Goal: Communication & Community: Answer question/provide support

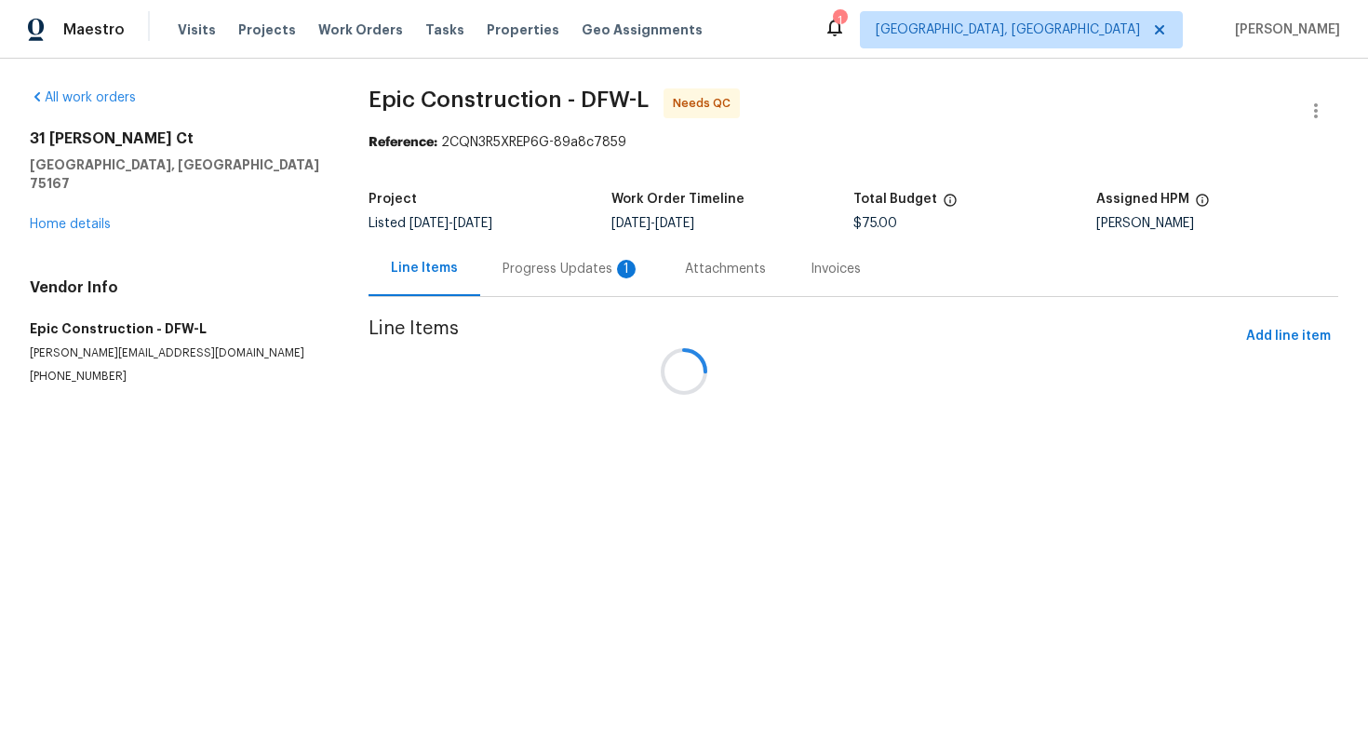
click at [529, 275] on div at bounding box center [684, 371] width 1368 height 743
click at [531, 266] on div at bounding box center [684, 371] width 1368 height 743
click at [508, 281] on div at bounding box center [684, 371] width 1368 height 743
click at [549, 262] on div at bounding box center [684, 371] width 1368 height 743
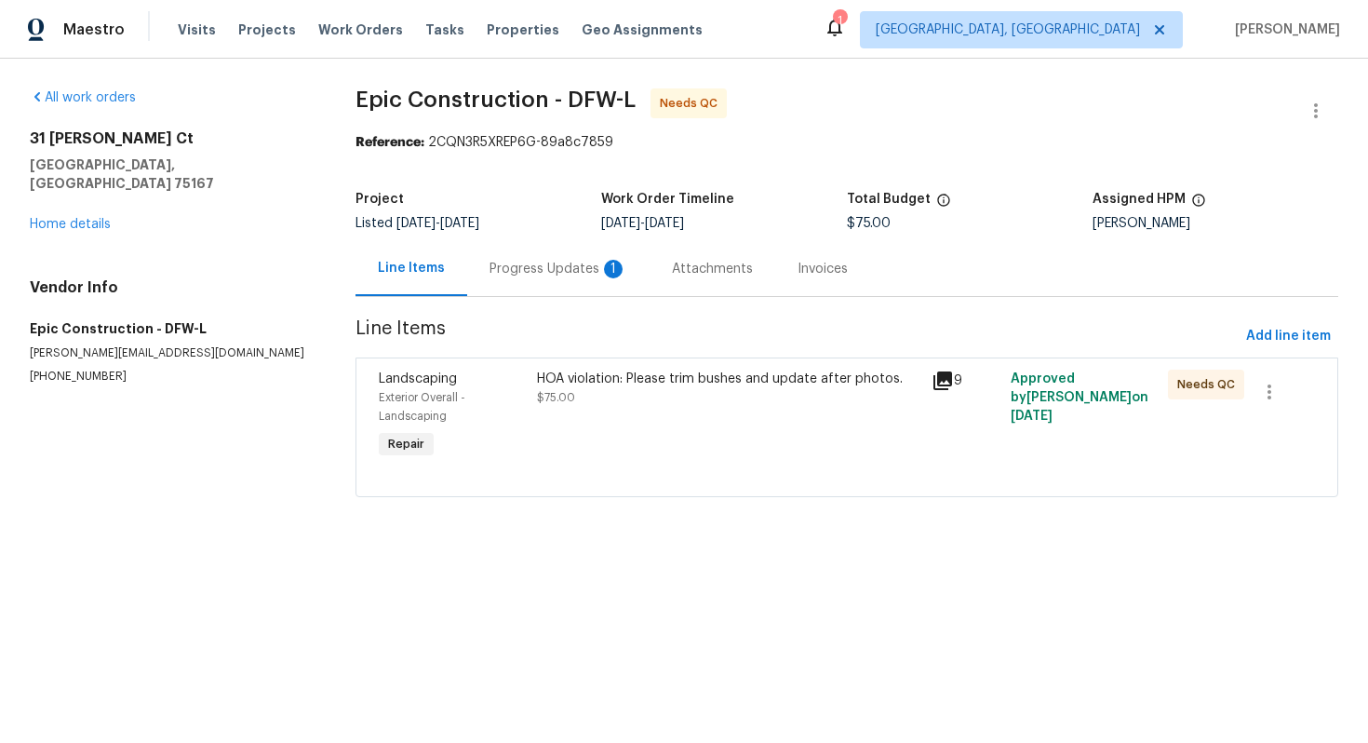
click at [534, 272] on div "Progress Updates 1" at bounding box center [559, 269] width 138 height 19
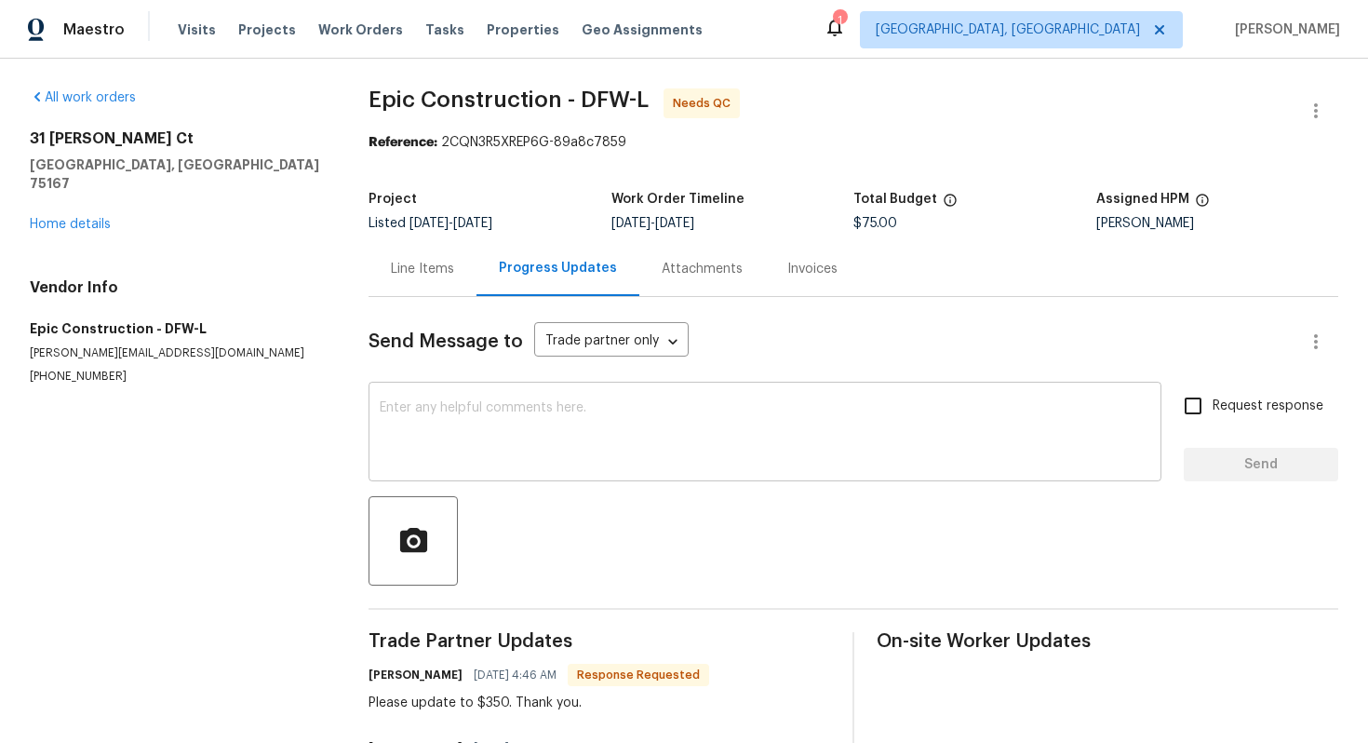
scroll to position [24, 0]
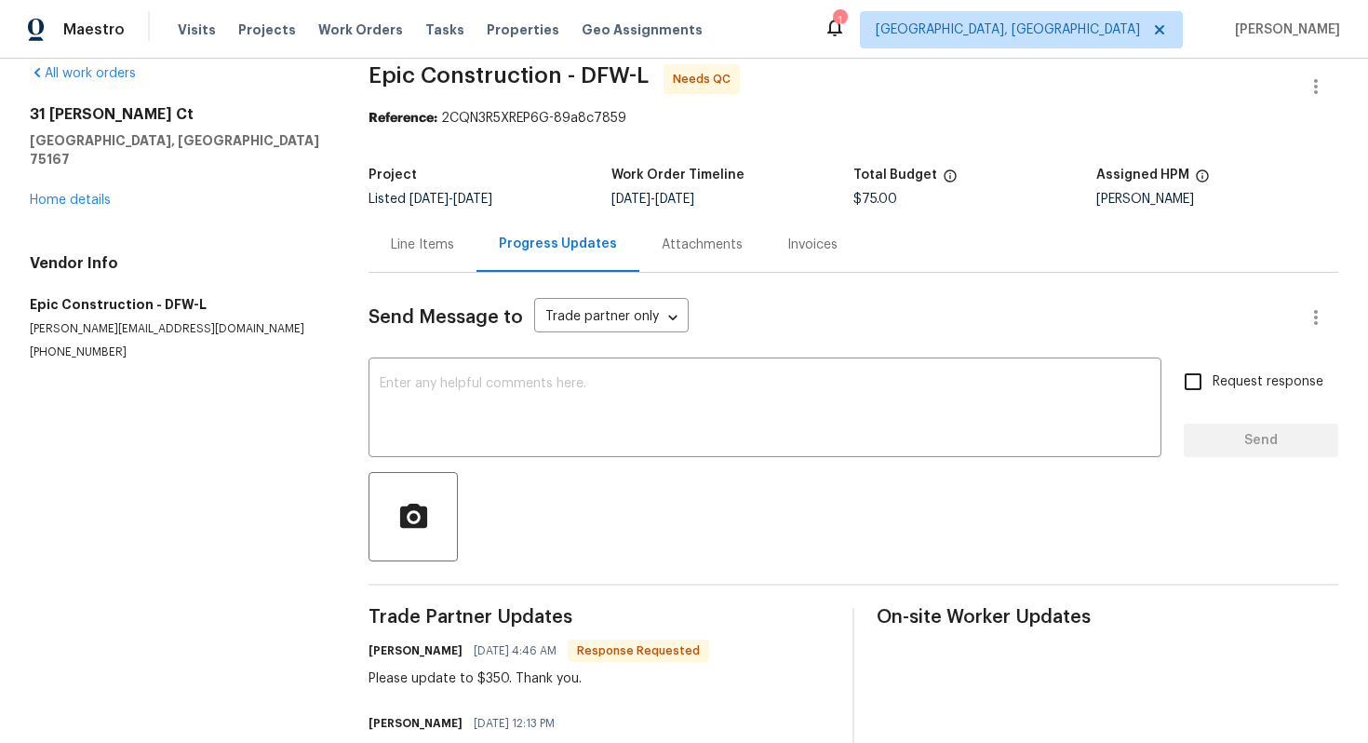
click at [448, 247] on div "Line Items" at bounding box center [422, 245] width 63 height 19
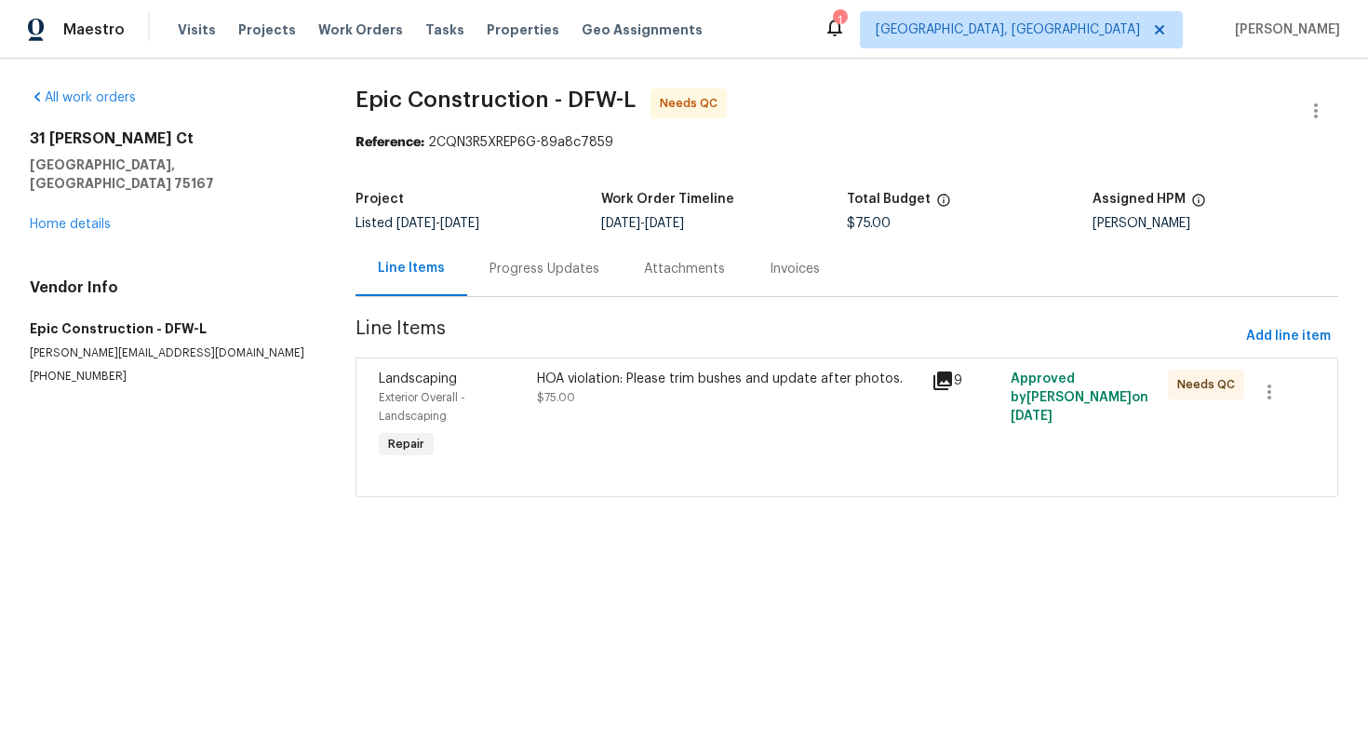
click at [565, 384] on div "HOA violation: Please trim bushes and update after photos." at bounding box center [729, 379] width 384 height 19
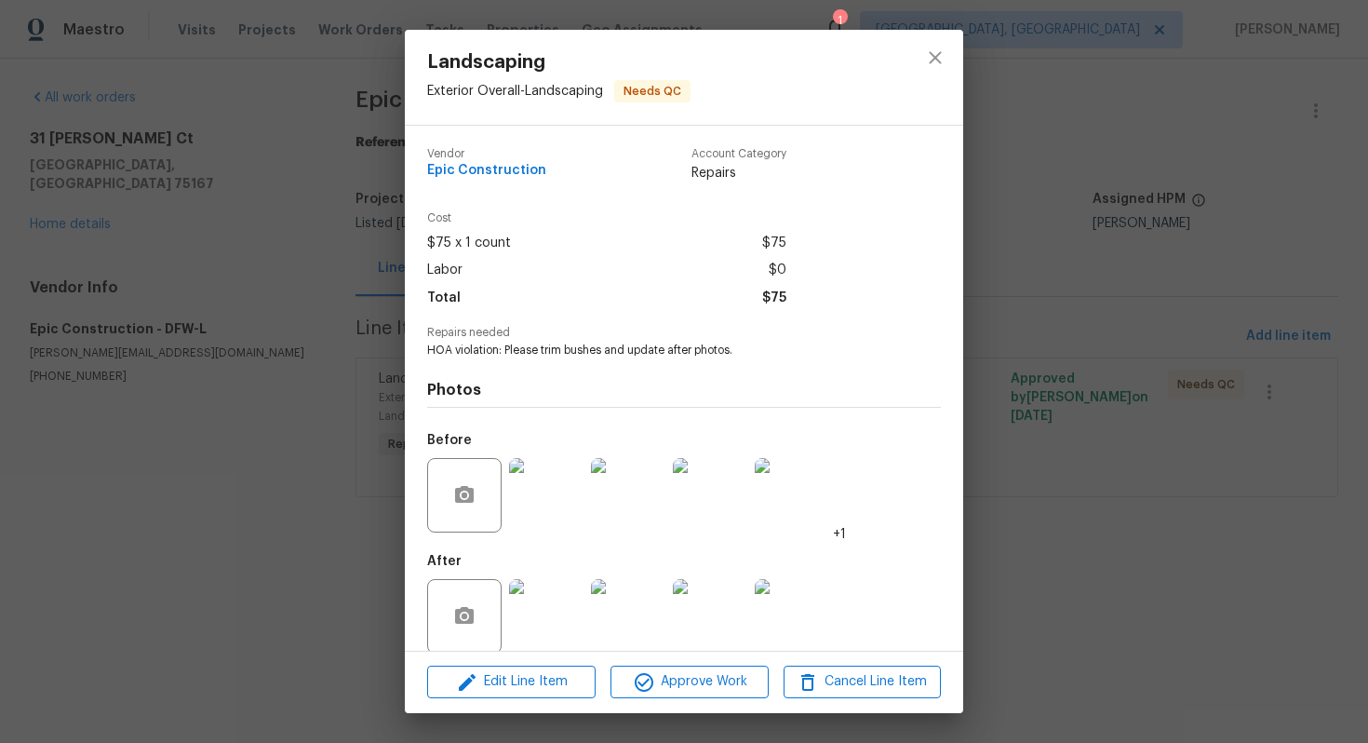
scroll to position [21, 0]
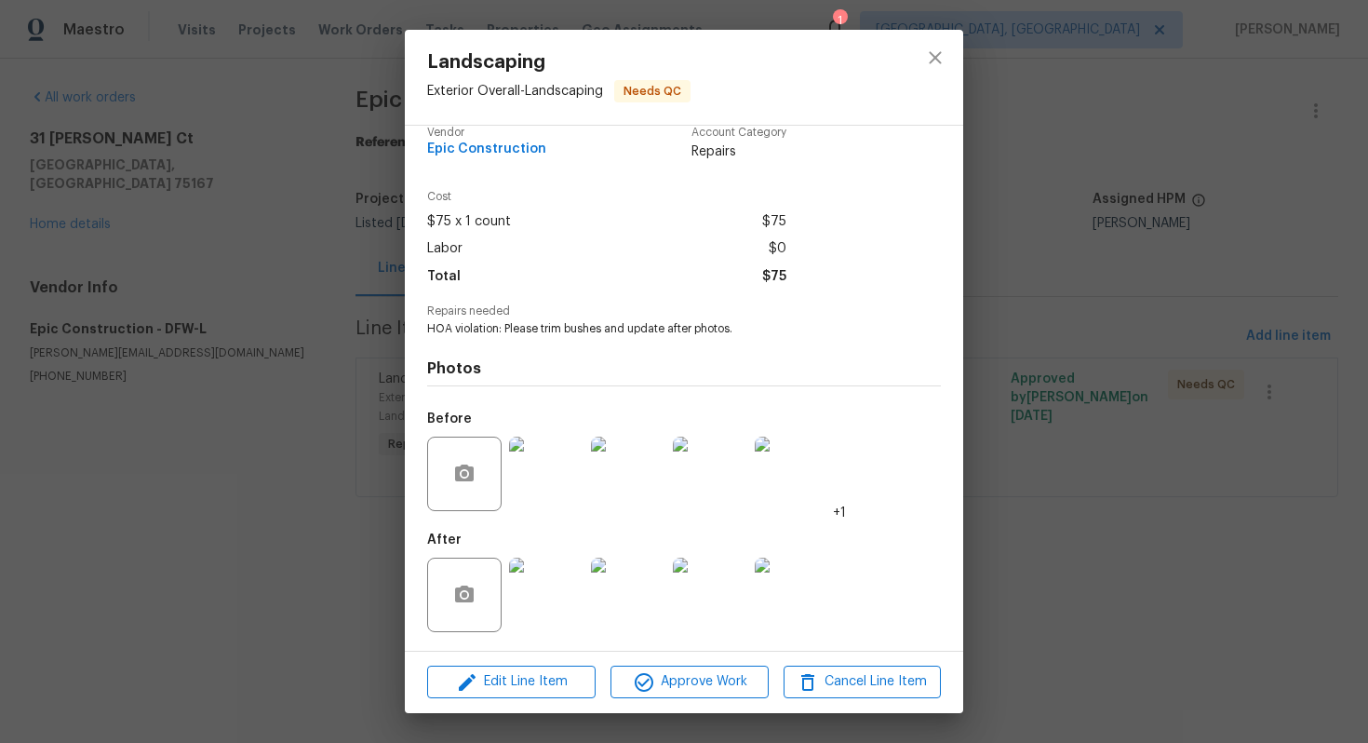
click at [554, 613] on img at bounding box center [546, 595] width 74 height 74
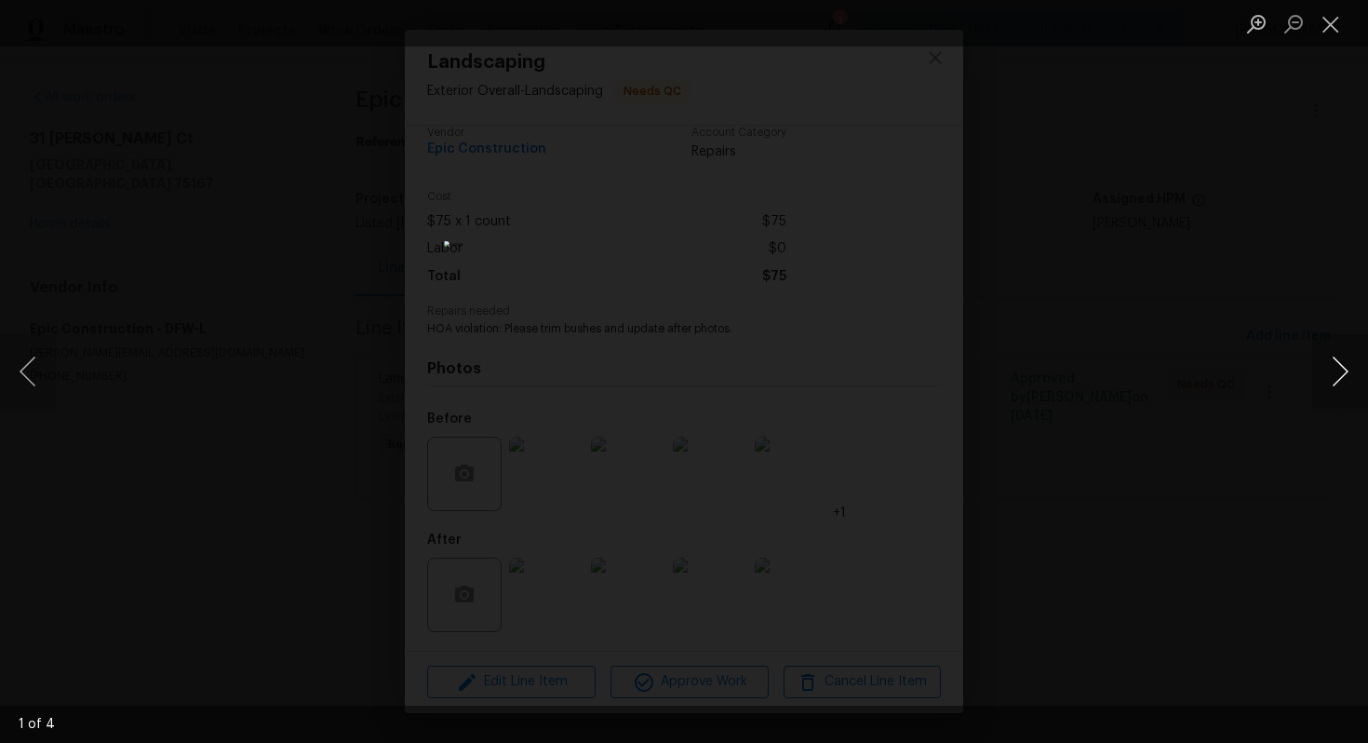
click at [1352, 378] on button "Next image" at bounding box center [1341, 371] width 56 height 74
click at [34, 382] on button "Previous image" at bounding box center [28, 371] width 56 height 74
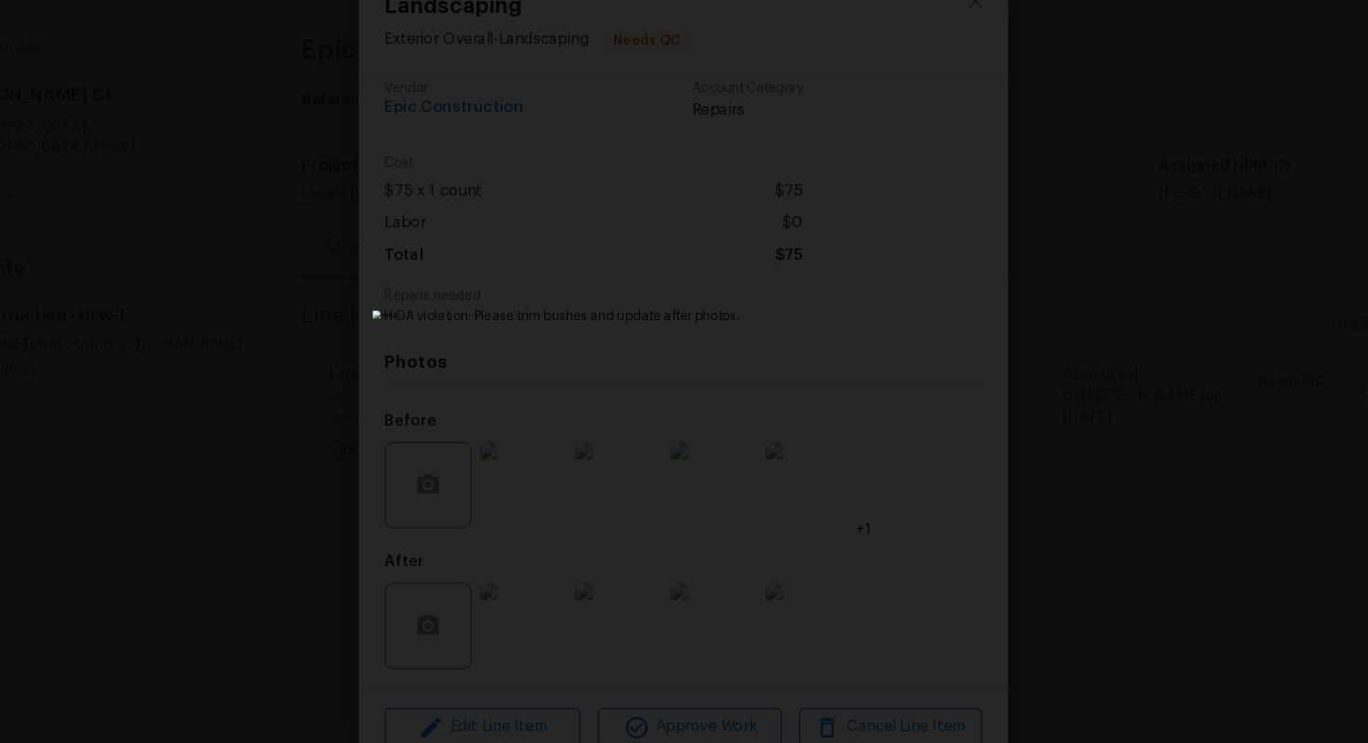
click at [930, 455] on img "Lightbox" at bounding box center [736, 497] width 638 height 346
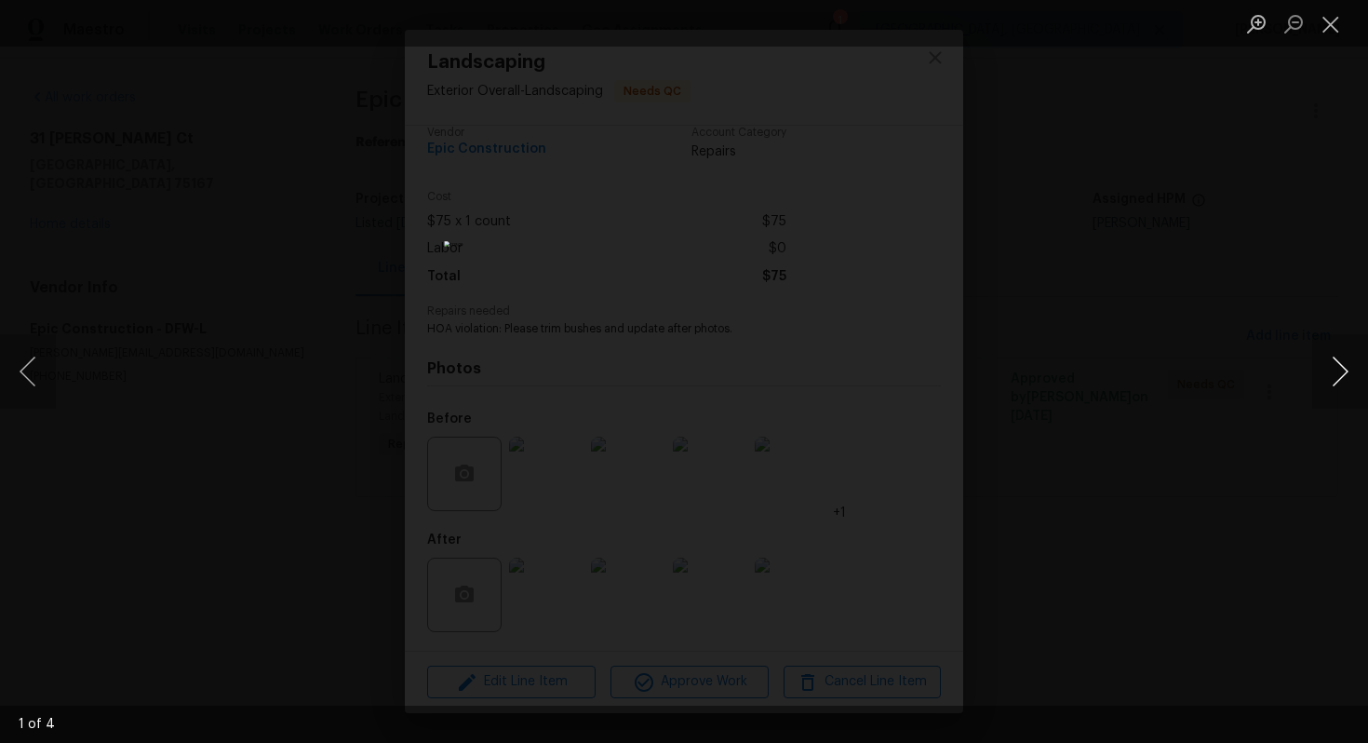
click at [1345, 374] on button "Next image" at bounding box center [1341, 371] width 56 height 74
click at [1354, 376] on button "Next image" at bounding box center [1341, 371] width 56 height 74
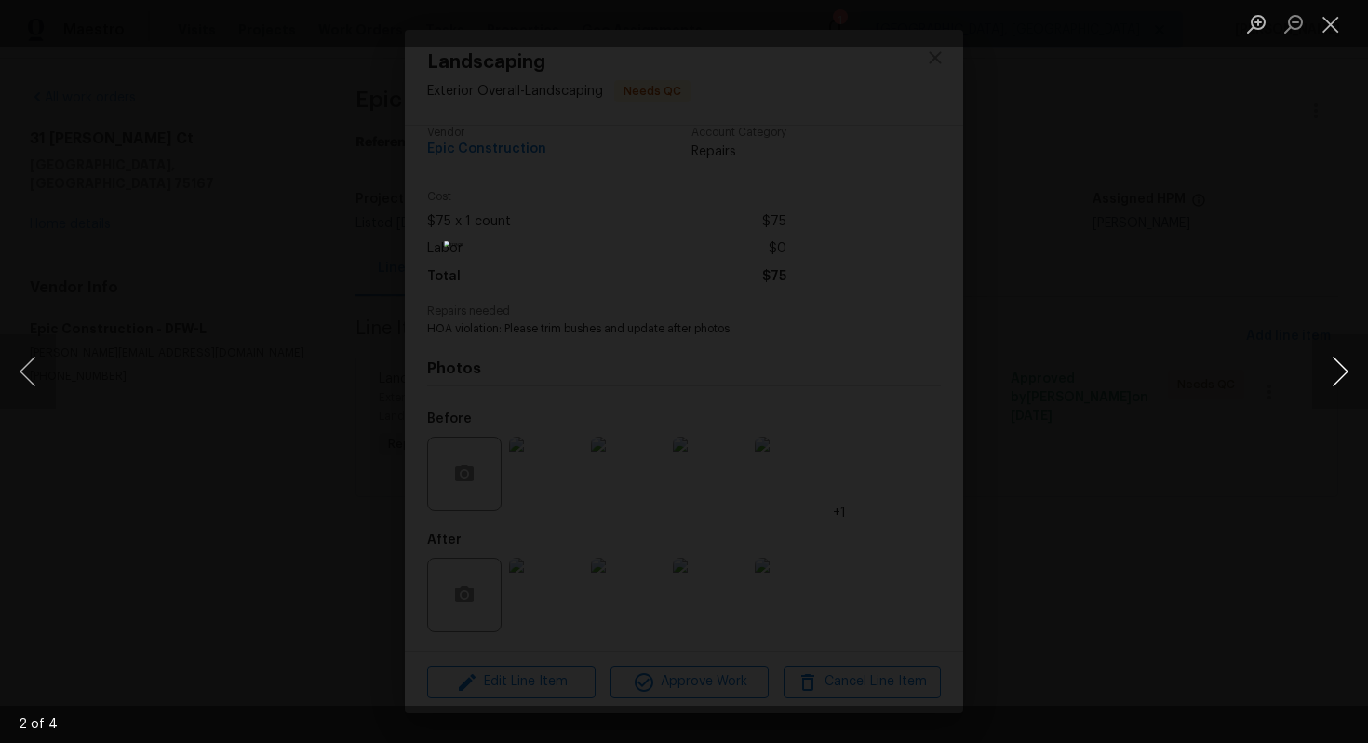
click at [1354, 376] on button "Next image" at bounding box center [1341, 371] width 56 height 74
click at [1048, 421] on div "Lightbox" at bounding box center [684, 371] width 1368 height 743
click at [1329, 17] on button "Close lightbox" at bounding box center [1331, 23] width 37 height 33
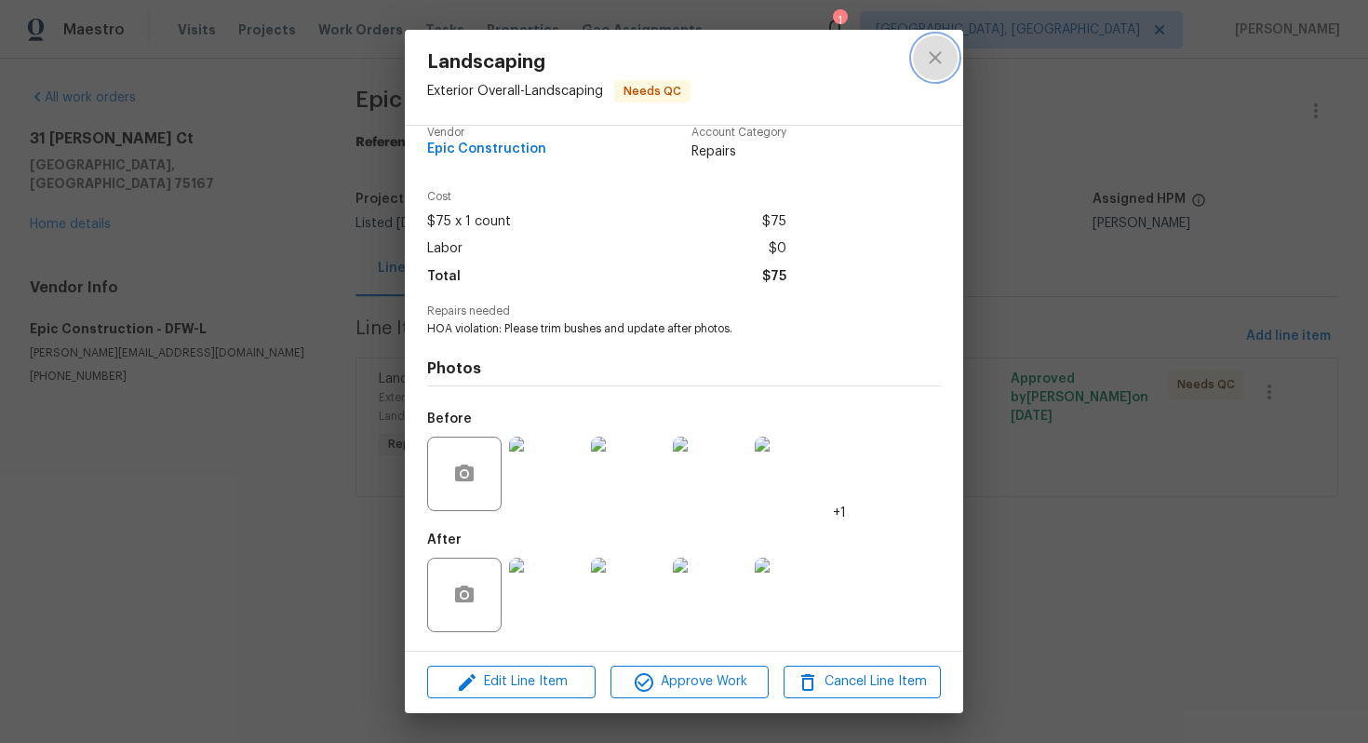
click at [943, 61] on icon "close" at bounding box center [935, 58] width 22 height 22
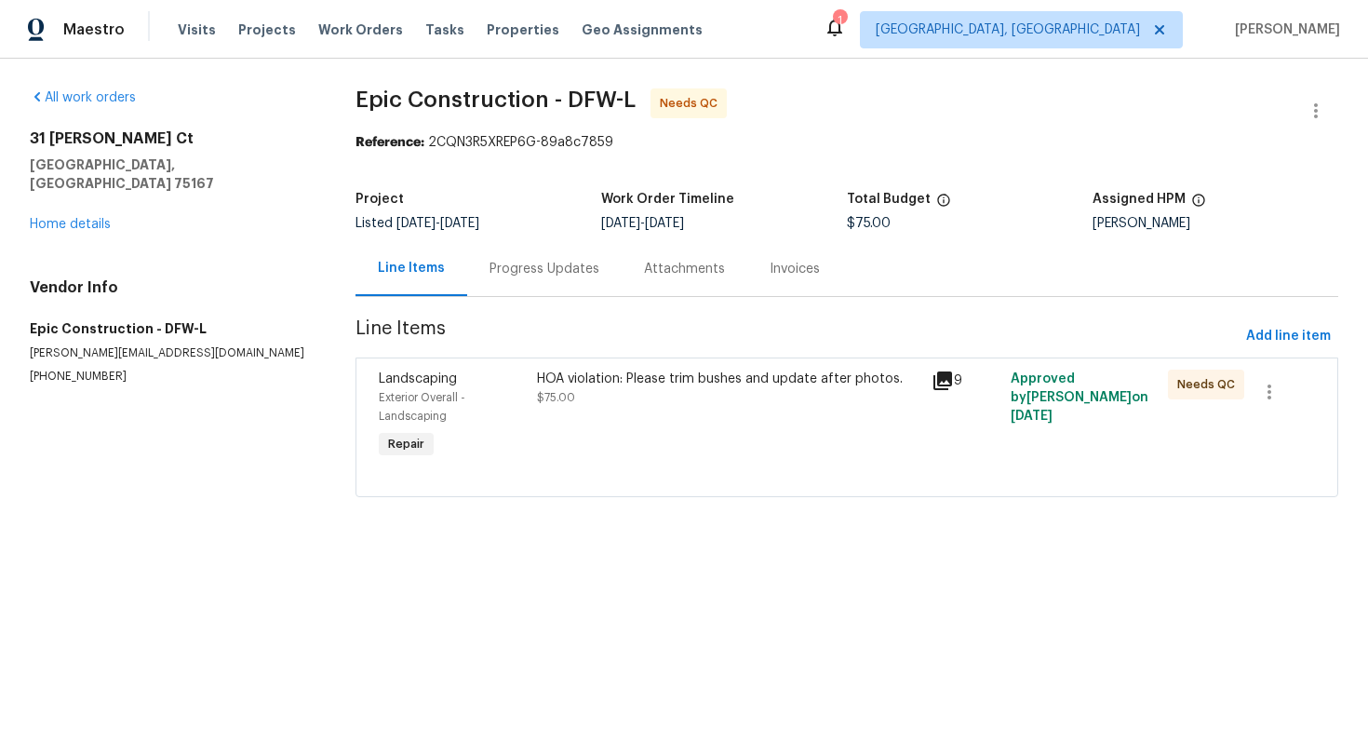
click at [515, 278] on div "Progress Updates" at bounding box center [545, 269] width 110 height 19
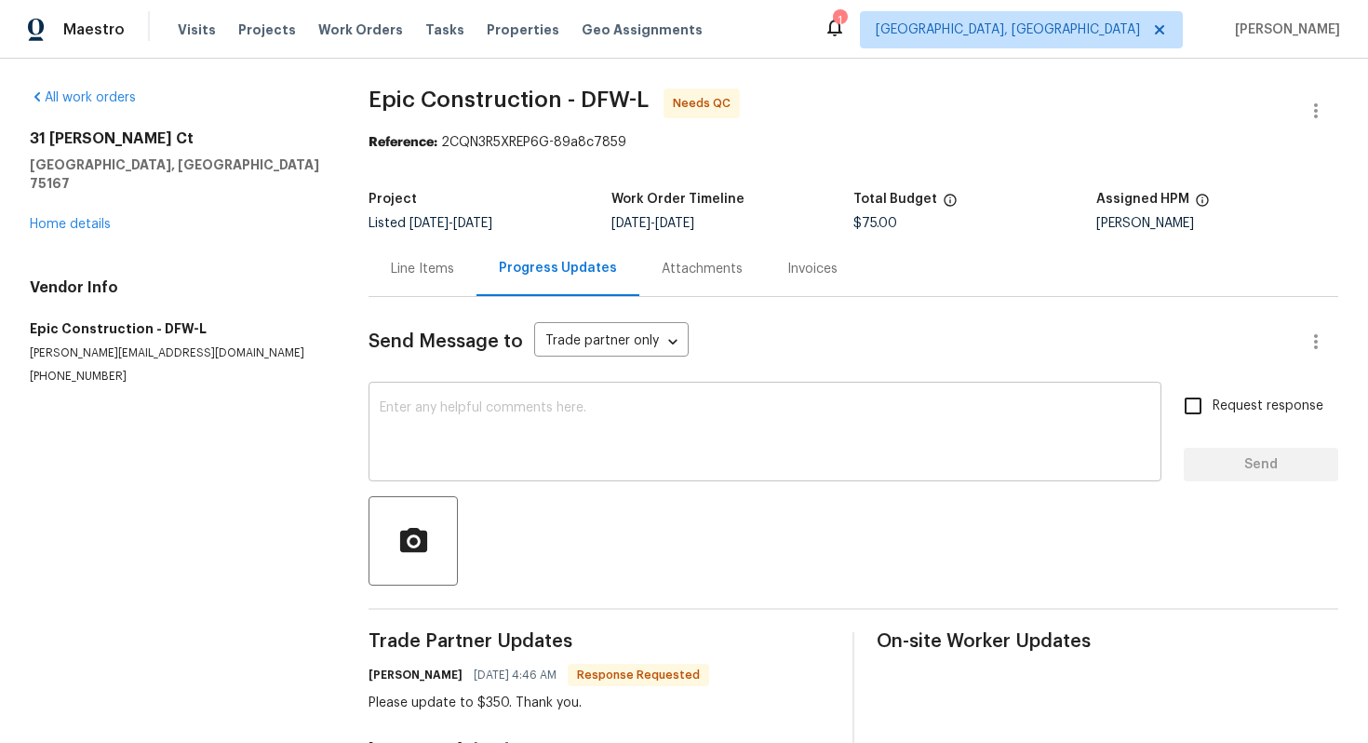
click at [582, 443] on textarea at bounding box center [765, 433] width 771 height 65
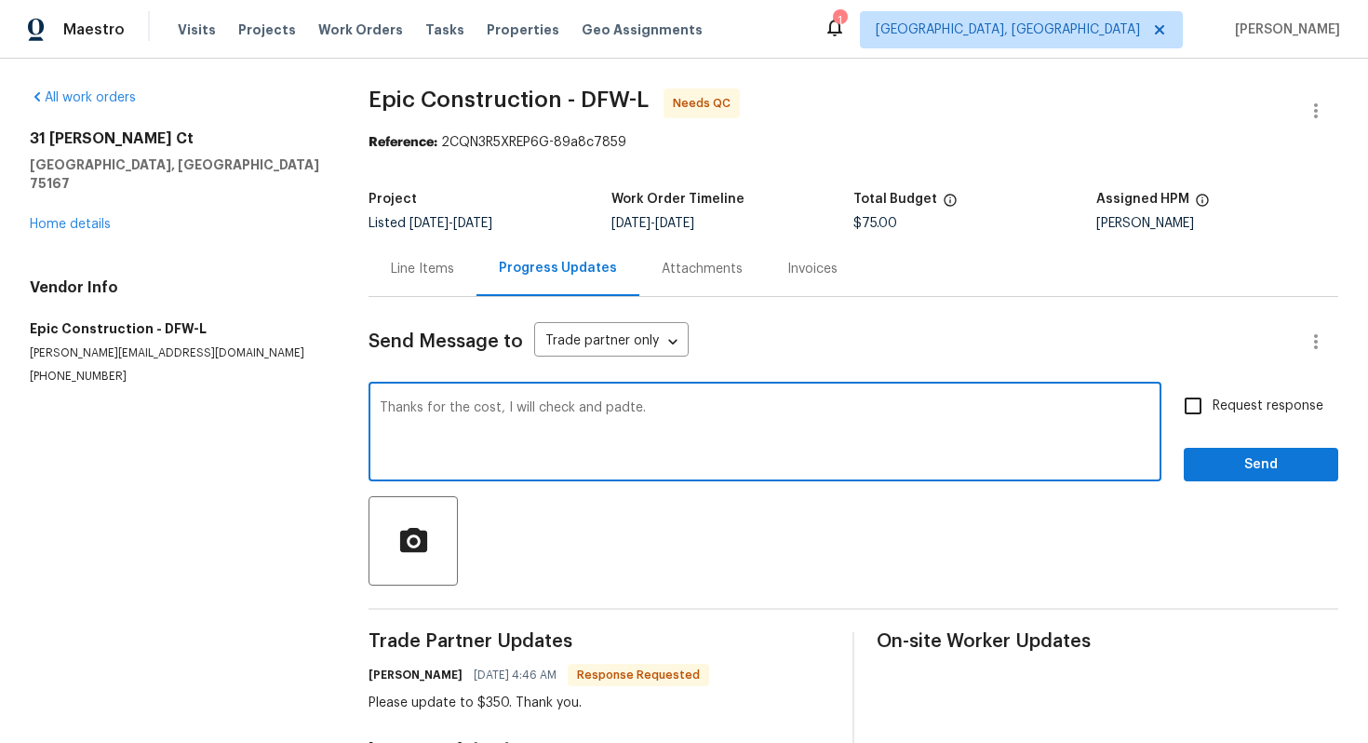
click at [611, 402] on textarea "Thanks for the cost, I will check and padte." at bounding box center [765, 433] width 771 height 65
click at [702, 437] on textarea "Thanks for the cost, I will check and update." at bounding box center [765, 433] width 771 height 65
type textarea "Thanks for the cost, I will check and update."
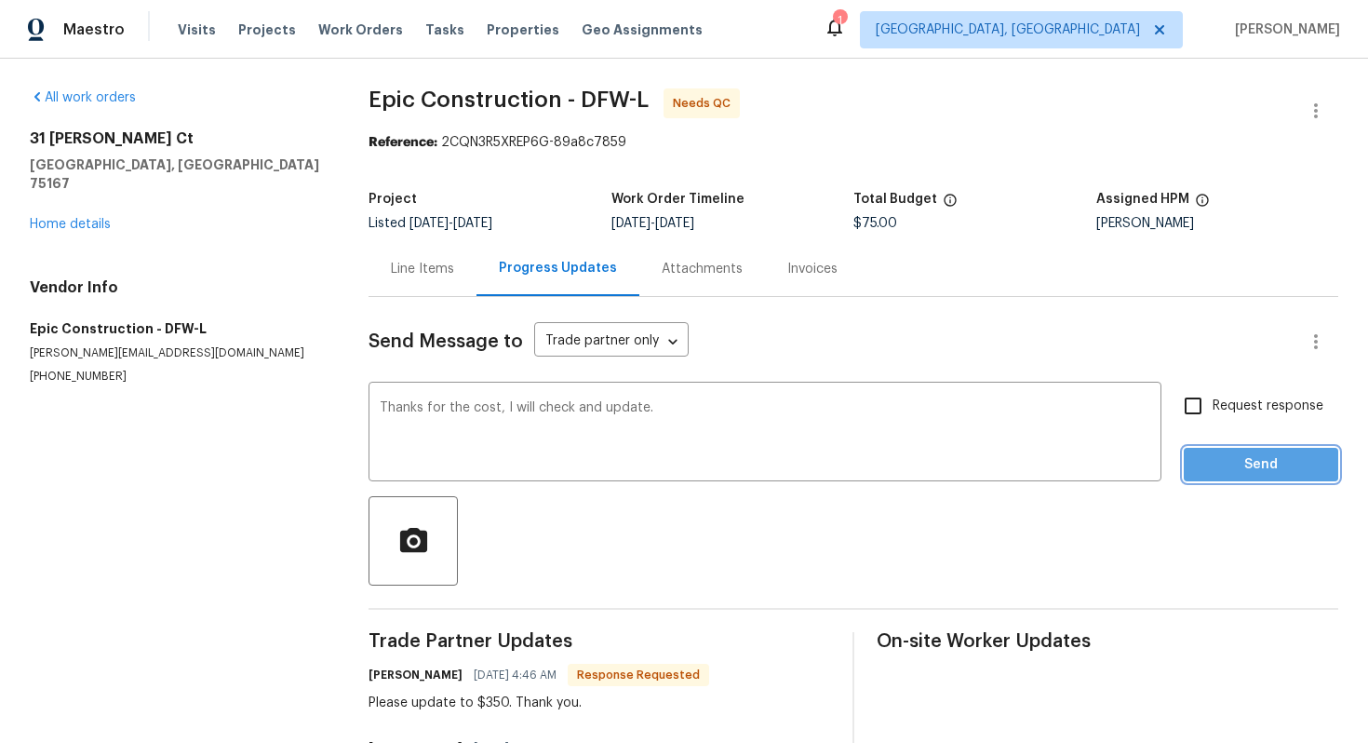
click at [1223, 465] on span "Send" at bounding box center [1261, 464] width 125 height 23
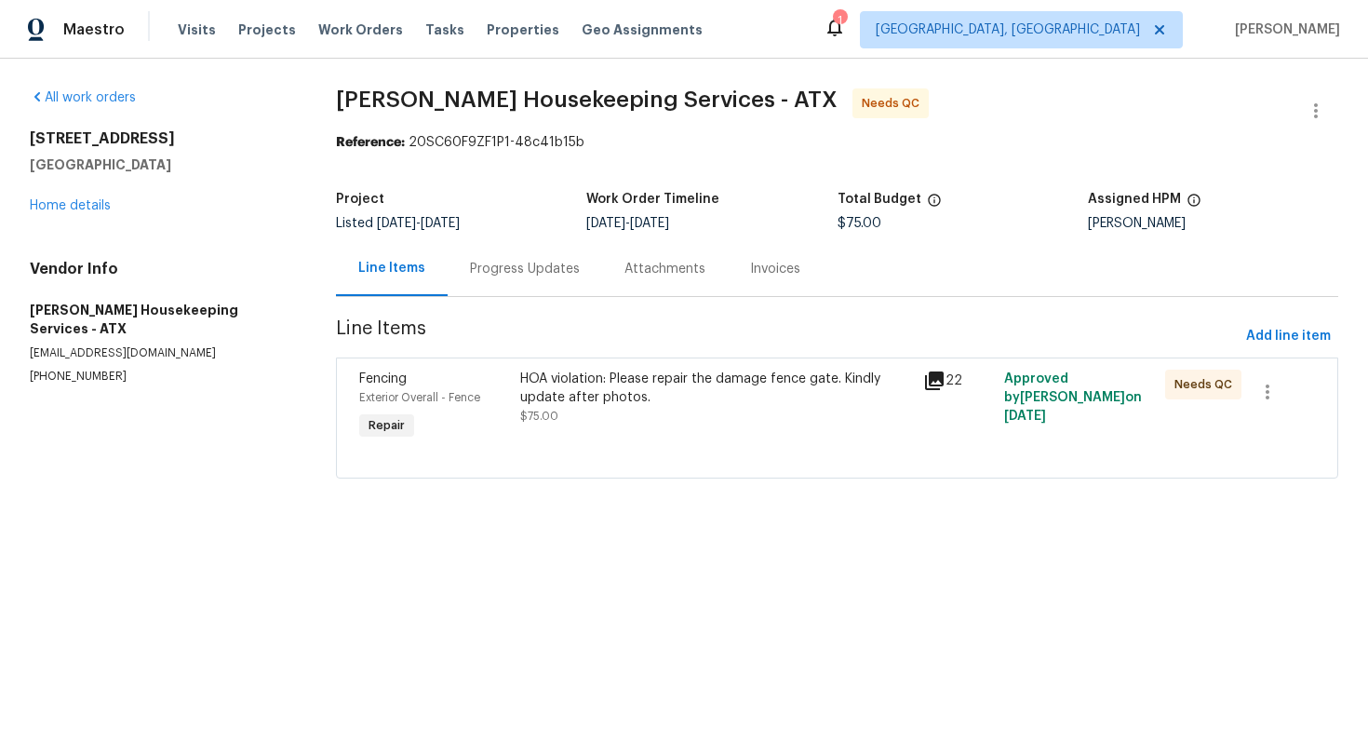
click at [559, 382] on div "HOA violation: Please repair the damage fence gate. Kindly update after photos." at bounding box center [716, 388] width 392 height 37
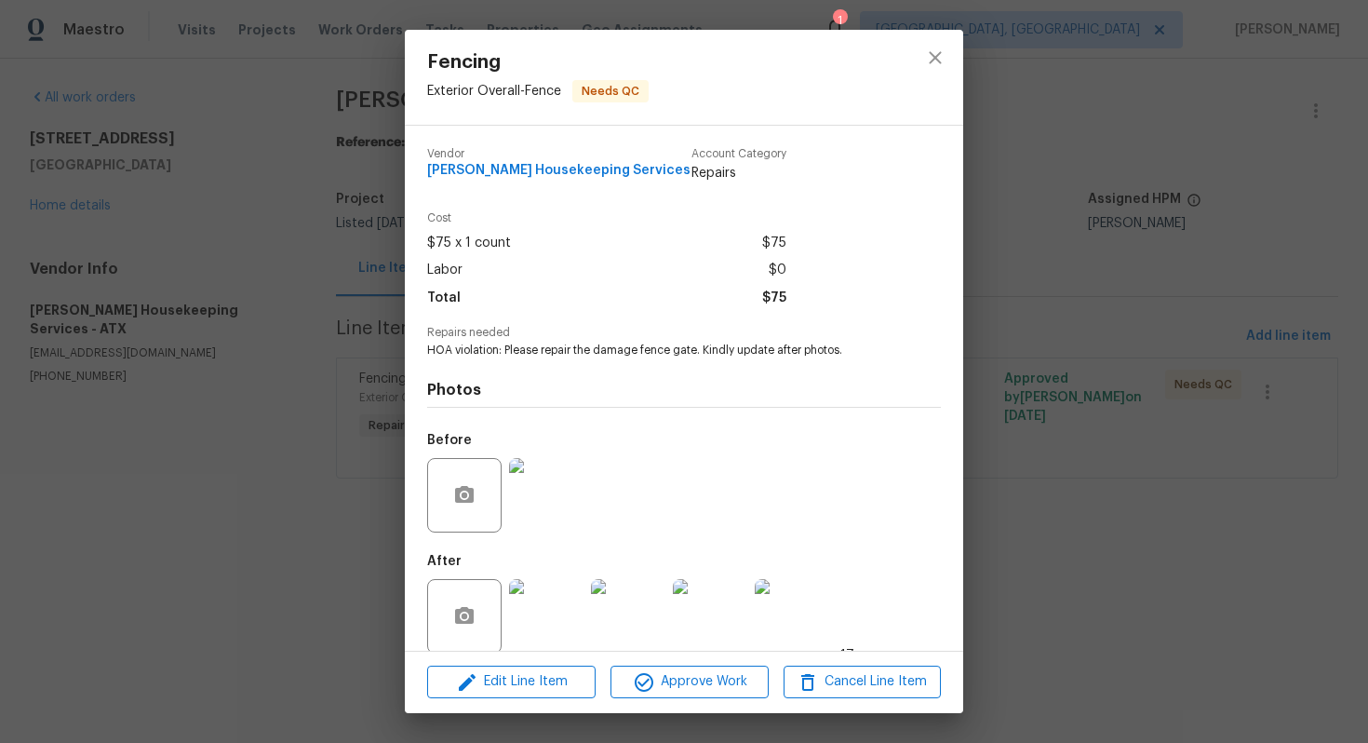
scroll to position [21, 0]
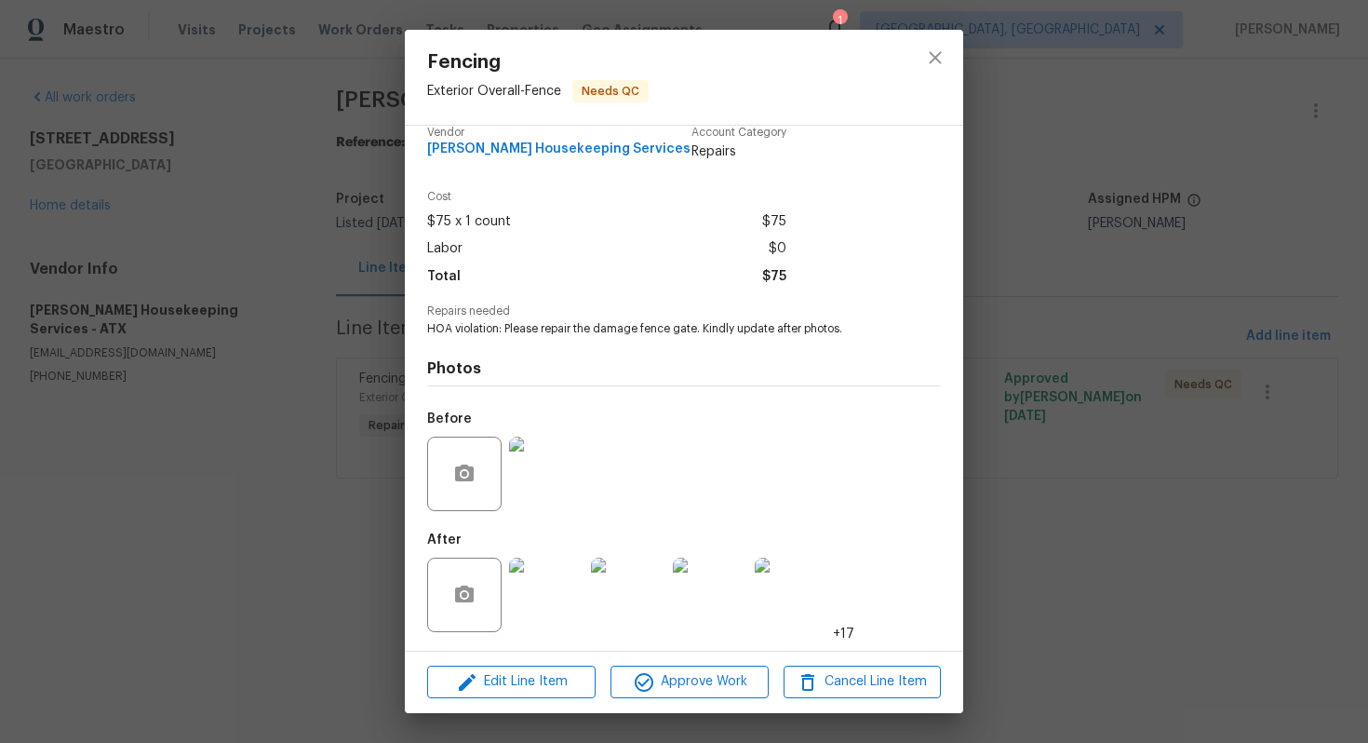
click at [533, 602] on img at bounding box center [546, 595] width 74 height 74
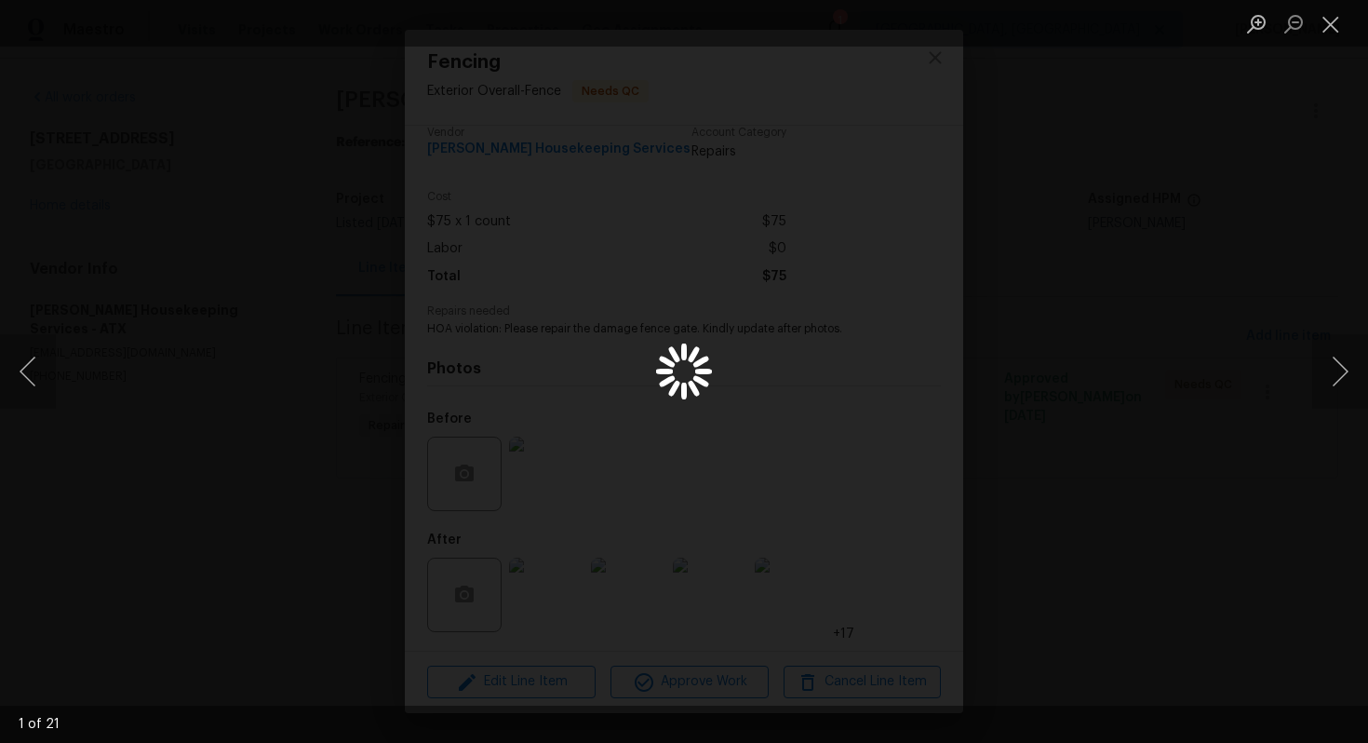
click at [1077, 451] on div "Lightbox" at bounding box center [684, 371] width 1368 height 743
click at [1357, 367] on button "Next image" at bounding box center [1341, 371] width 56 height 74
click at [1342, 367] on button "Next image" at bounding box center [1341, 371] width 56 height 74
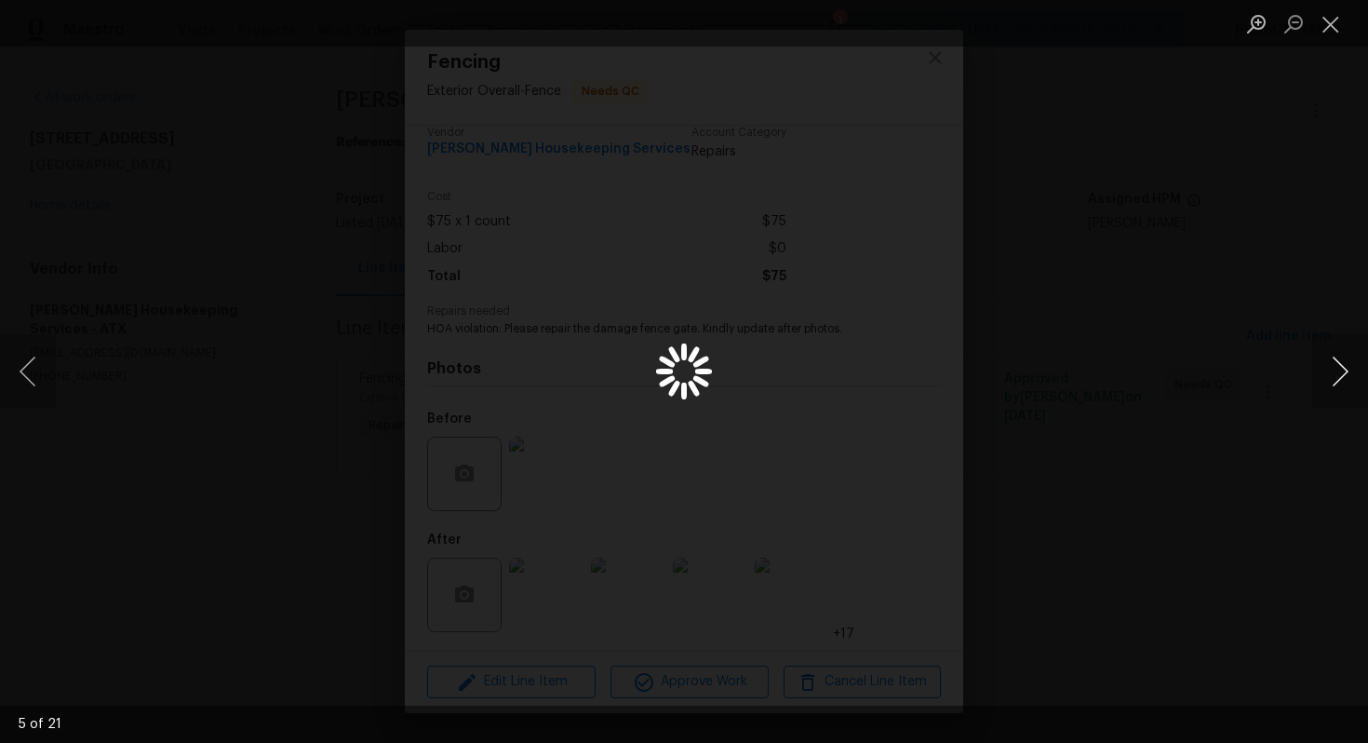
click at [1342, 371] on button "Next image" at bounding box center [1341, 371] width 56 height 74
click at [1335, 34] on button "Close lightbox" at bounding box center [1331, 23] width 37 height 33
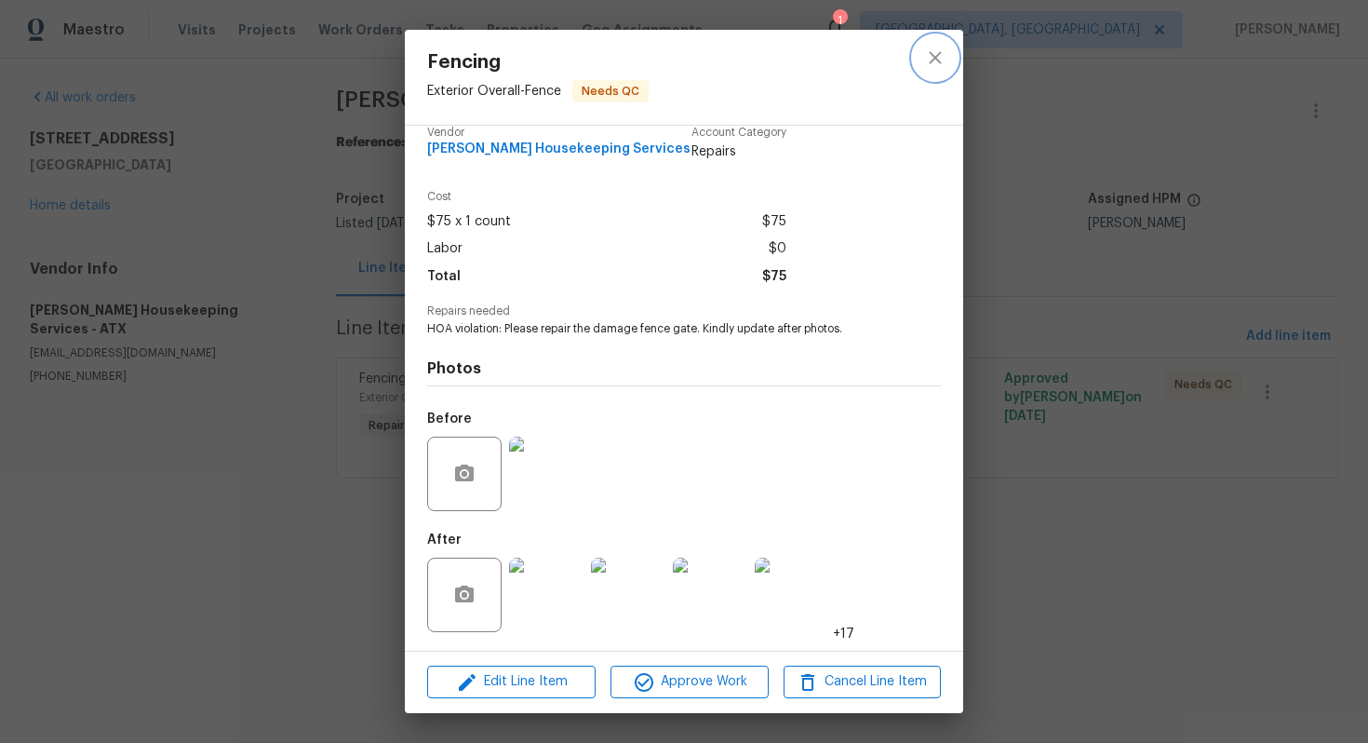
click at [931, 59] on icon "close" at bounding box center [935, 58] width 22 height 22
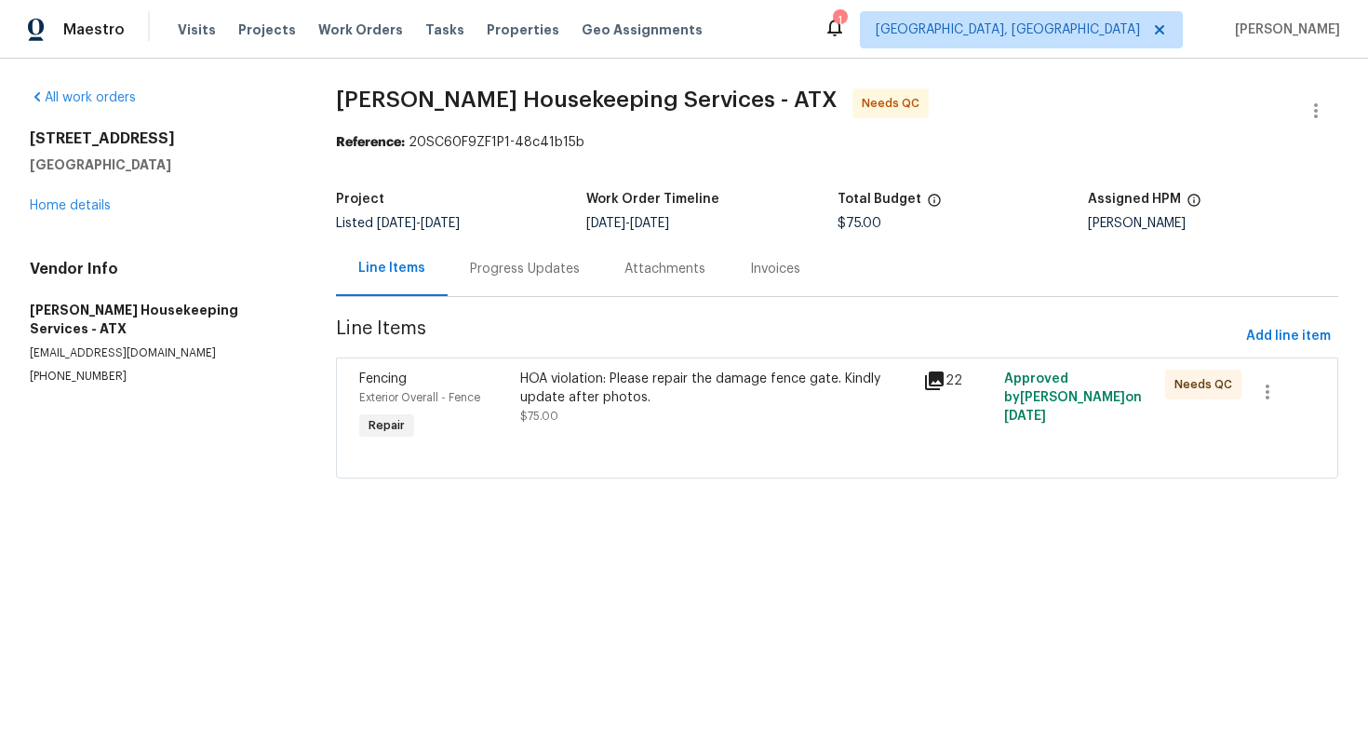
click at [513, 263] on div "Progress Updates" at bounding box center [525, 269] width 110 height 19
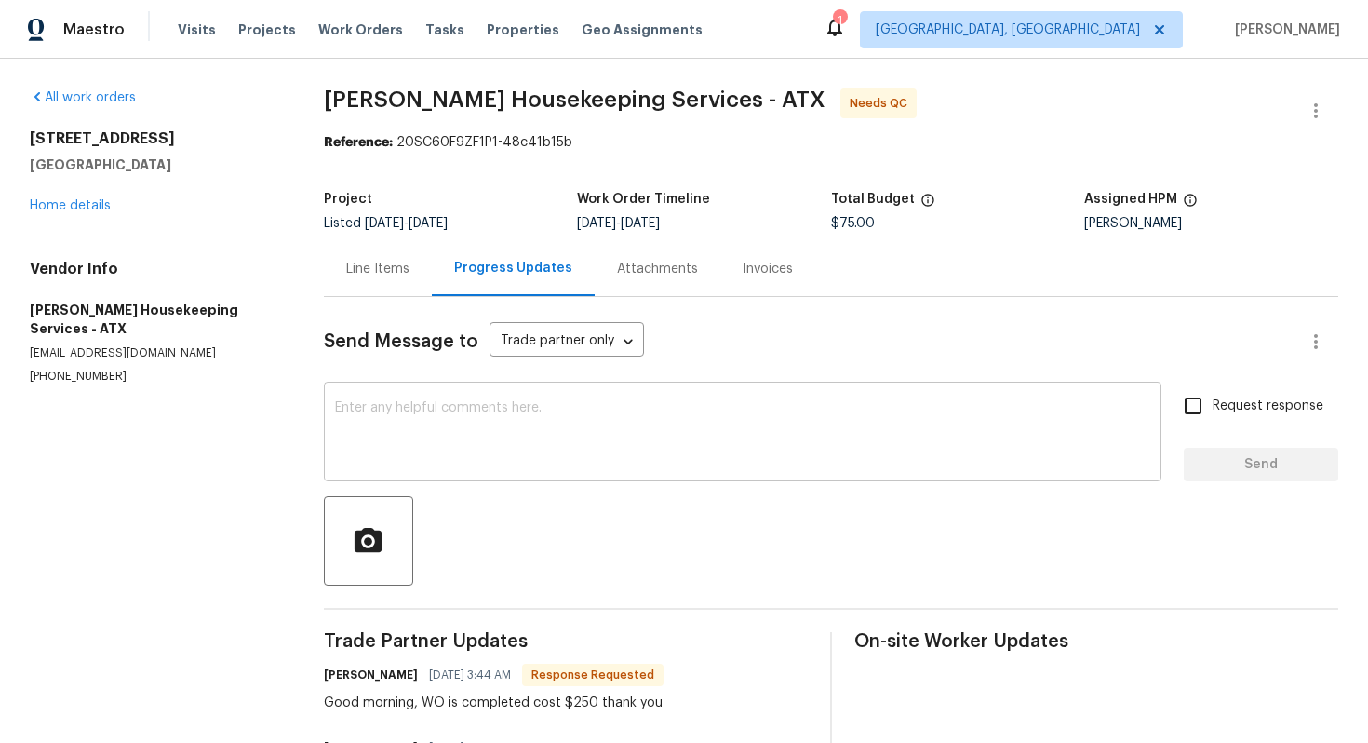
scroll to position [19, 0]
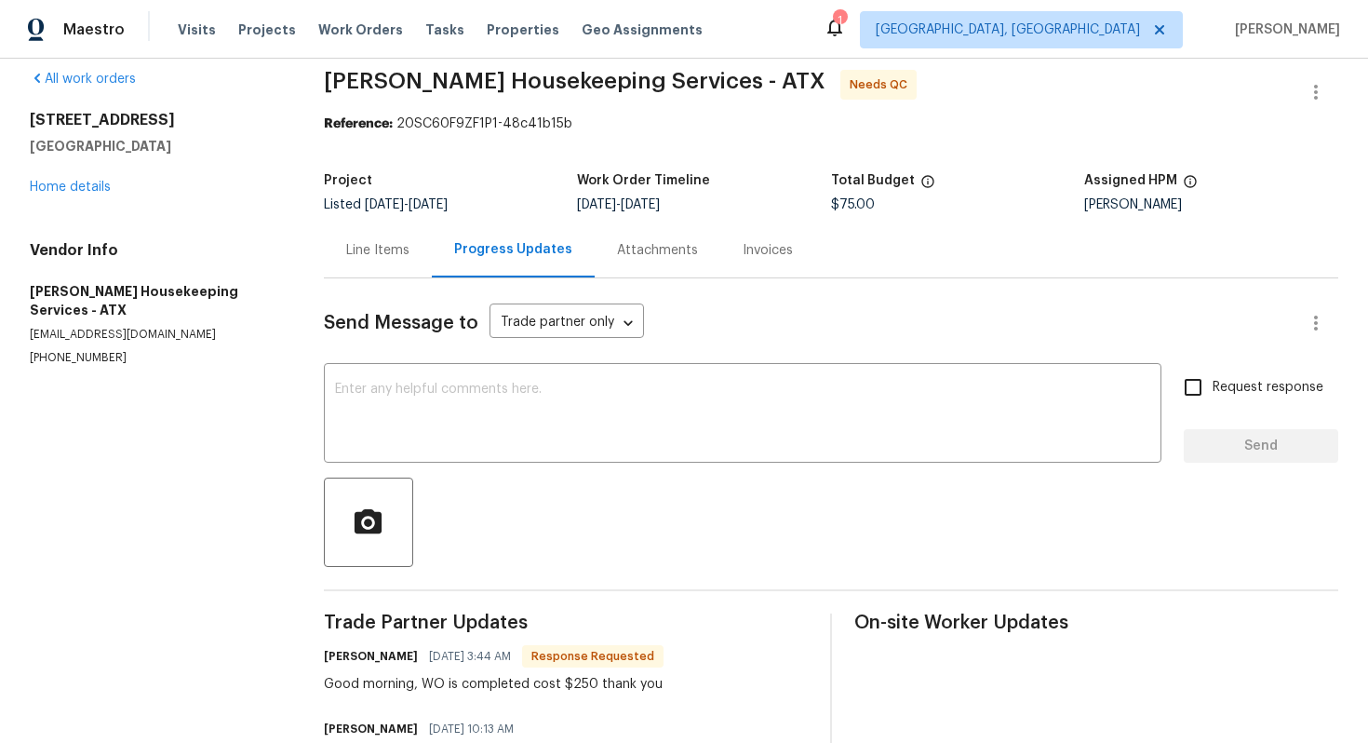
click at [371, 261] on div "Line Items" at bounding box center [378, 249] width 108 height 55
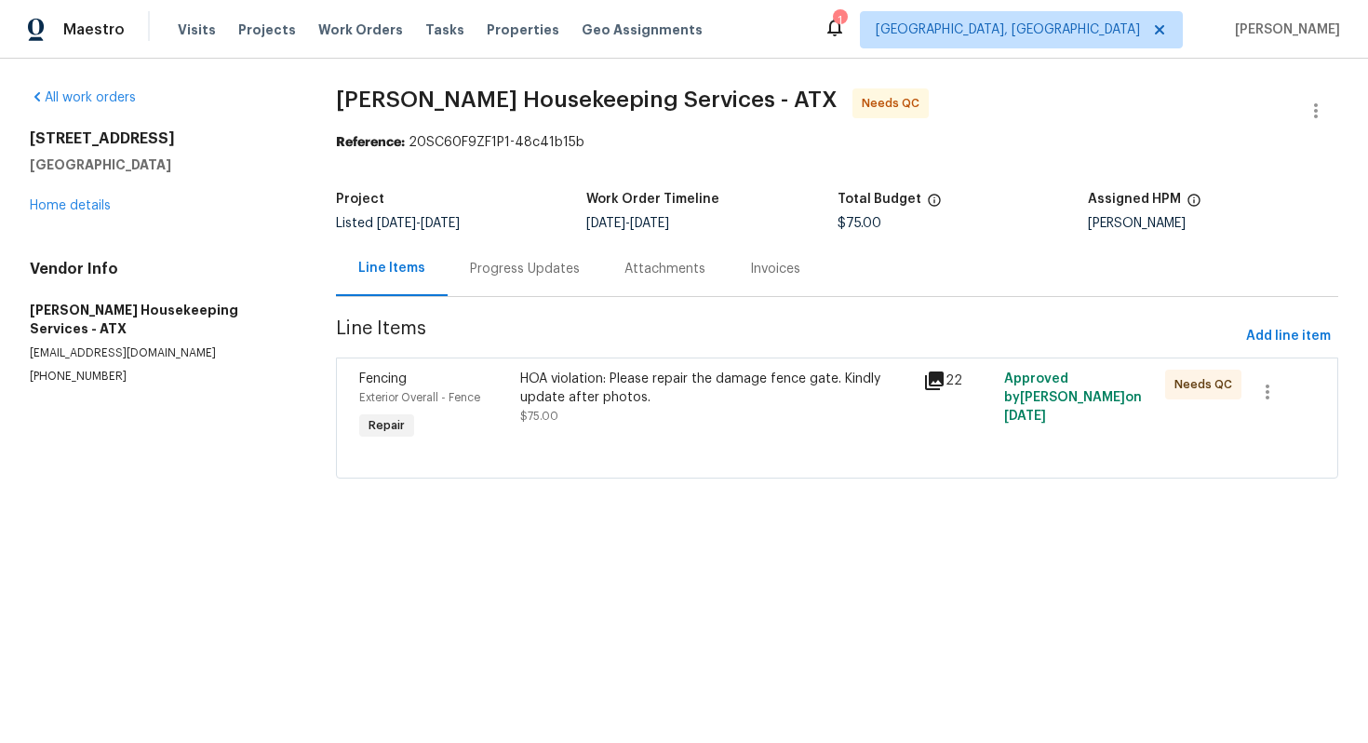
click at [533, 382] on div "HOA violation: Please repair the damage fence gate. Kindly update after photos." at bounding box center [716, 388] width 392 height 37
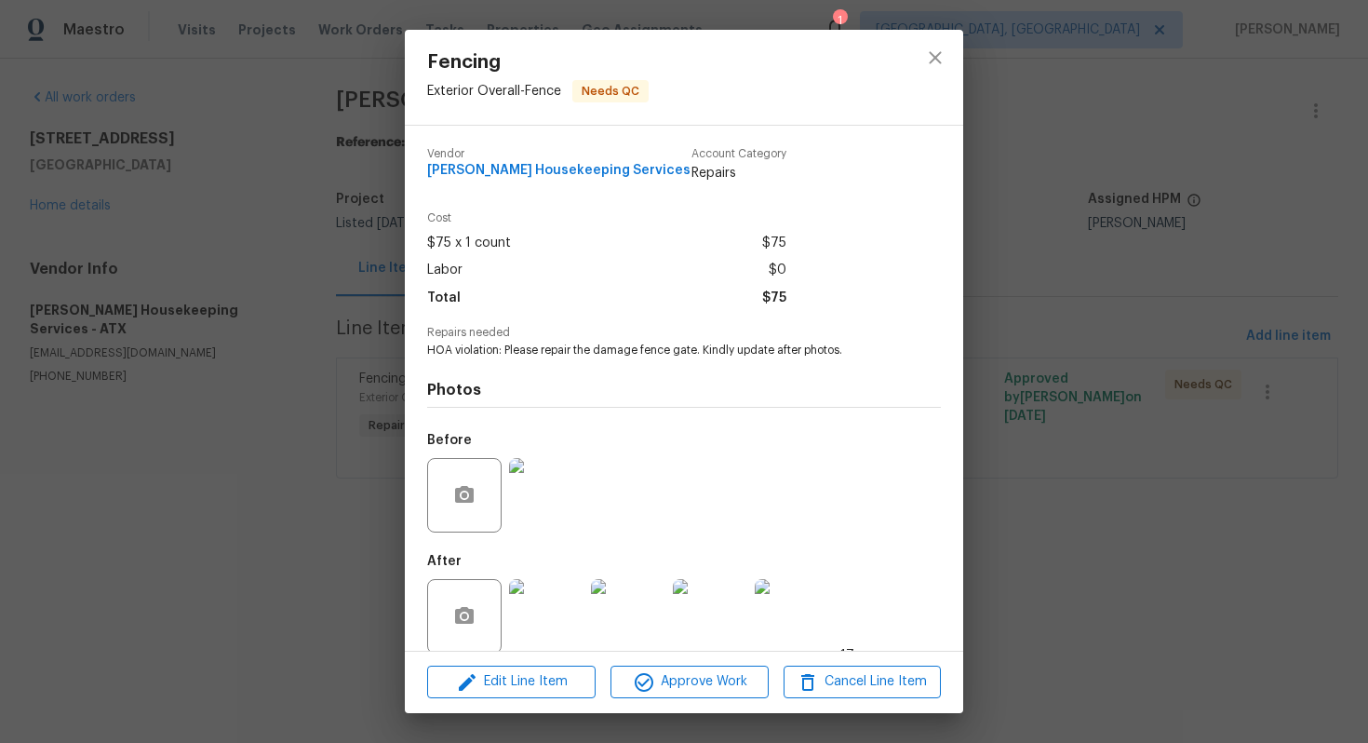
scroll to position [21, 0]
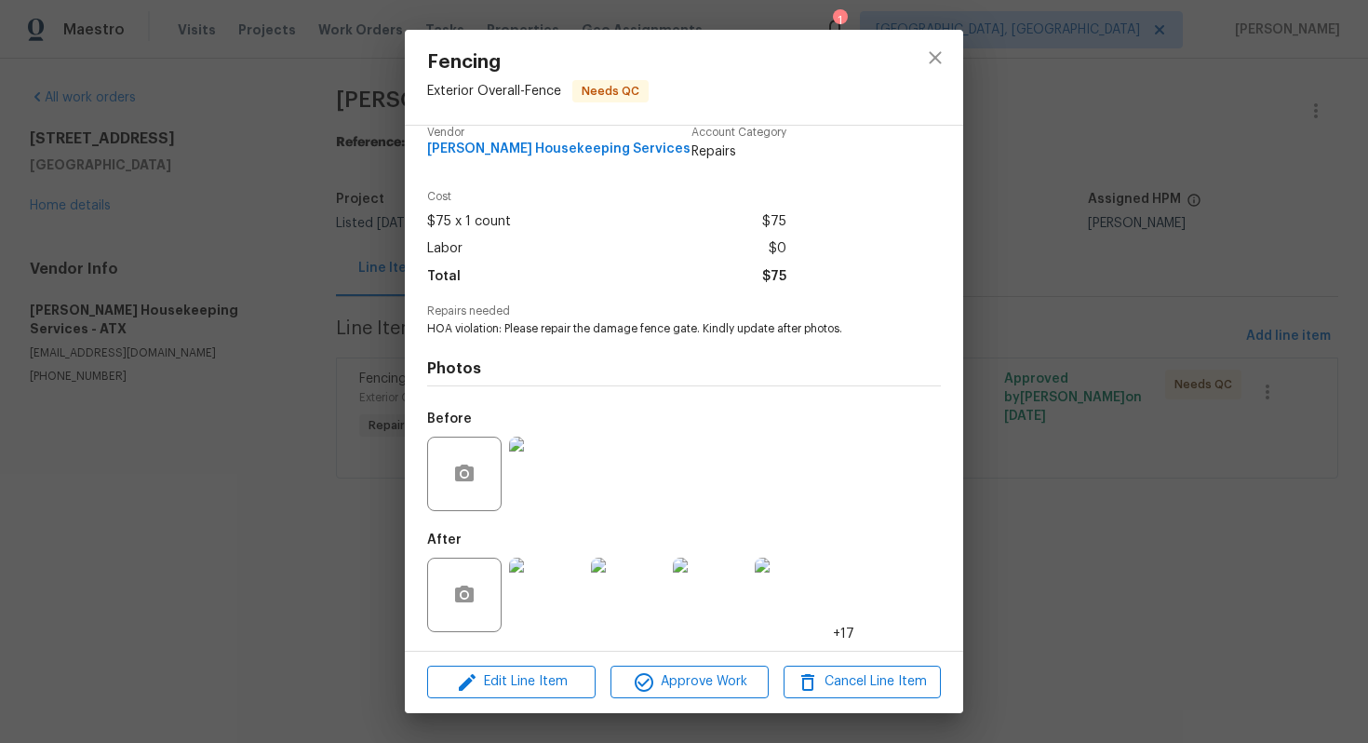
click at [551, 586] on img at bounding box center [546, 595] width 74 height 74
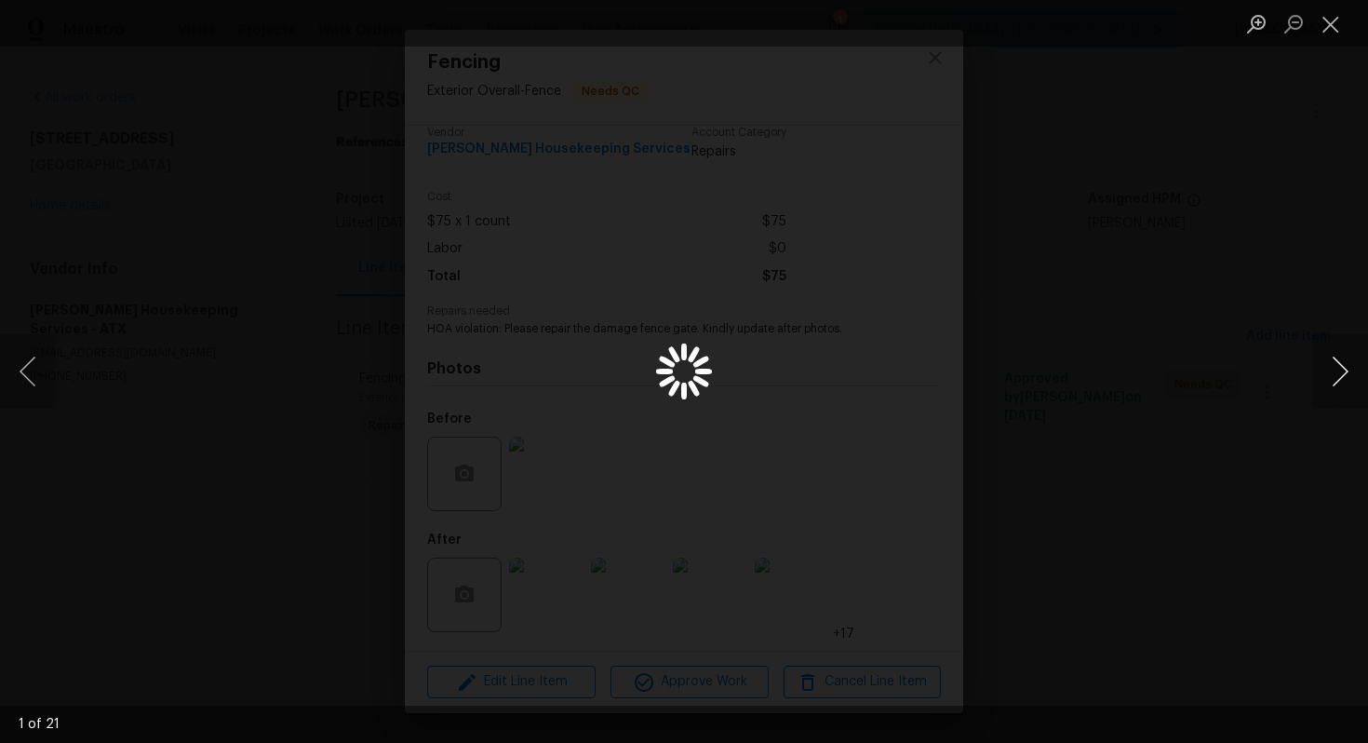
click at [1353, 367] on button "Next image" at bounding box center [1341, 371] width 56 height 74
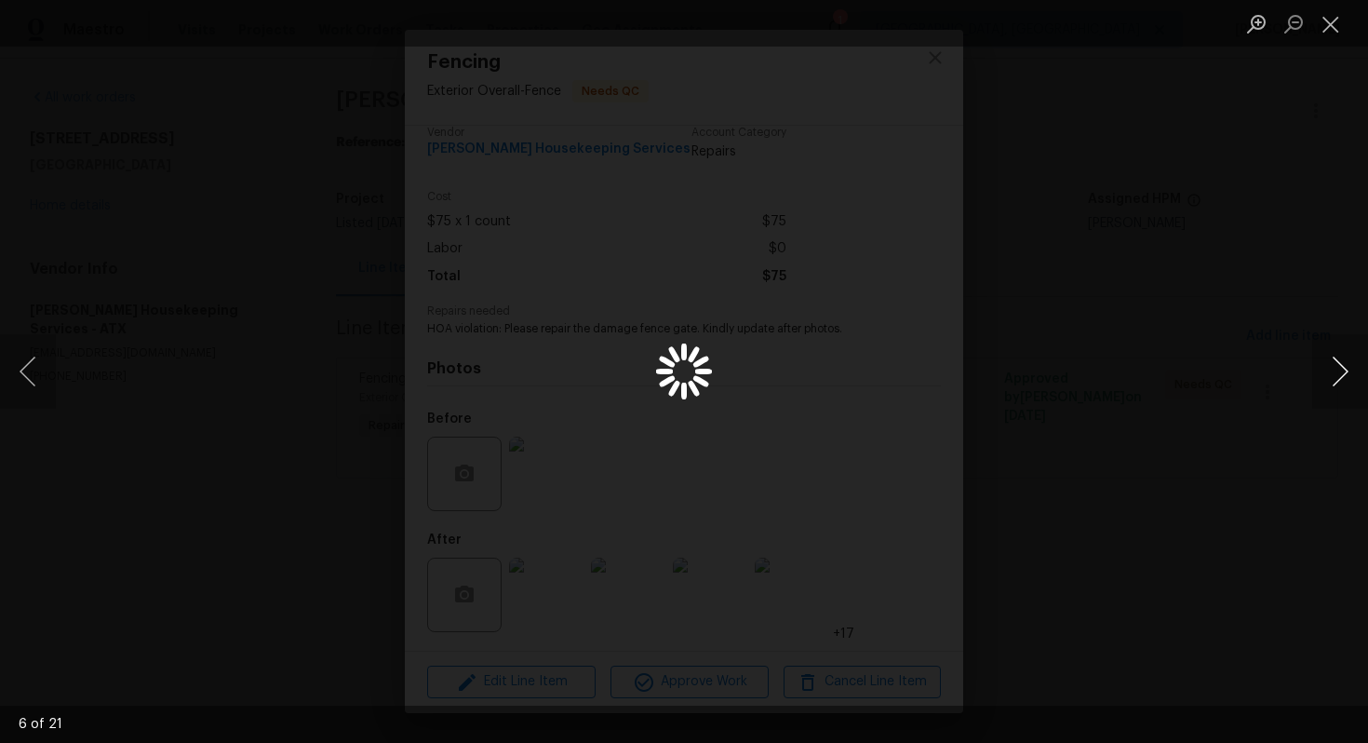
click at [1353, 367] on button "Next image" at bounding box center [1341, 371] width 56 height 74
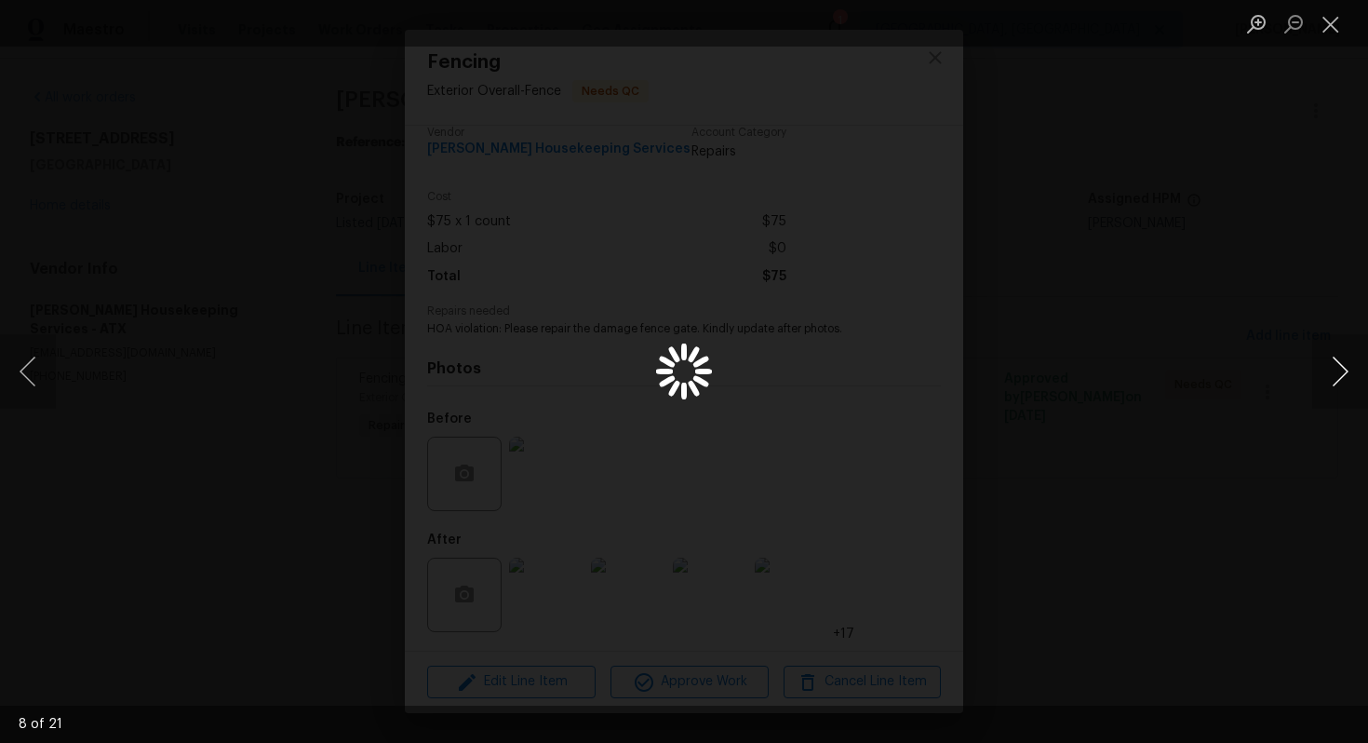
click at [1353, 367] on button "Next image" at bounding box center [1341, 371] width 56 height 74
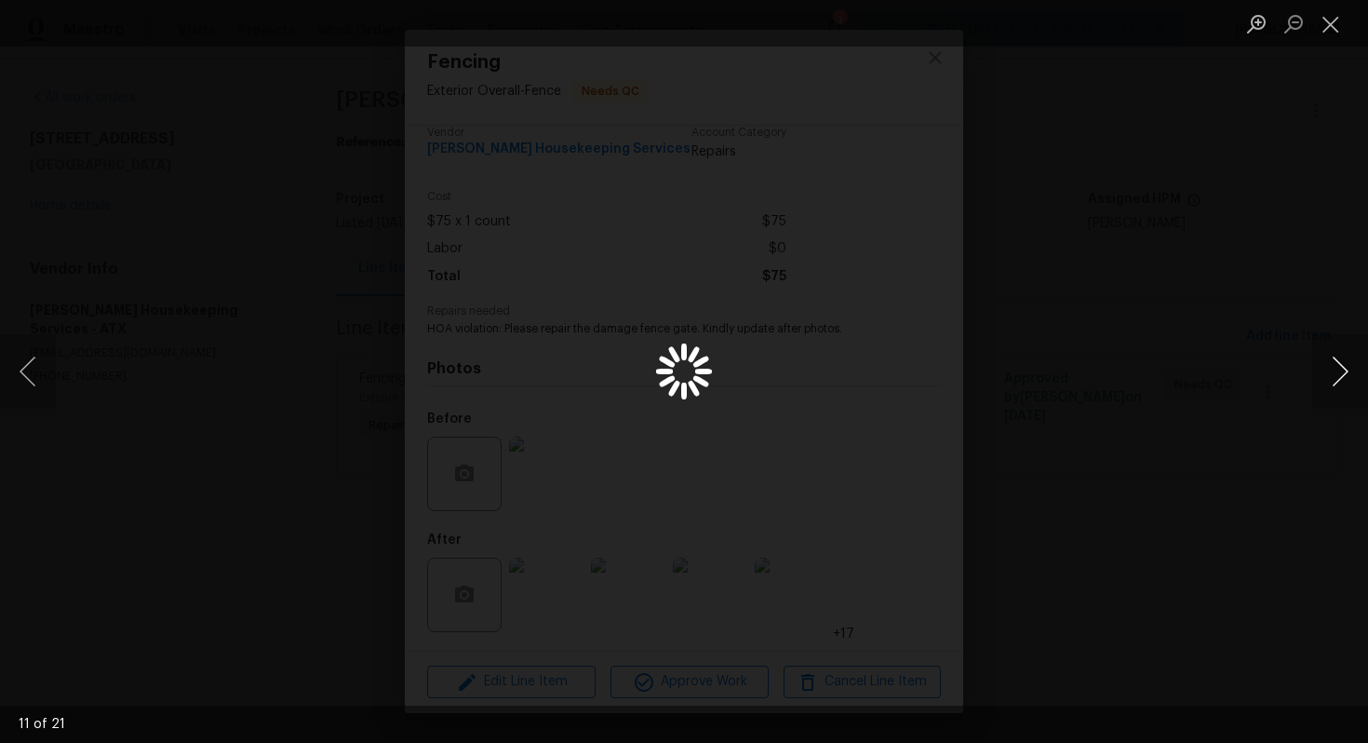
click at [1353, 367] on button "Next image" at bounding box center [1341, 371] width 56 height 74
click at [840, 303] on div "Lightbox" at bounding box center [684, 371] width 1368 height 743
click at [1368, 372] on button "Next image" at bounding box center [1341, 371] width 56 height 74
click at [1351, 371] on button "Next image" at bounding box center [1341, 371] width 56 height 74
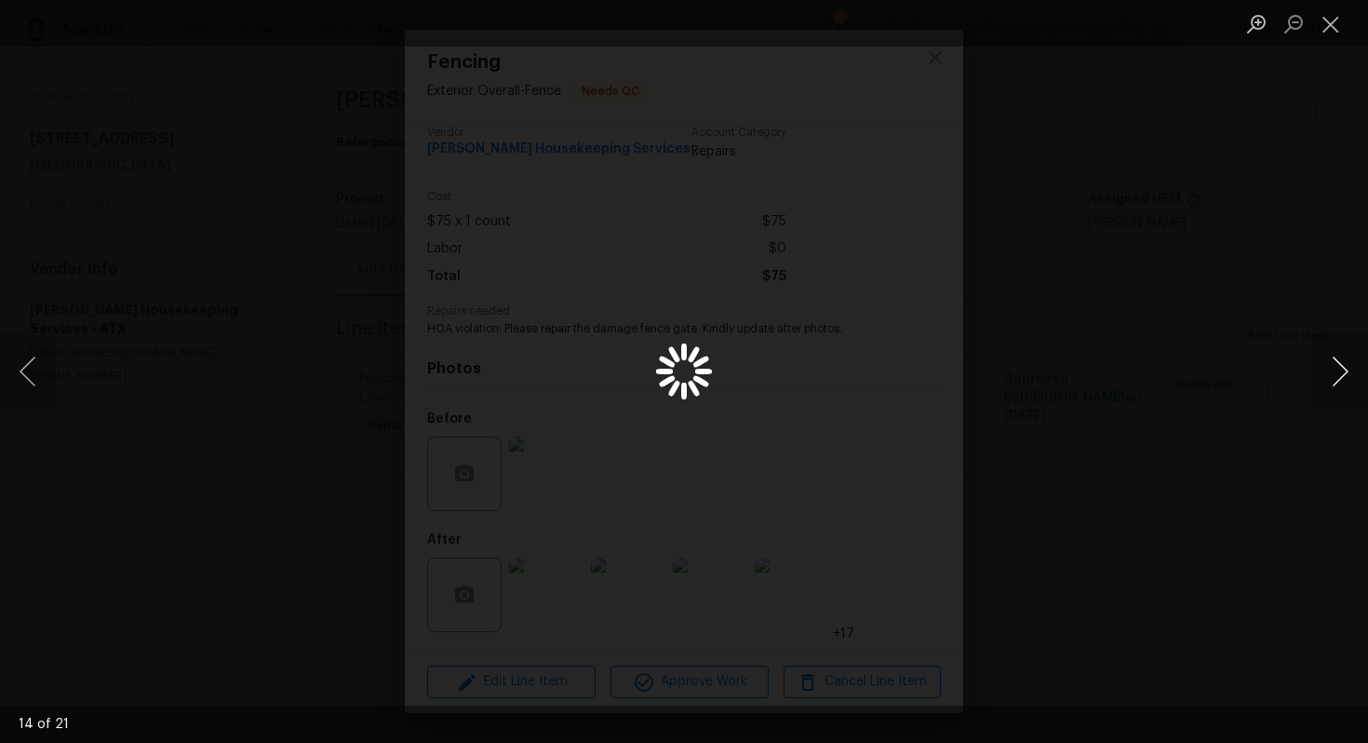
click at [1351, 371] on button "Next image" at bounding box center [1341, 371] width 56 height 74
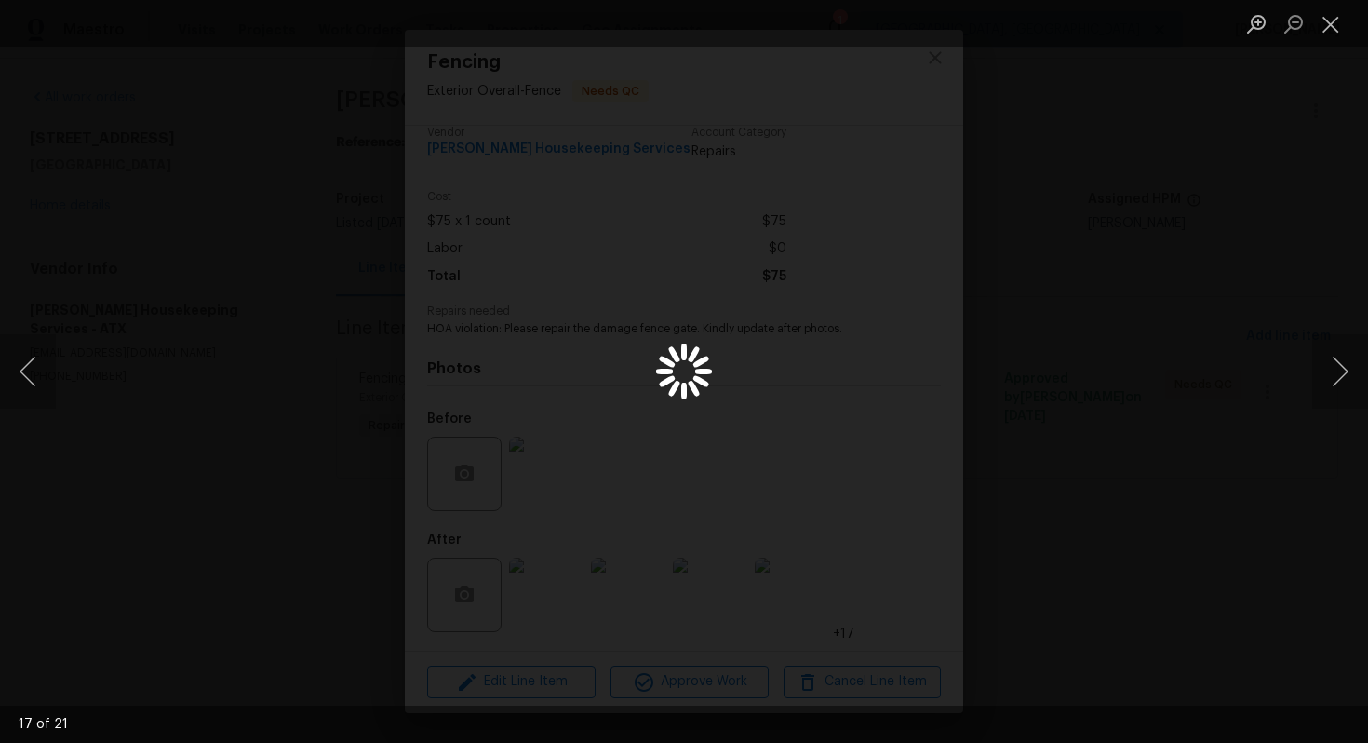
click at [1337, 40] on li "Lightbox" at bounding box center [1331, 23] width 37 height 47
click at [1334, 29] on button "Close lightbox" at bounding box center [1331, 23] width 37 height 33
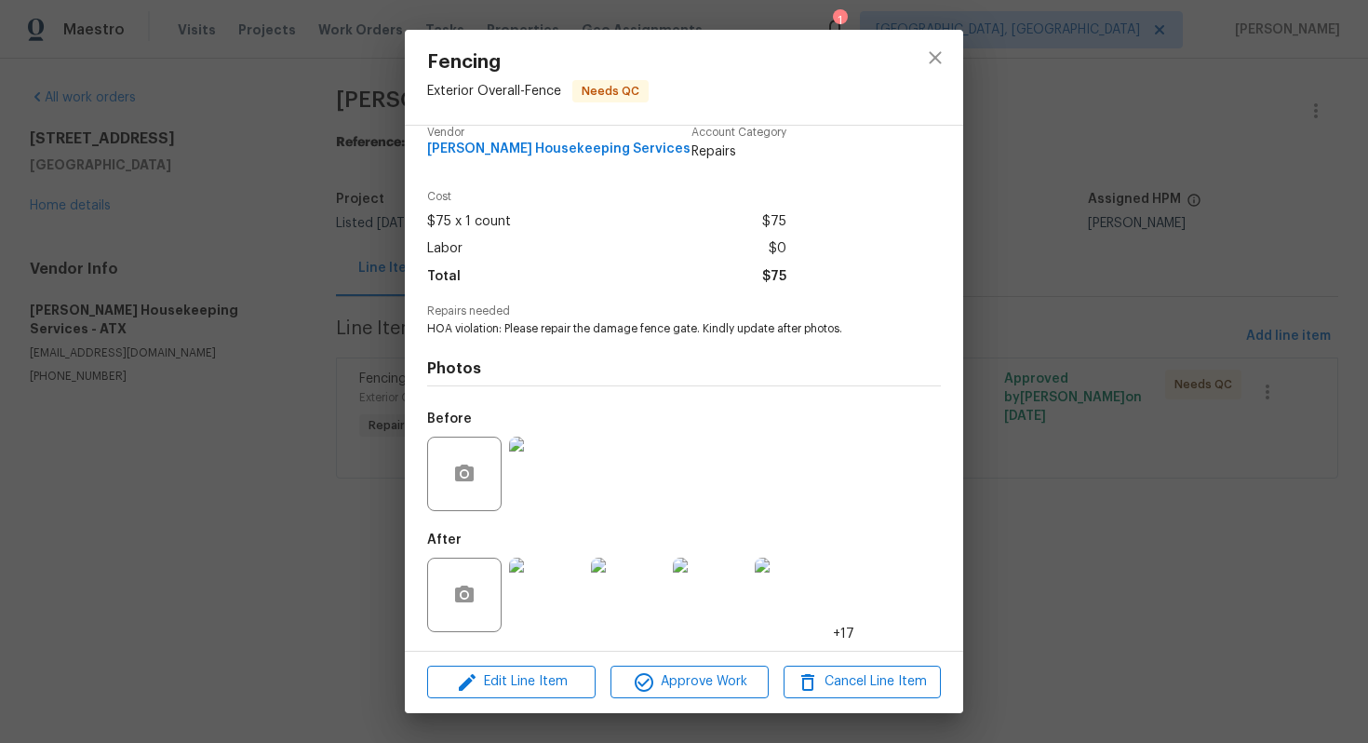
click at [546, 601] on img at bounding box center [546, 595] width 74 height 74
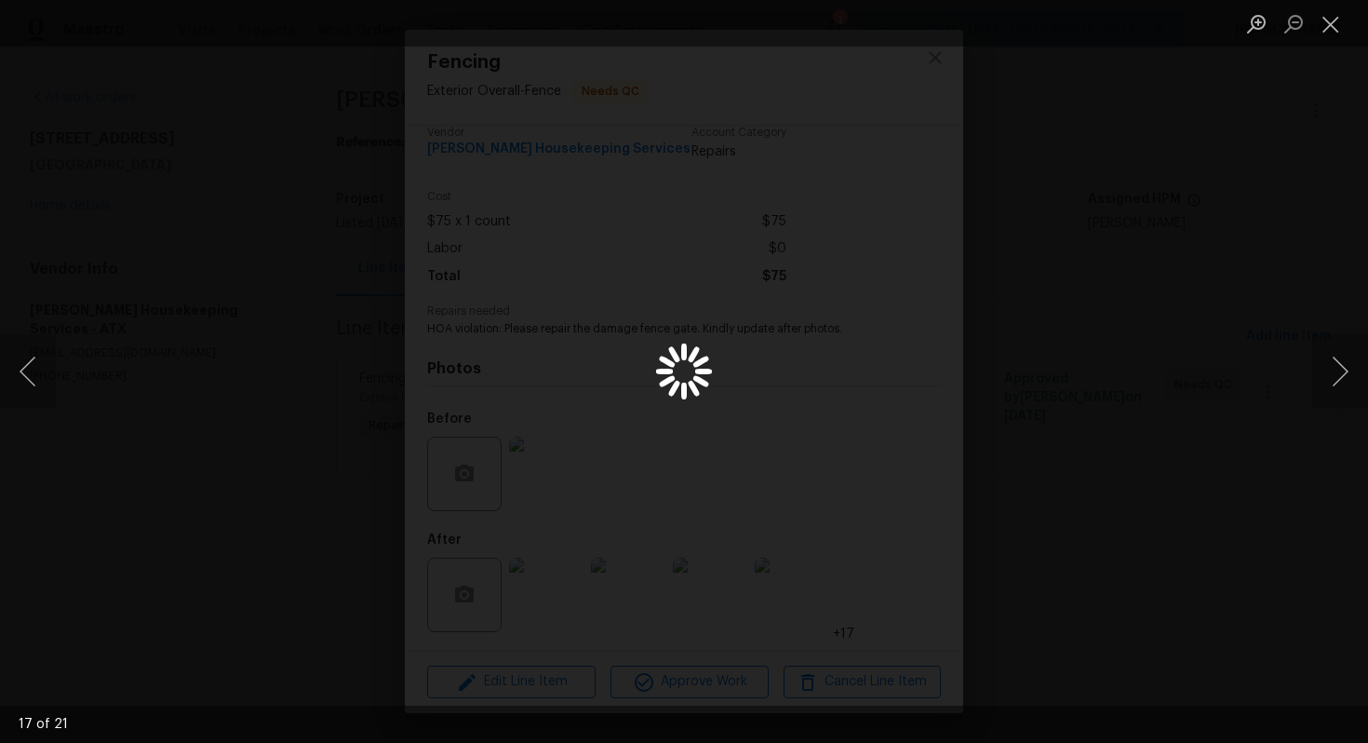
click at [546, 601] on div "Lightbox" at bounding box center [684, 371] width 1368 height 743
click at [547, 601] on div "Lightbox" at bounding box center [684, 371] width 1368 height 743
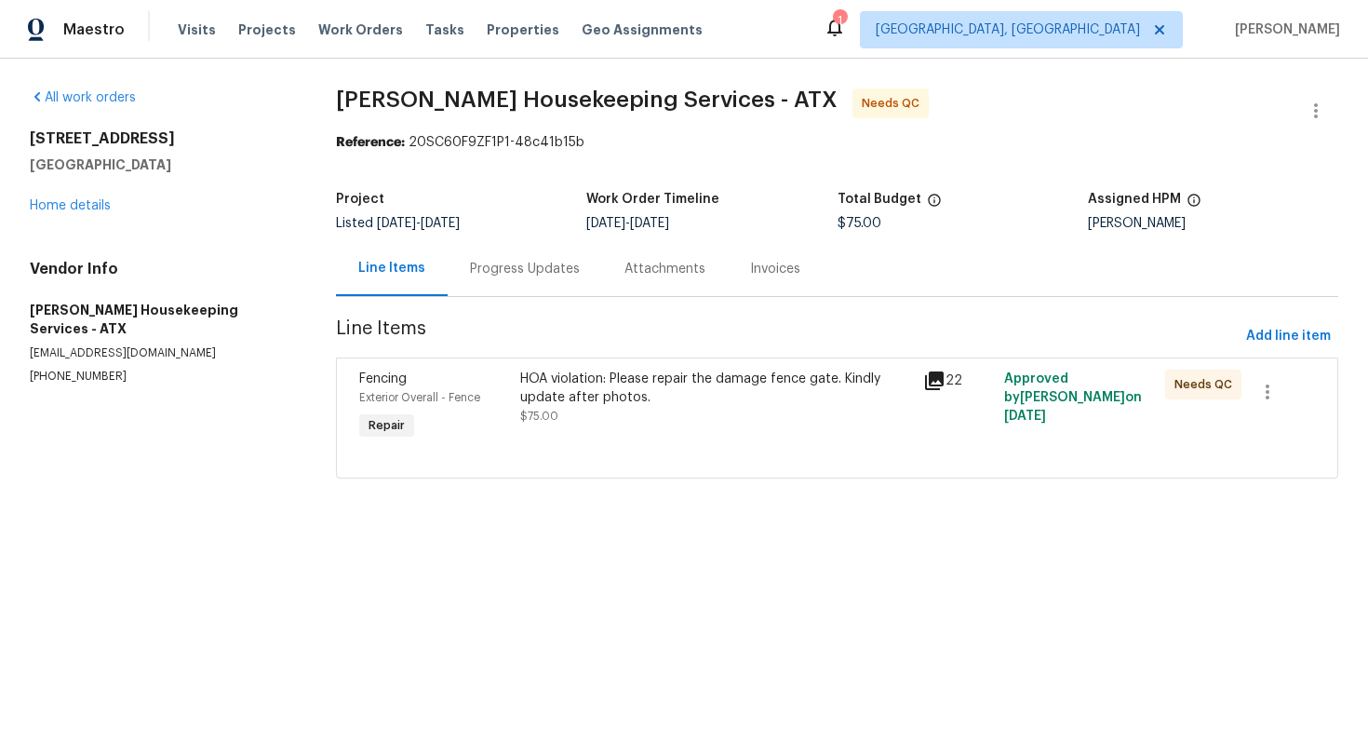
click at [558, 387] on div "HOA violation: Please repair the damage fence gate. Kindly update after photos." at bounding box center [716, 388] width 392 height 37
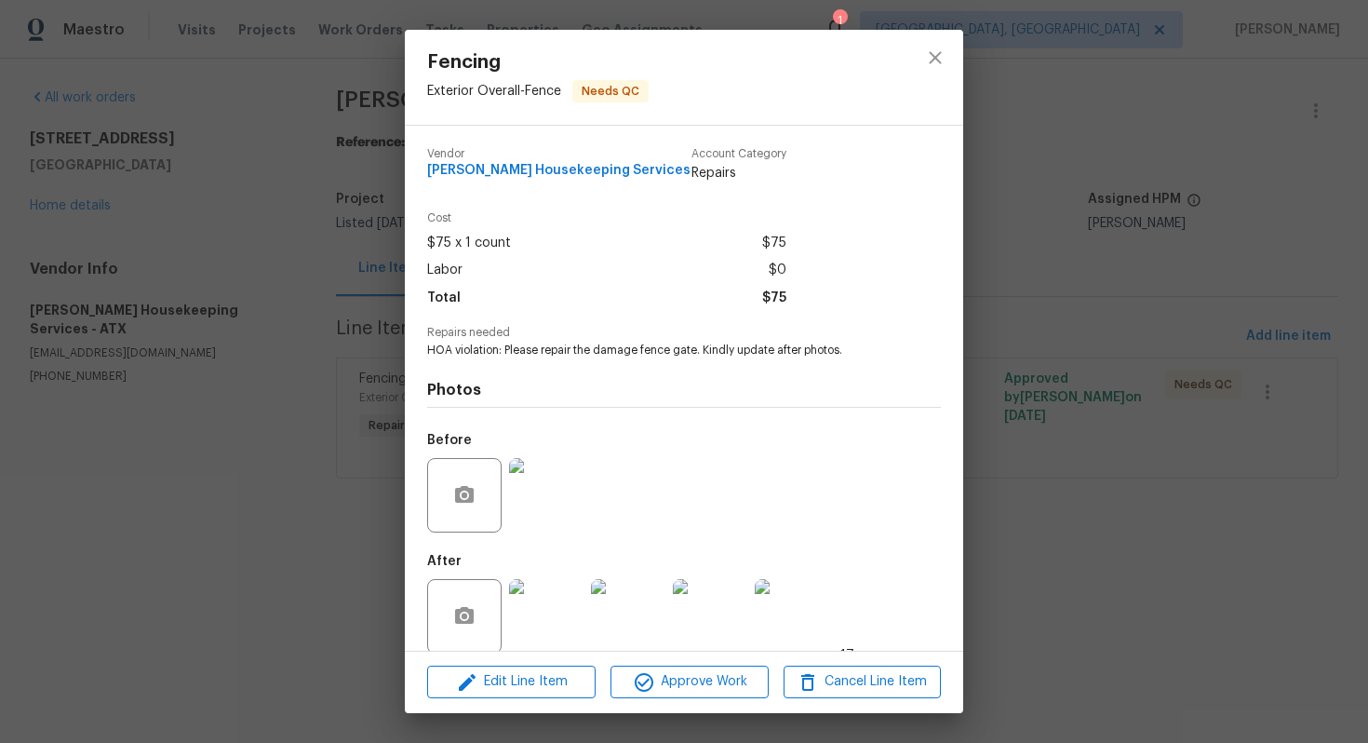
scroll to position [21, 0]
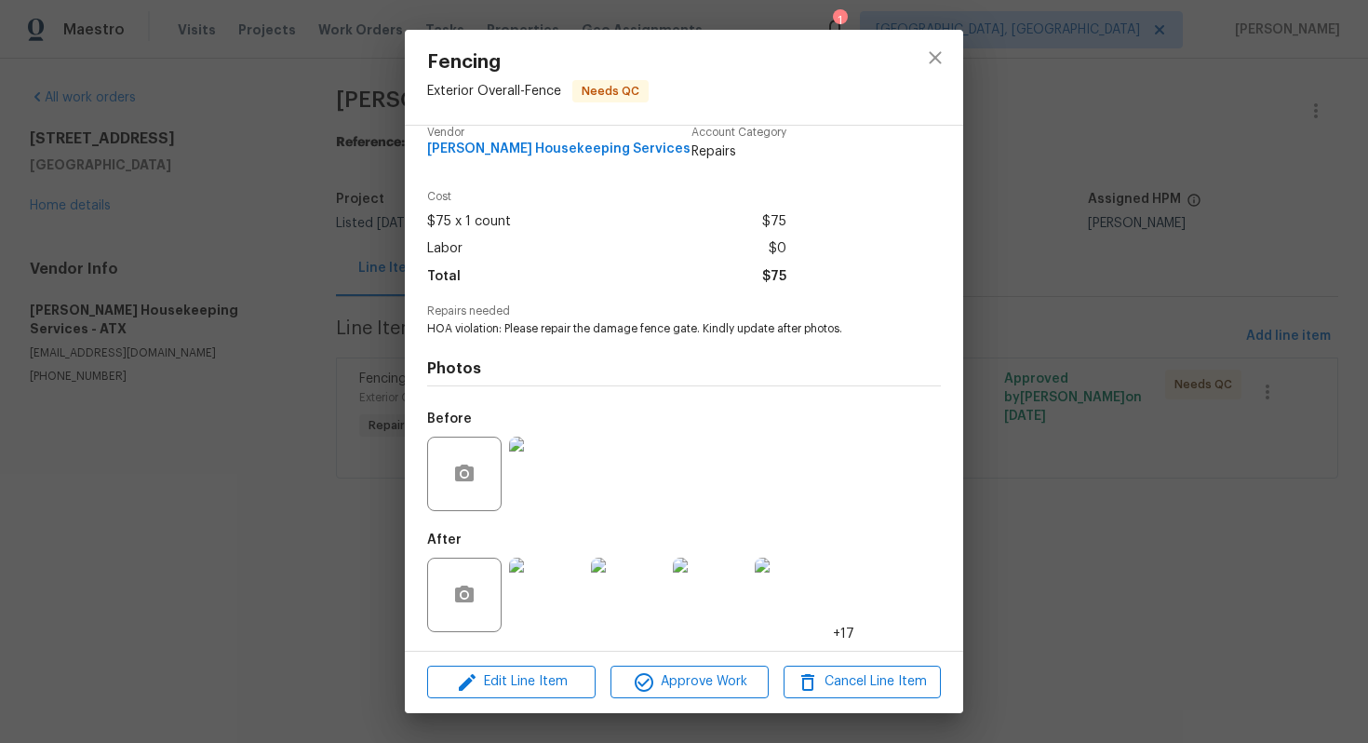
click at [580, 571] on img at bounding box center [546, 595] width 74 height 74
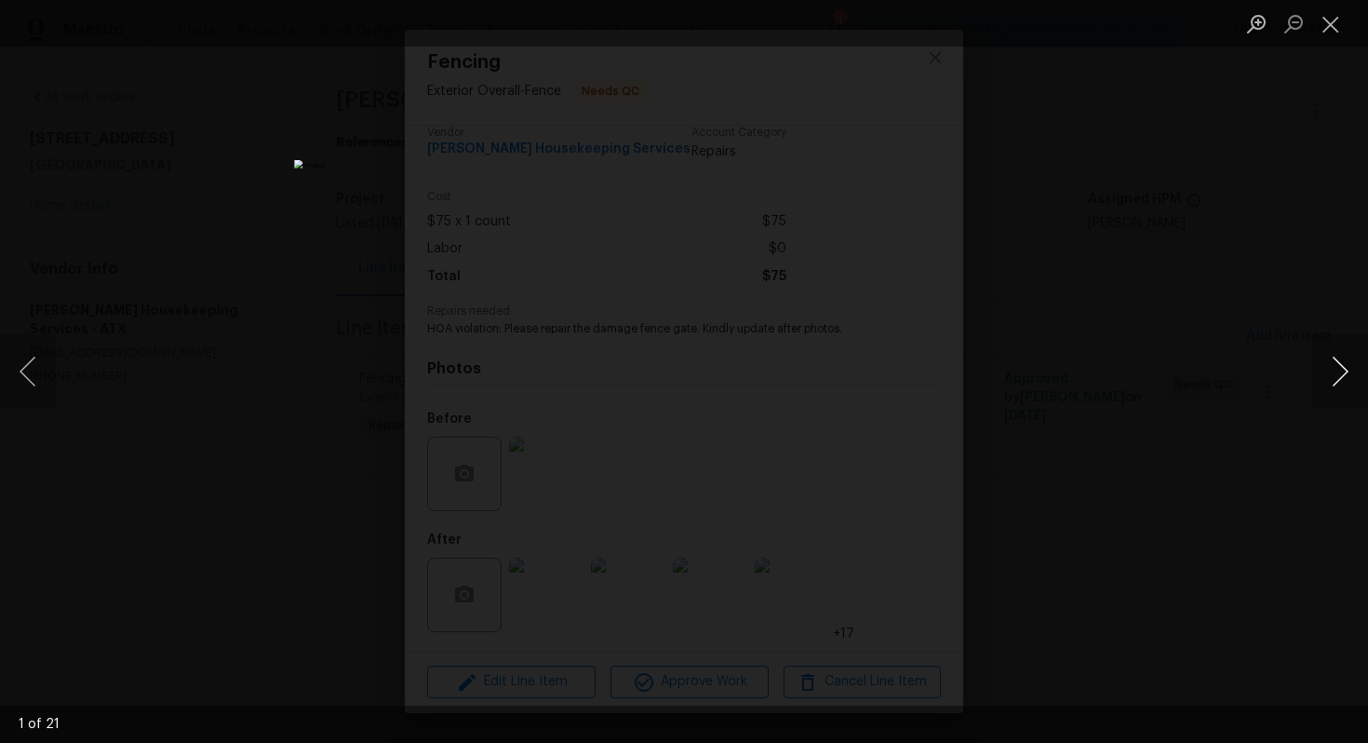
click at [1343, 381] on button "Next image" at bounding box center [1341, 371] width 56 height 74
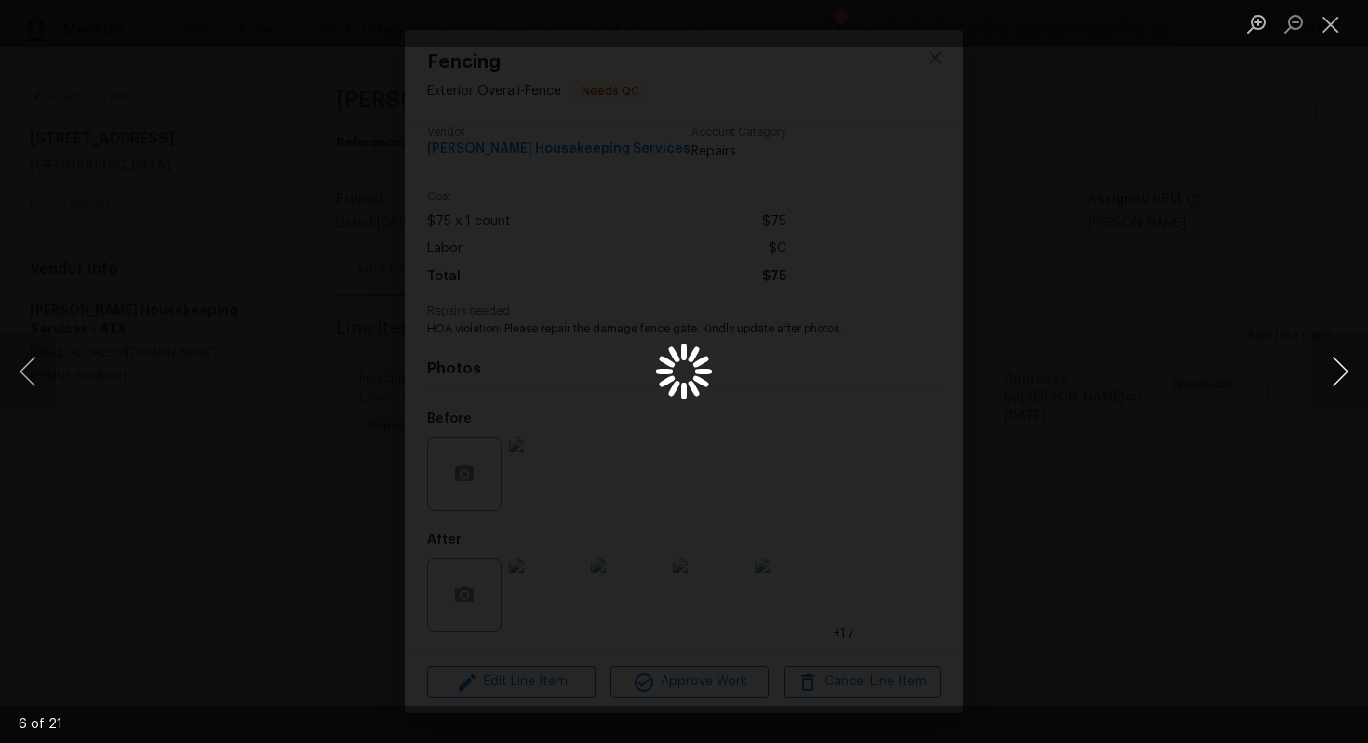
click at [1343, 381] on button "Next image" at bounding box center [1341, 371] width 56 height 74
click at [1339, 384] on button "Next image" at bounding box center [1341, 371] width 56 height 74
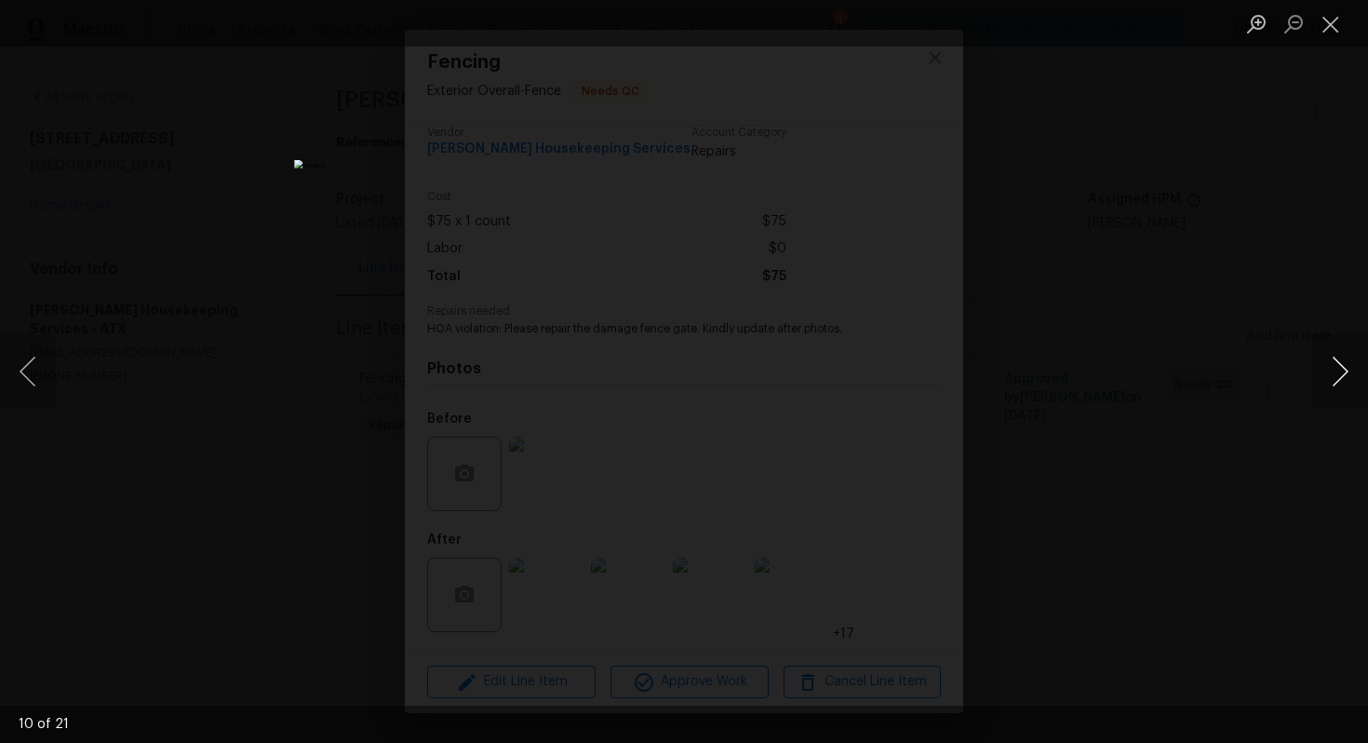
click at [1339, 384] on button "Next image" at bounding box center [1341, 371] width 56 height 74
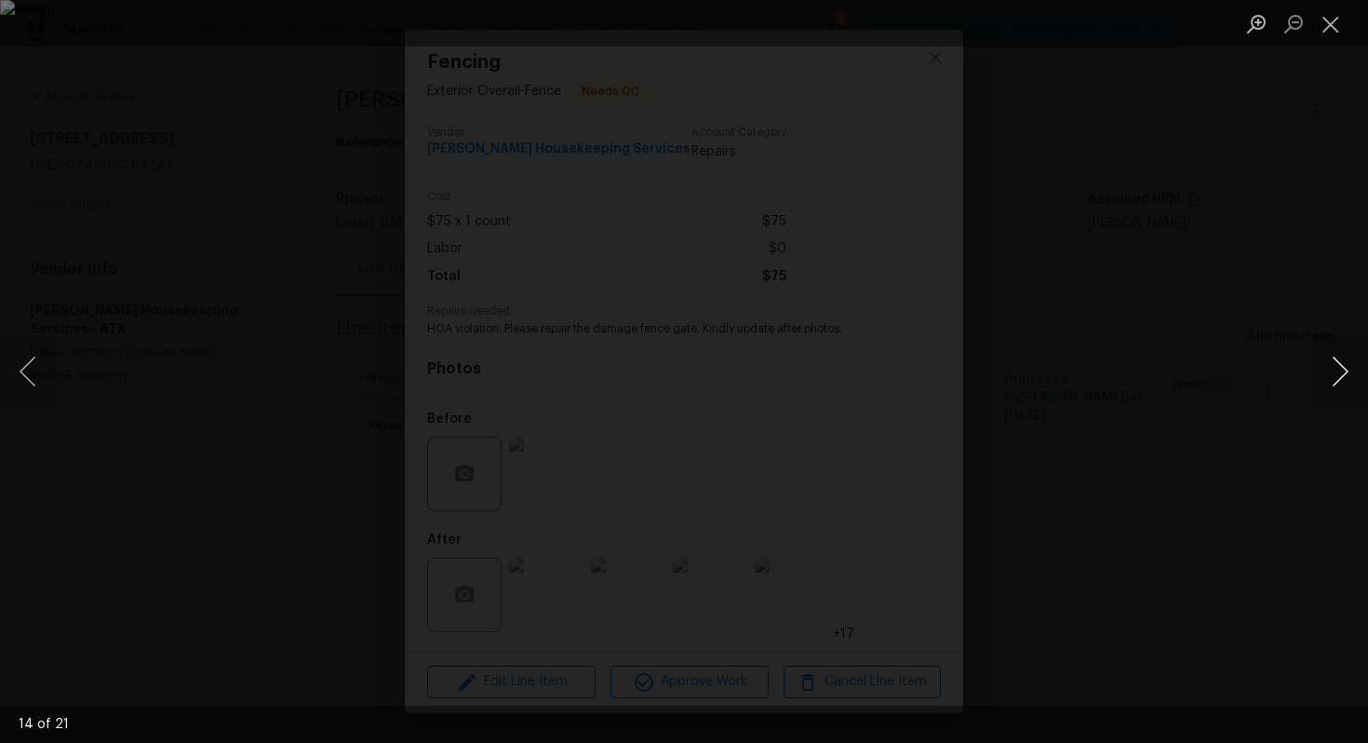
click at [1339, 384] on button "Next image" at bounding box center [1341, 371] width 56 height 74
click at [1341, 371] on button "Next image" at bounding box center [1341, 371] width 56 height 74
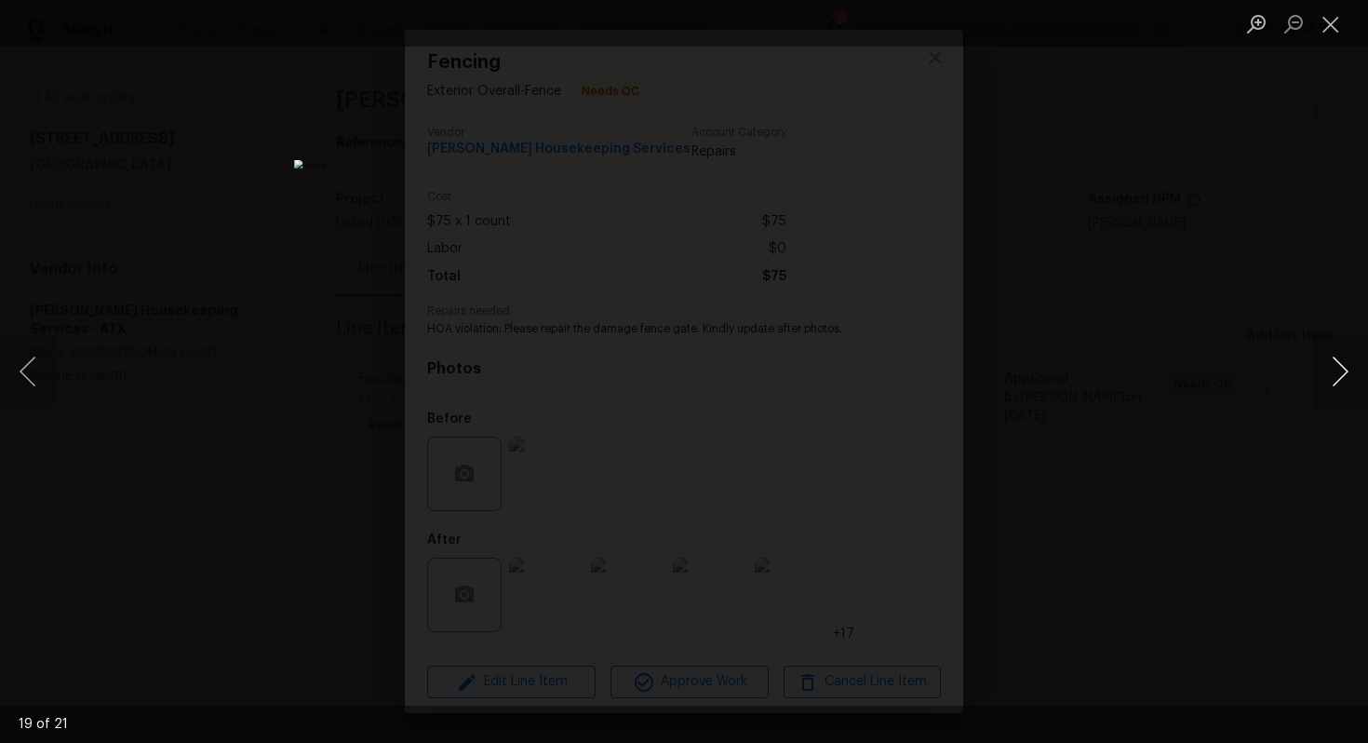
click at [1341, 371] on button "Next image" at bounding box center [1341, 371] width 56 height 74
click at [1341, 370] on button "Next image" at bounding box center [1341, 371] width 56 height 74
click at [1344, 394] on button "Next image" at bounding box center [1341, 371] width 56 height 74
click at [1340, 384] on button "Next image" at bounding box center [1341, 371] width 56 height 74
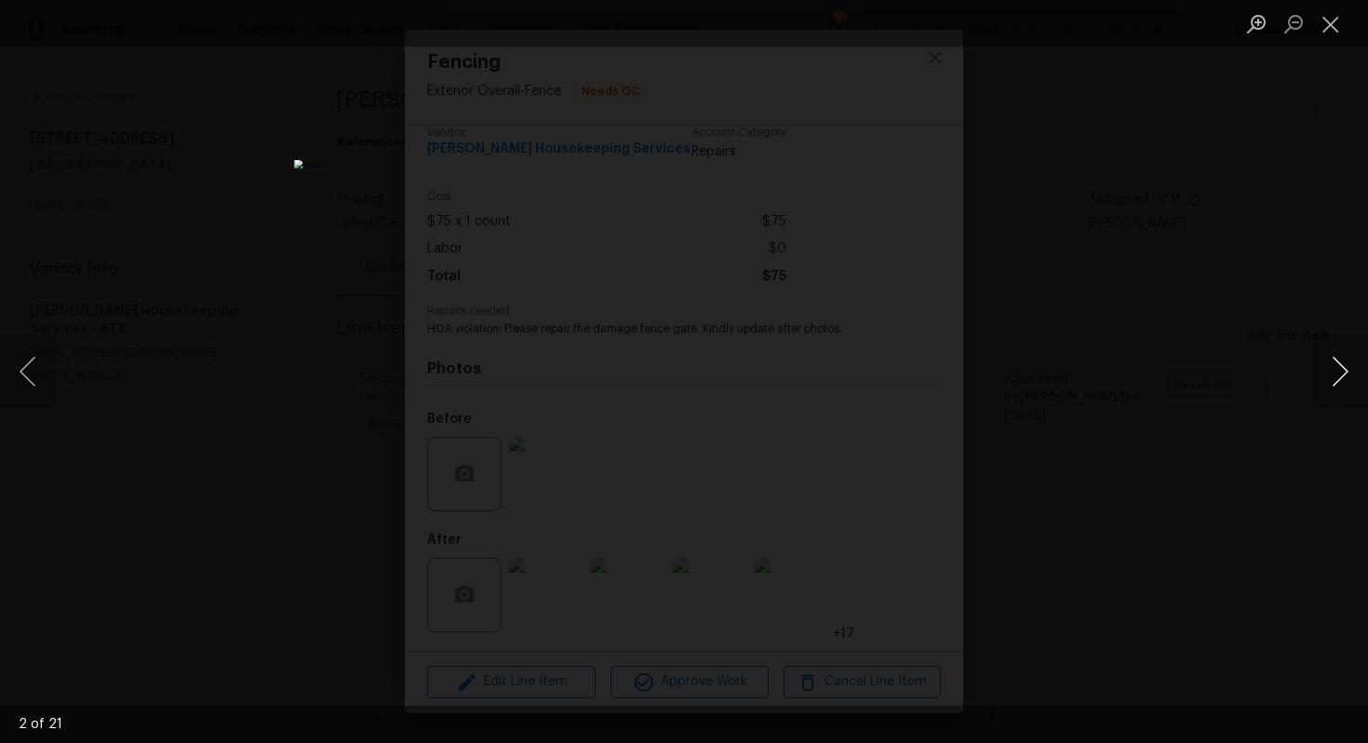
click at [1340, 384] on button "Next image" at bounding box center [1341, 371] width 56 height 74
click at [1340, 385] on button "Next image" at bounding box center [1341, 371] width 56 height 74
click at [1341, 385] on button "Next image" at bounding box center [1341, 371] width 56 height 74
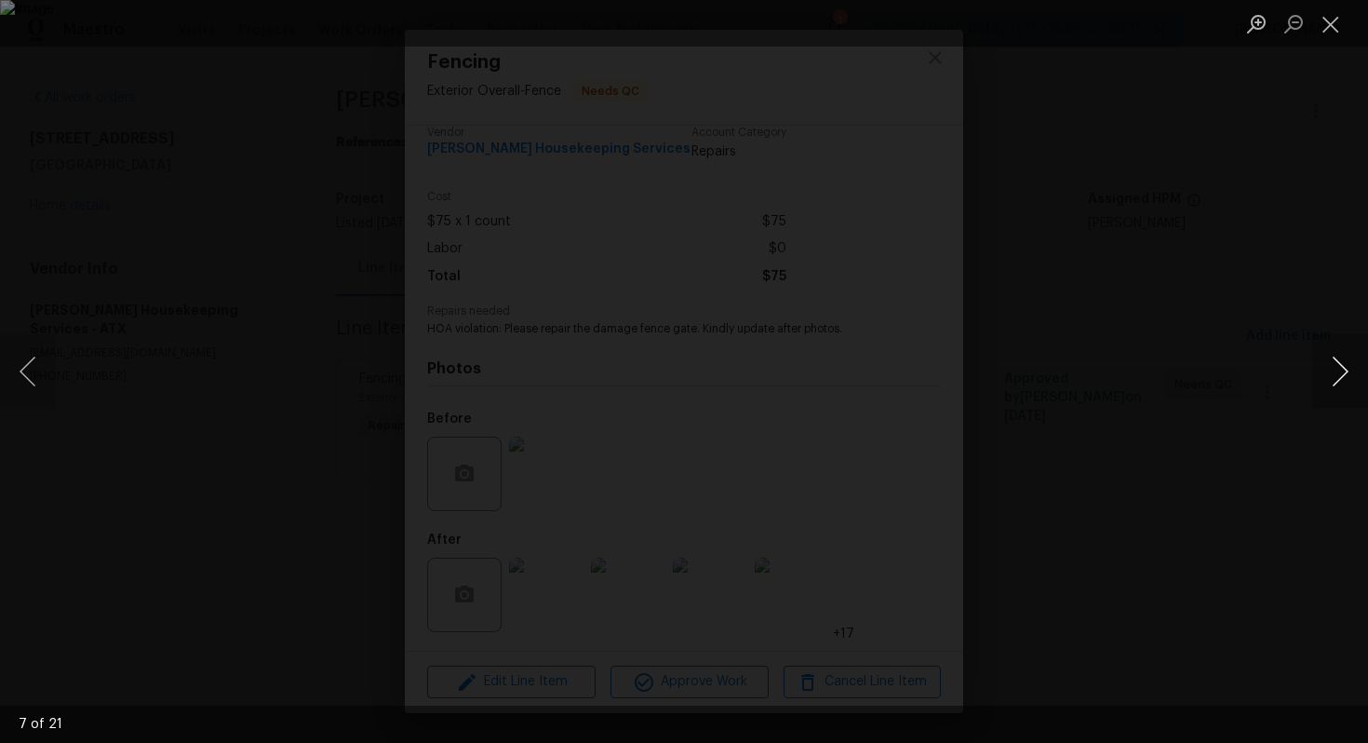
click at [1341, 385] on button "Next image" at bounding box center [1341, 371] width 56 height 74
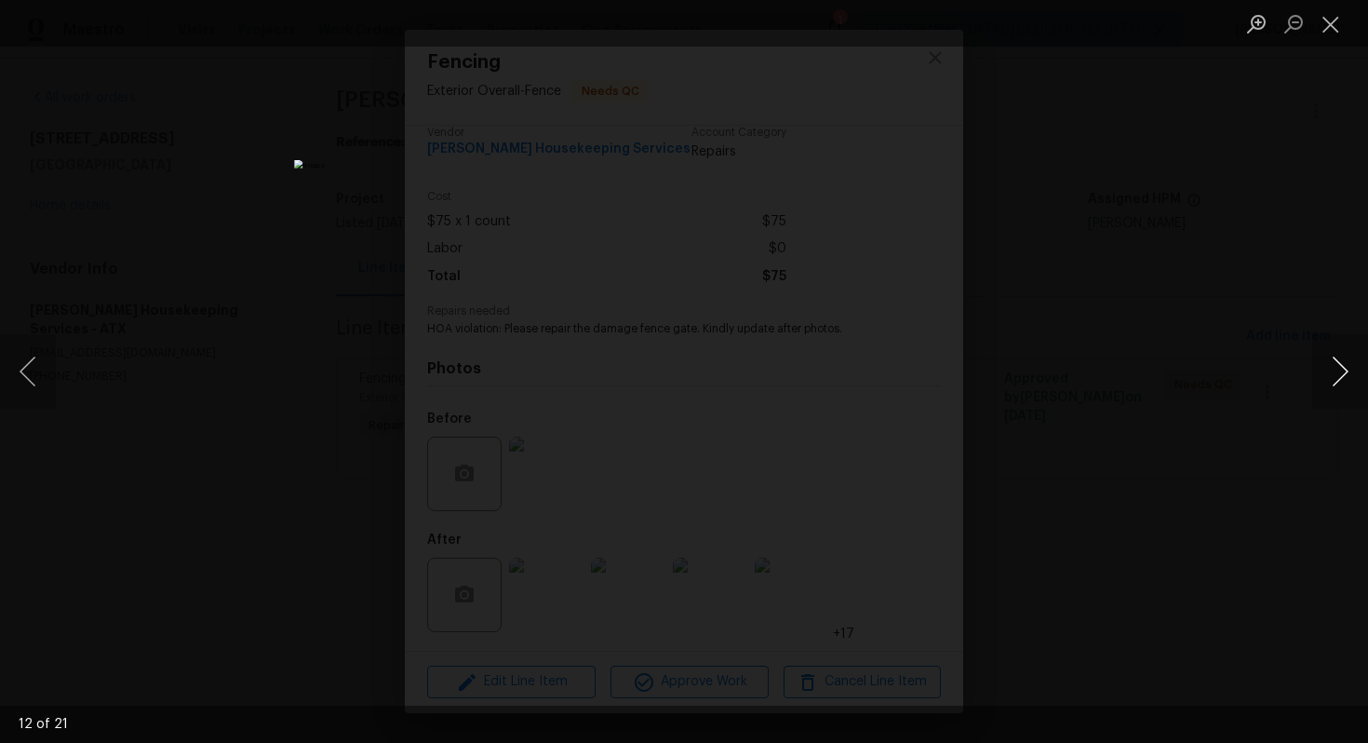
click at [1341, 385] on button "Next image" at bounding box center [1341, 371] width 56 height 74
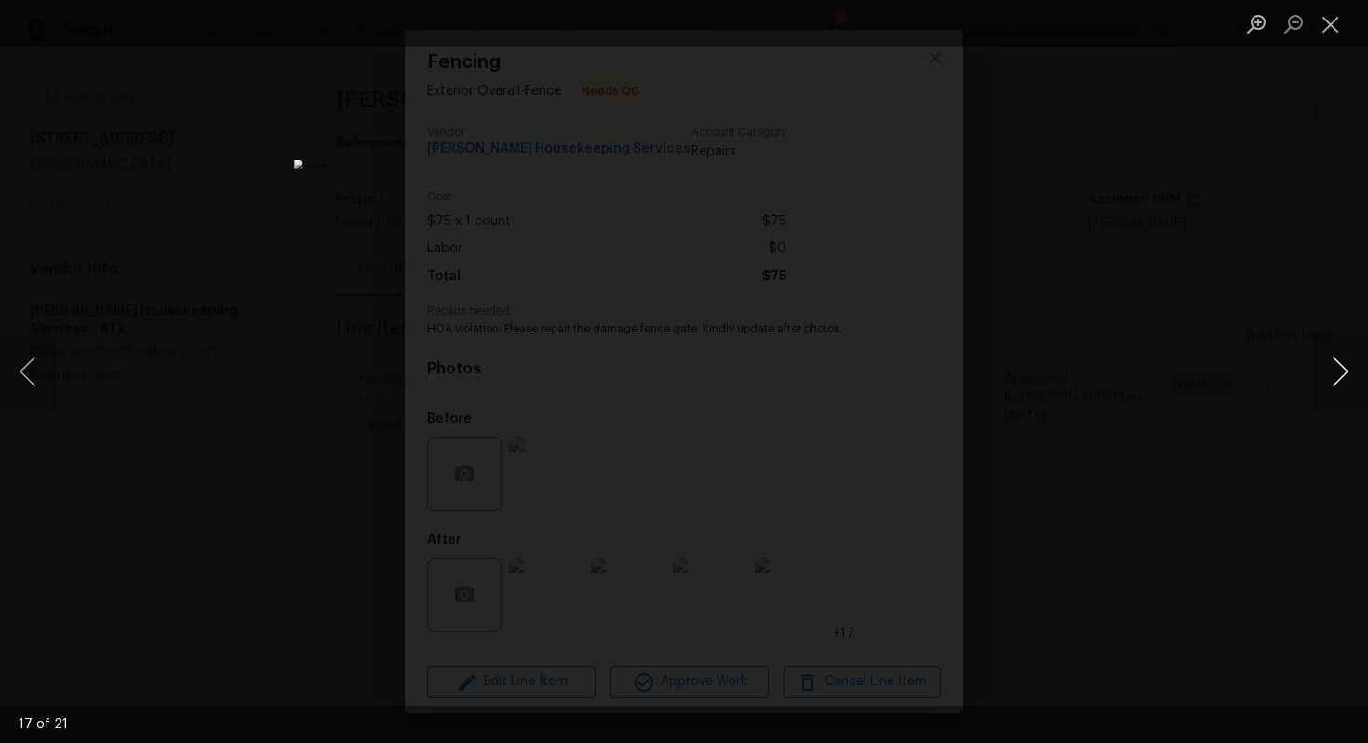
click at [1341, 385] on button "Next image" at bounding box center [1341, 371] width 56 height 74
click at [1341, 386] on button "Next image" at bounding box center [1341, 371] width 56 height 74
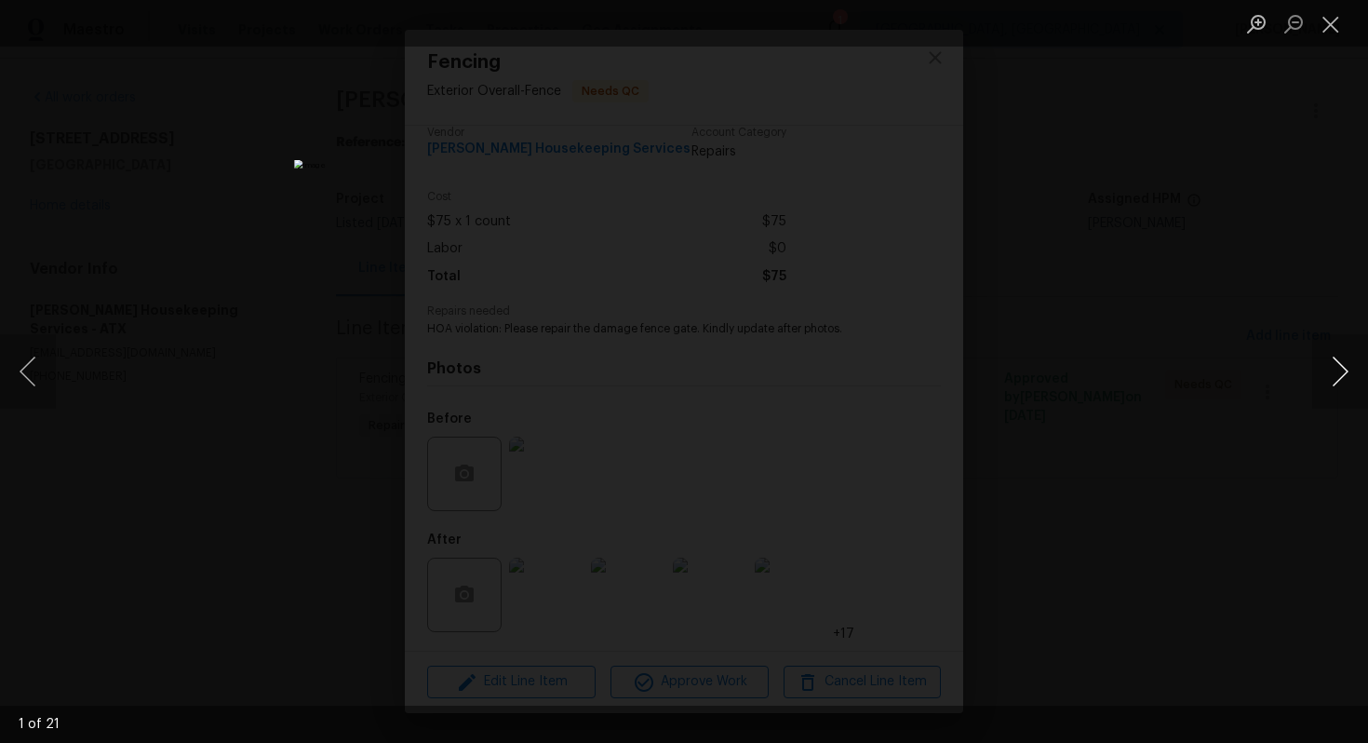
click at [1342, 388] on button "Next image" at bounding box center [1341, 371] width 56 height 74
click at [1342, 390] on button "Next image" at bounding box center [1341, 371] width 56 height 74
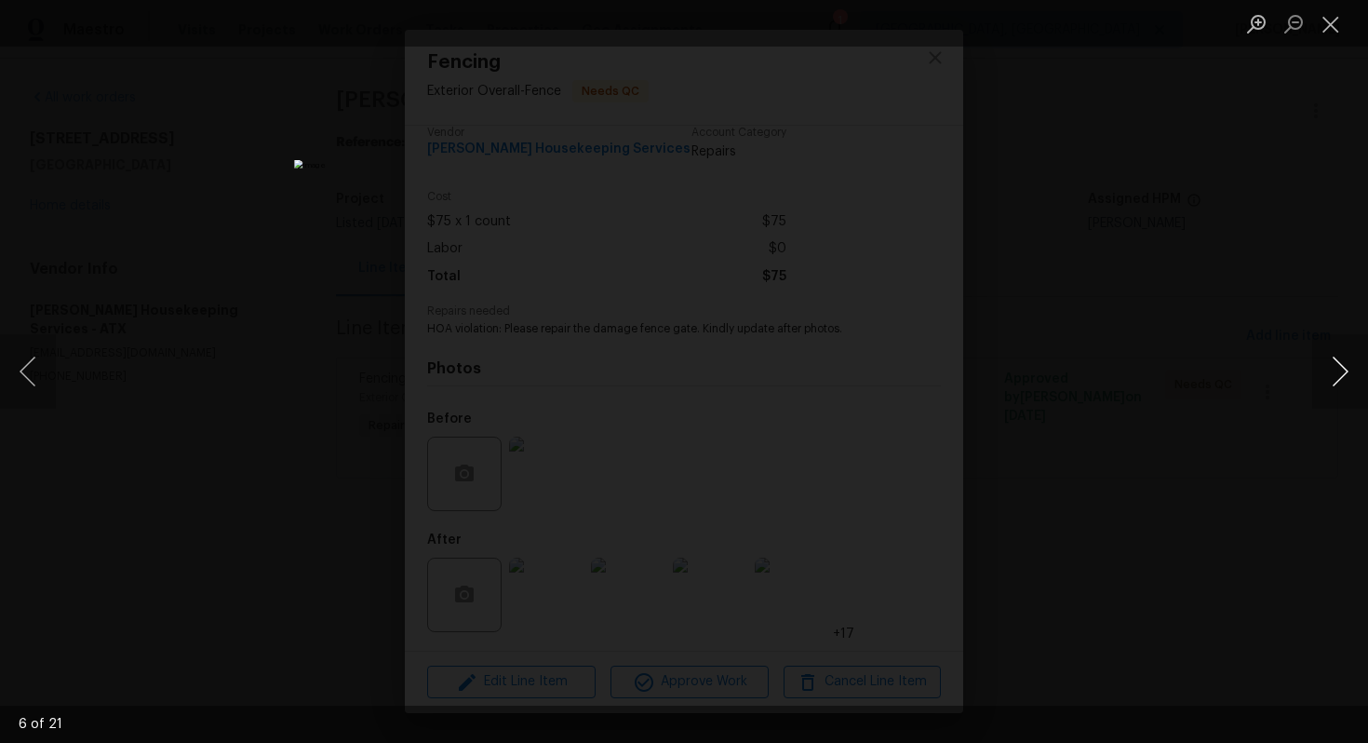
click at [1342, 390] on button "Next image" at bounding box center [1341, 371] width 56 height 74
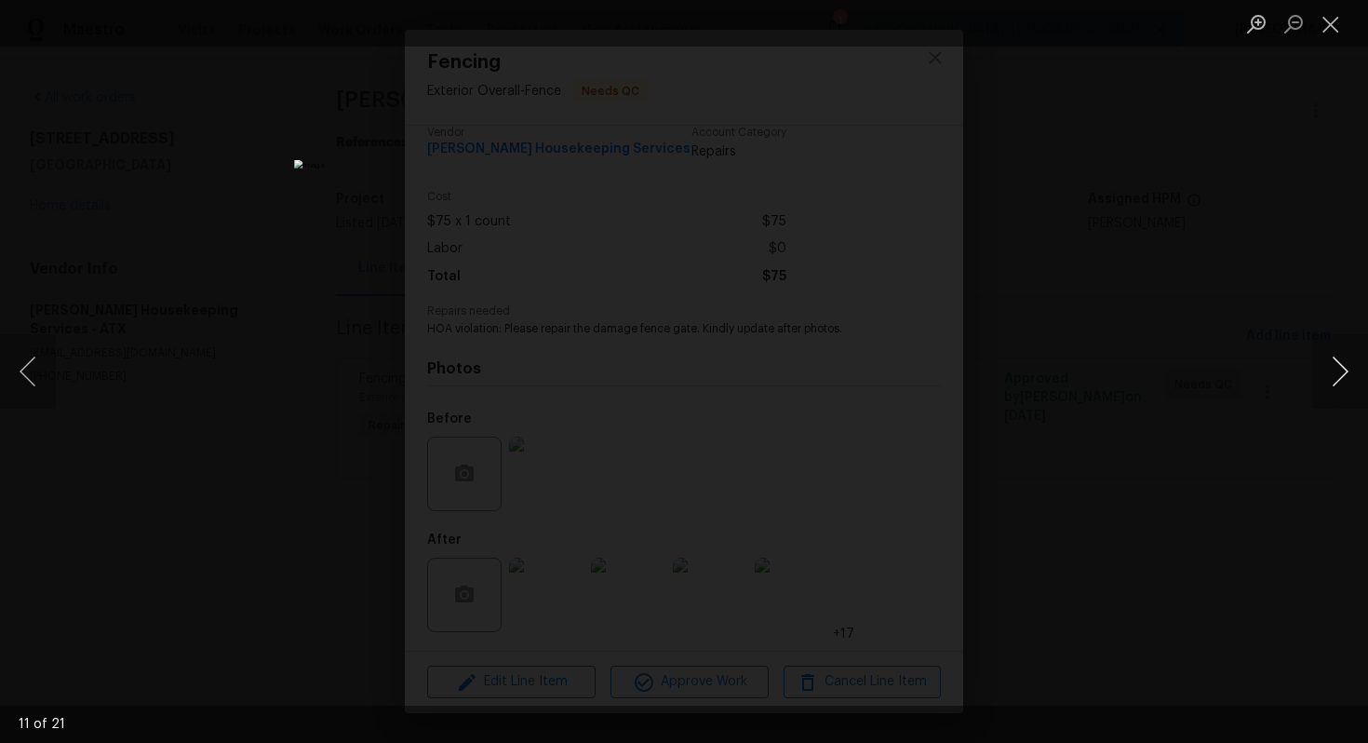
click at [1342, 390] on button "Next image" at bounding box center [1341, 371] width 56 height 74
click at [1330, 33] on button "Close lightbox" at bounding box center [1331, 23] width 37 height 33
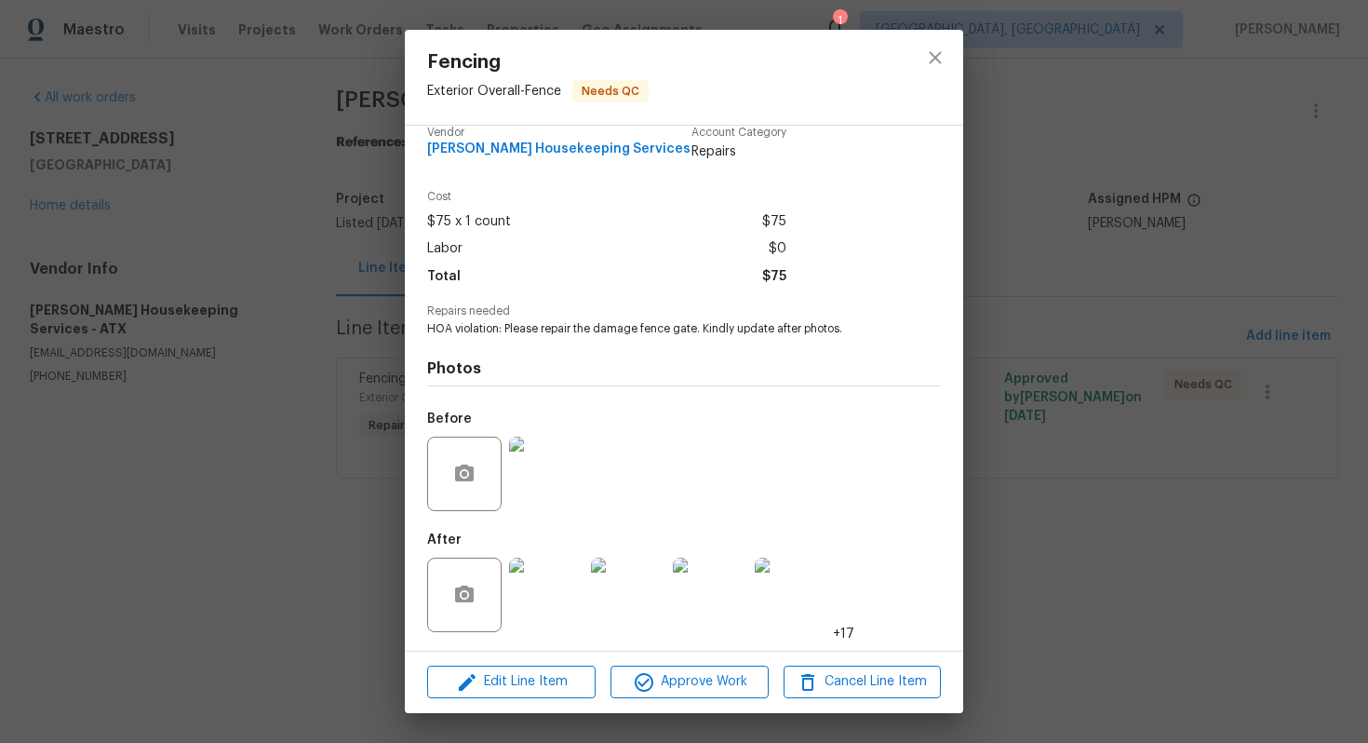
click at [548, 467] on img at bounding box center [546, 474] width 74 height 74
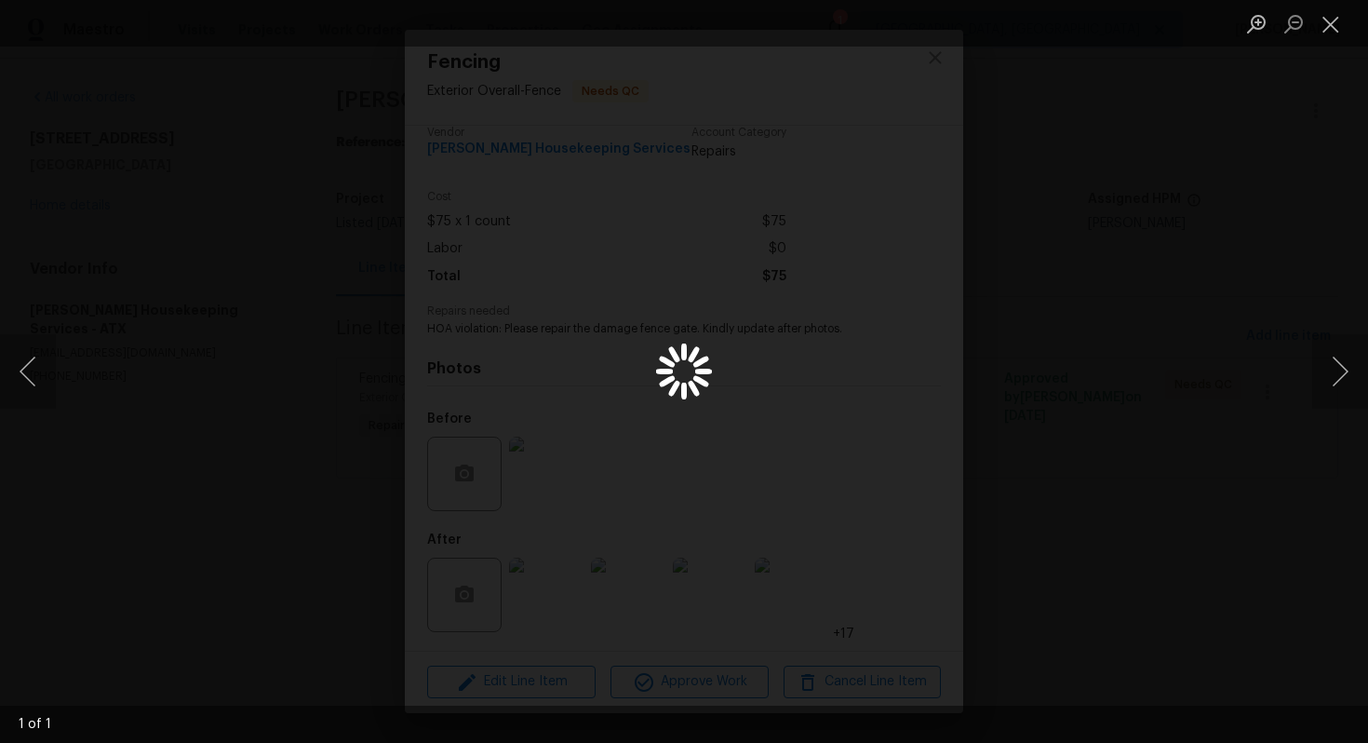
click at [982, 377] on div "Lightbox" at bounding box center [684, 371] width 1368 height 743
click at [1340, 367] on button "Next image" at bounding box center [1341, 371] width 56 height 74
click at [1337, 37] on button "Close lightbox" at bounding box center [1331, 23] width 37 height 33
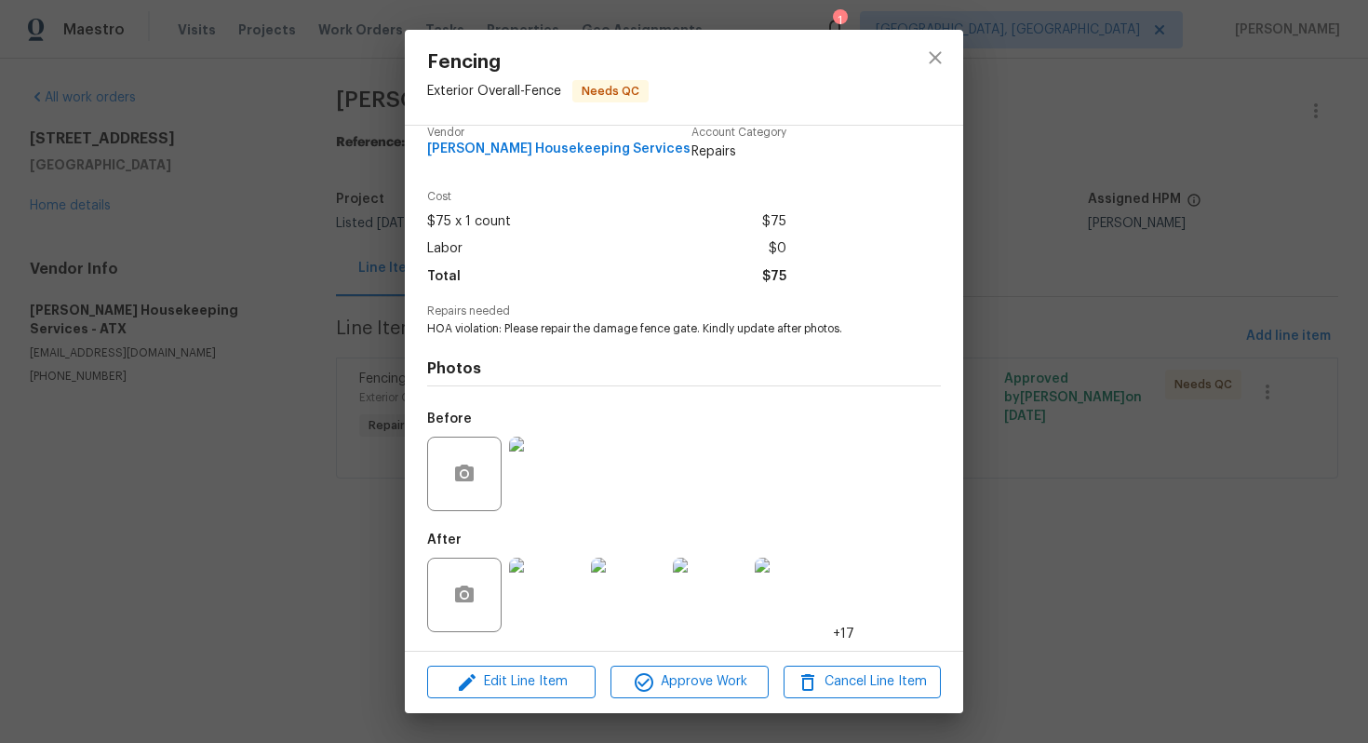
click at [542, 463] on img at bounding box center [546, 474] width 74 height 74
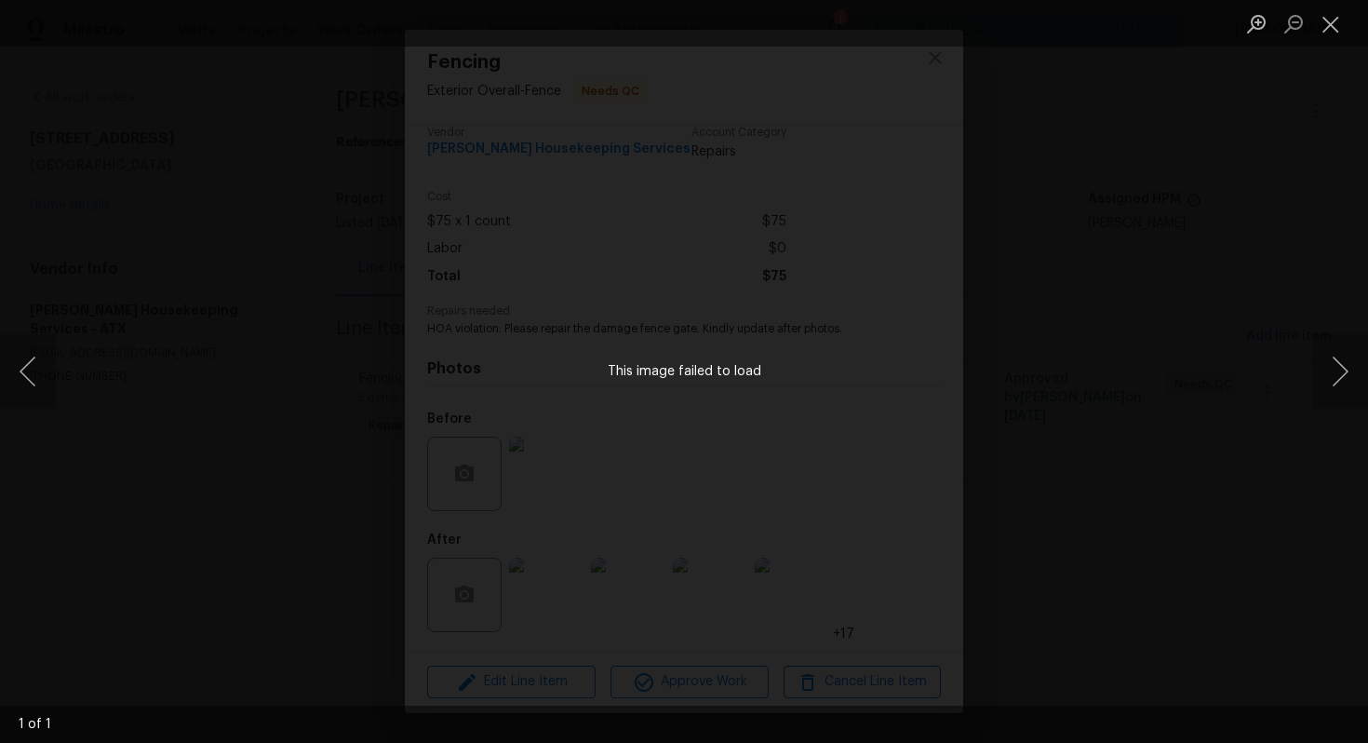
click at [1135, 204] on div "This image failed to load" at bounding box center [684, 371] width 1368 height 743
click at [1348, 375] on button "Next image" at bounding box center [1341, 371] width 56 height 74
click at [1333, 28] on button "Close lightbox" at bounding box center [1331, 23] width 37 height 33
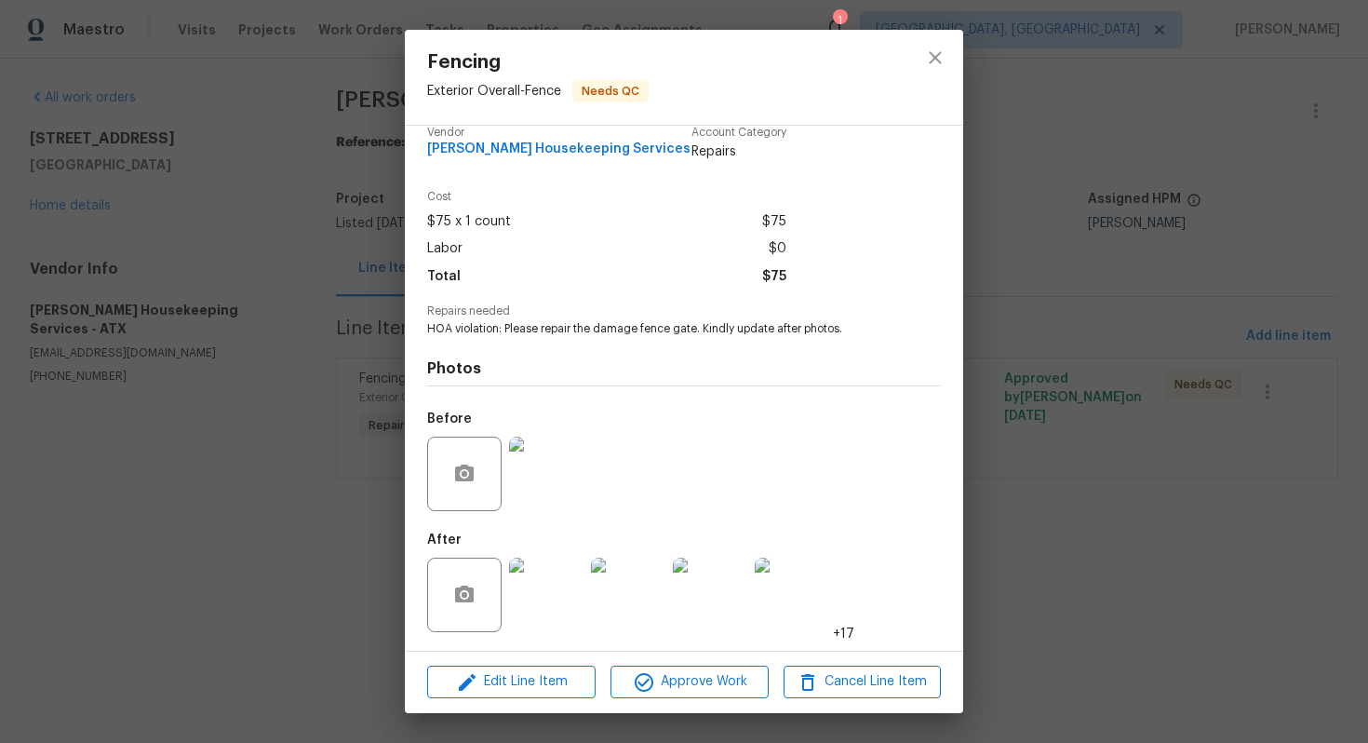
click at [541, 478] on img at bounding box center [546, 474] width 74 height 74
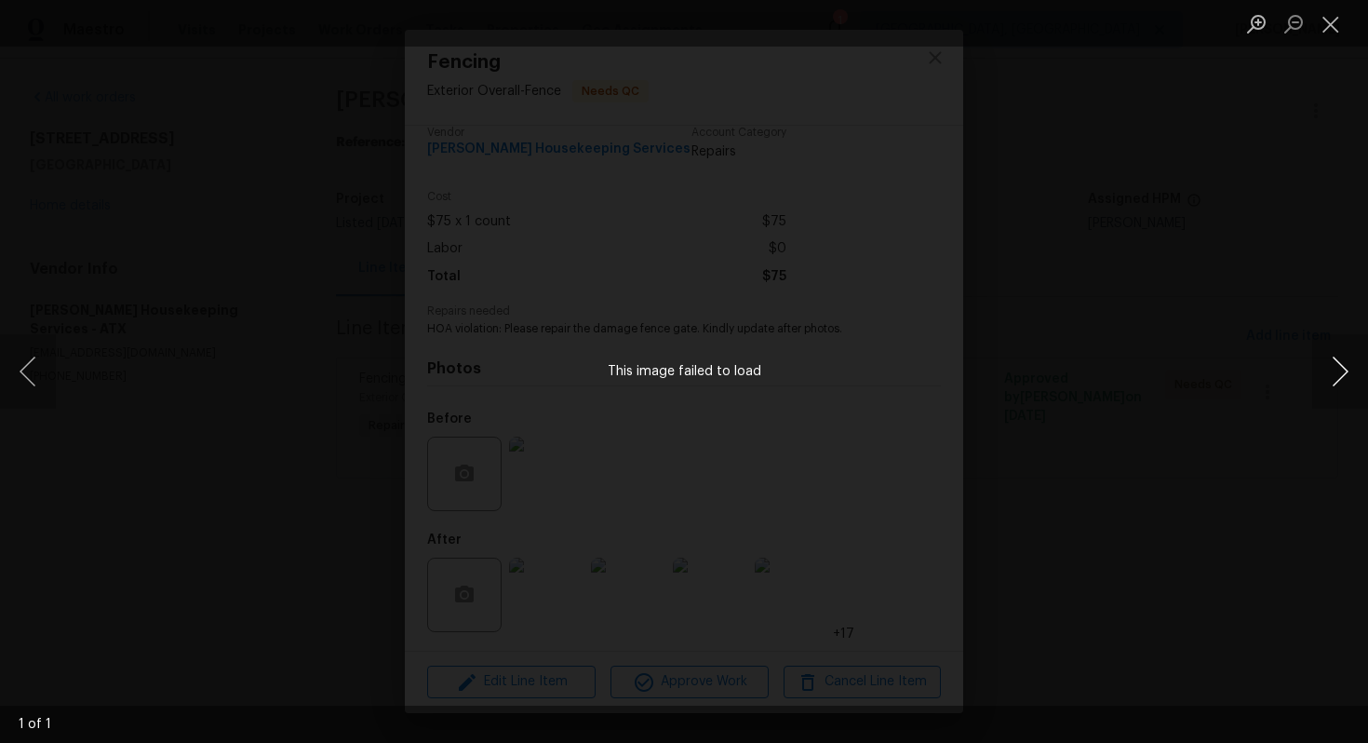
click at [1321, 374] on button "Next image" at bounding box center [1341, 371] width 56 height 74
click at [1338, 24] on button "Close lightbox" at bounding box center [1331, 23] width 37 height 33
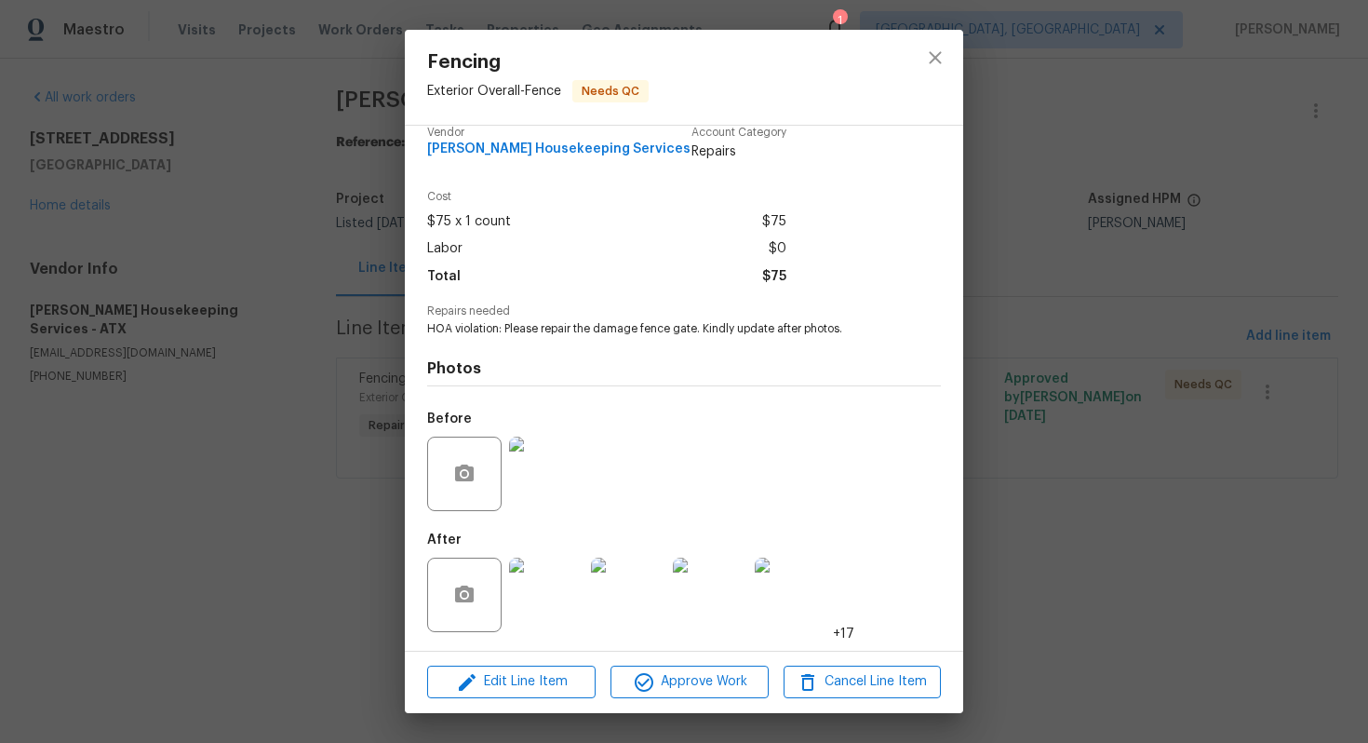
click at [573, 581] on img at bounding box center [546, 595] width 74 height 74
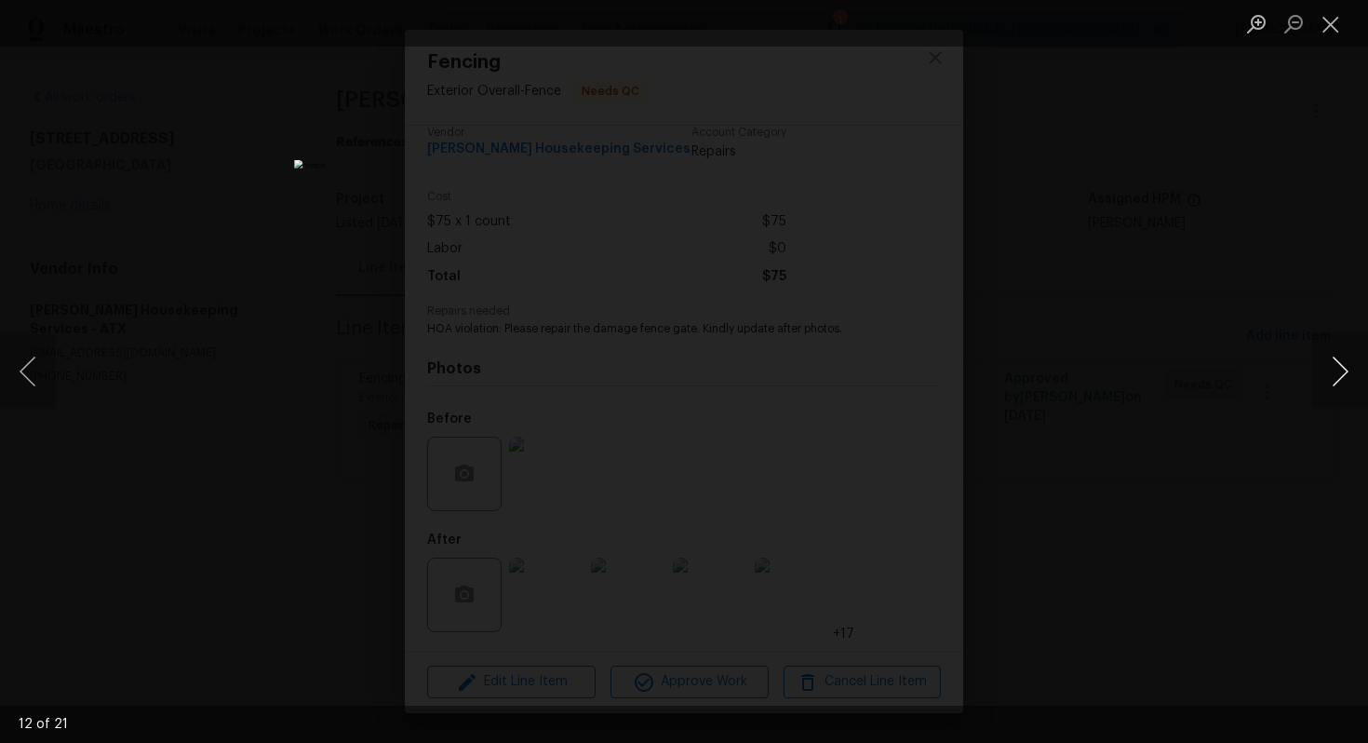
click at [1337, 388] on button "Next image" at bounding box center [1341, 371] width 56 height 74
click at [1337, 389] on button "Next image" at bounding box center [1341, 371] width 56 height 74
click at [1337, 390] on button "Next image" at bounding box center [1341, 371] width 56 height 74
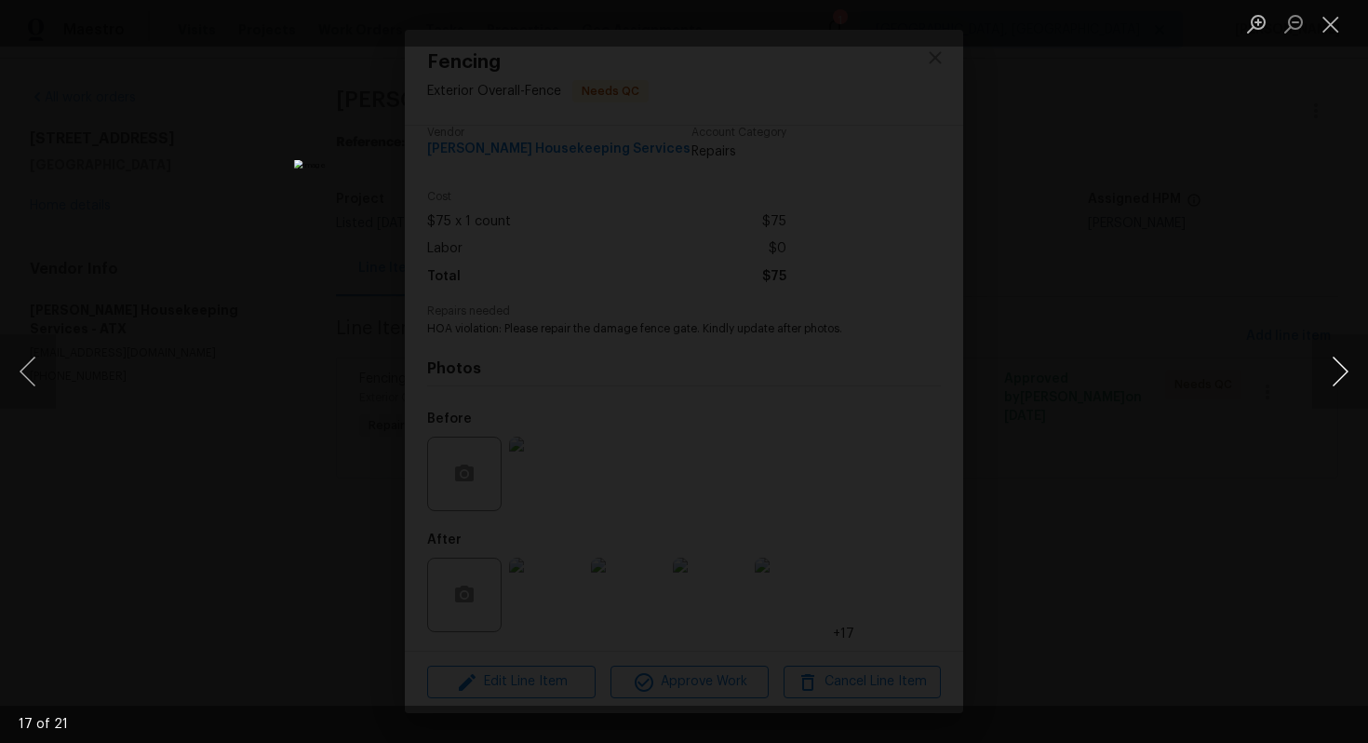
click at [1337, 390] on button "Next image" at bounding box center [1341, 371] width 56 height 74
click at [1337, 391] on button "Next image" at bounding box center [1341, 371] width 56 height 74
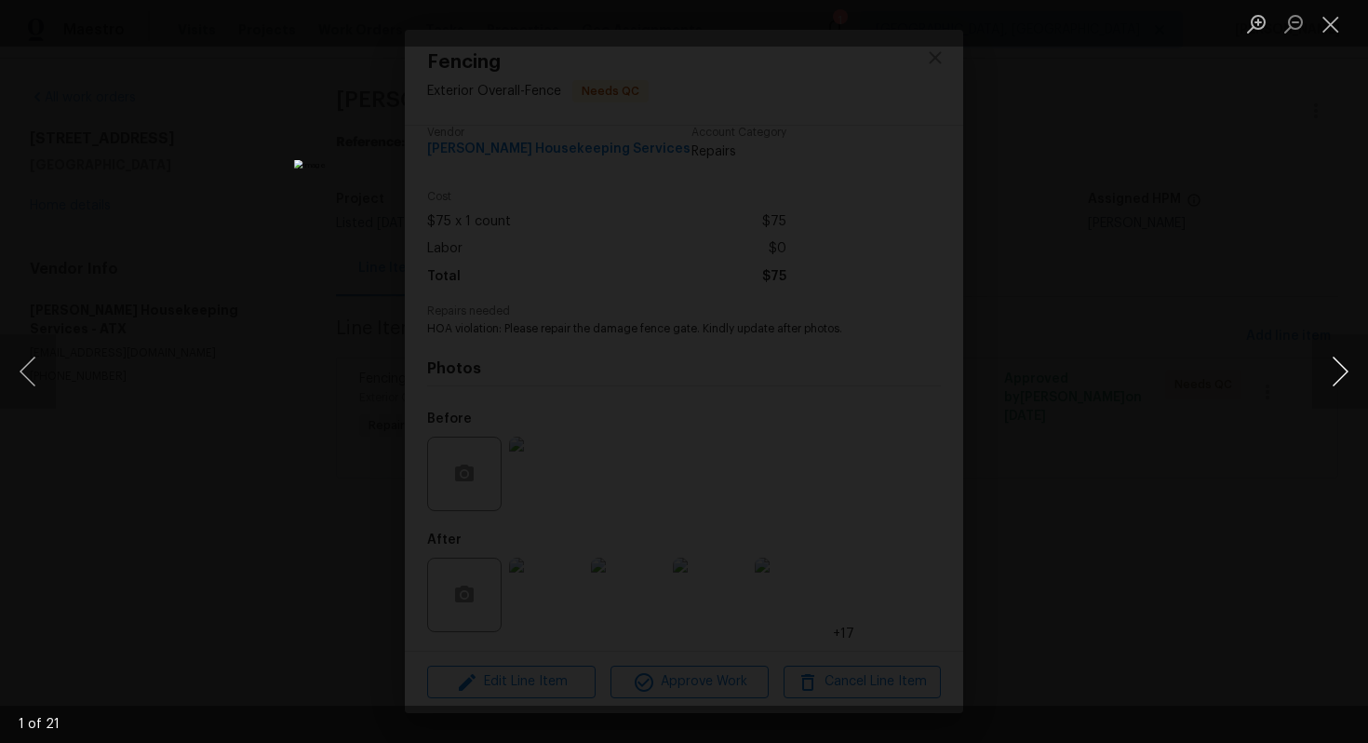
click at [1337, 391] on button "Next image" at bounding box center [1341, 371] width 56 height 74
click at [1337, 392] on button "Next image" at bounding box center [1341, 371] width 56 height 74
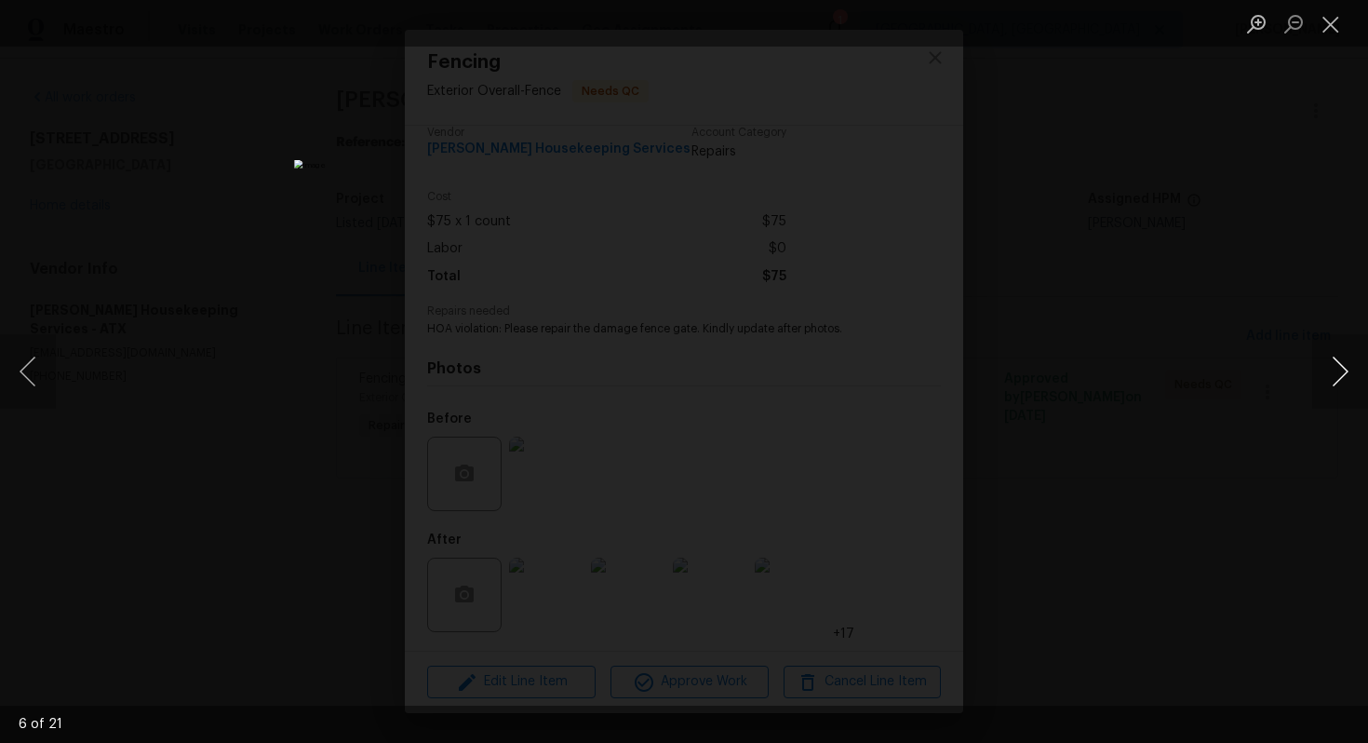
click at [1337, 392] on button "Next image" at bounding box center [1341, 371] width 56 height 74
click at [1337, 394] on button "Next image" at bounding box center [1341, 371] width 56 height 74
click at [1329, 24] on button "Close lightbox" at bounding box center [1331, 23] width 37 height 33
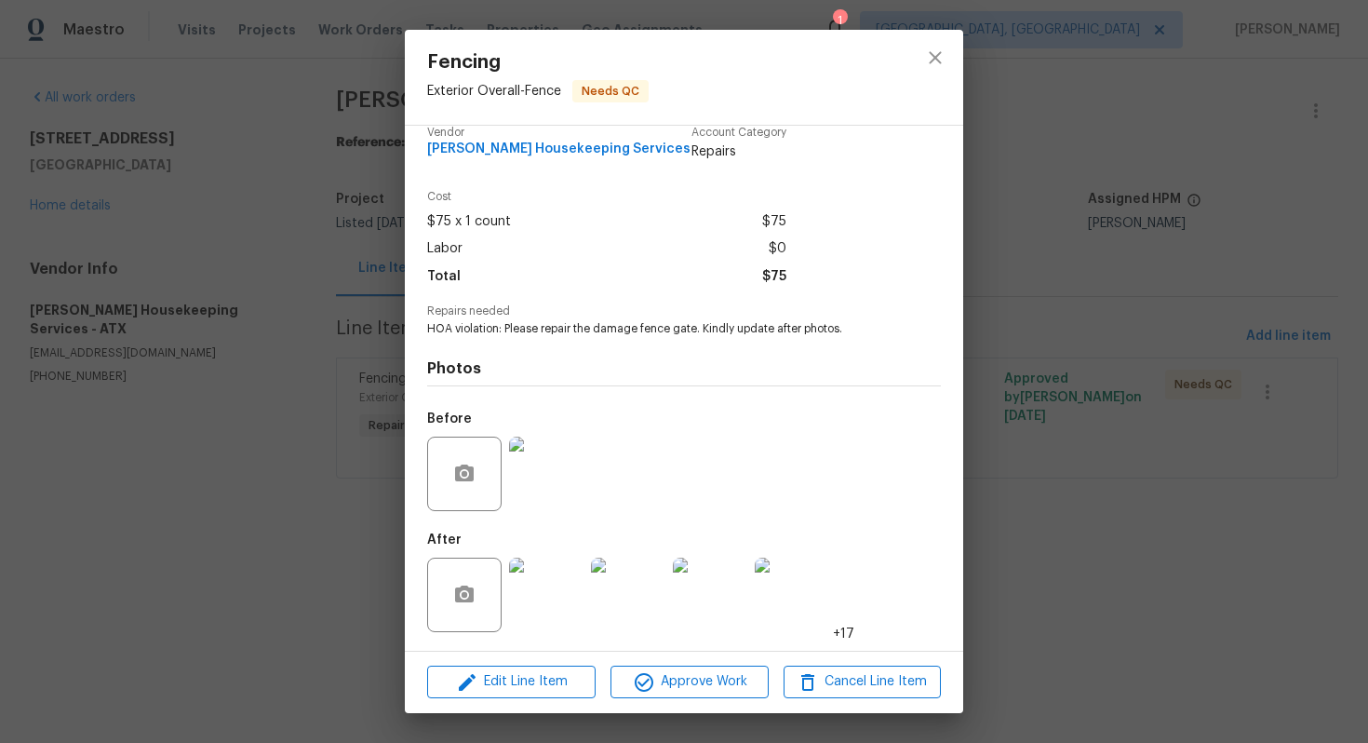
click at [569, 490] on img at bounding box center [546, 474] width 74 height 74
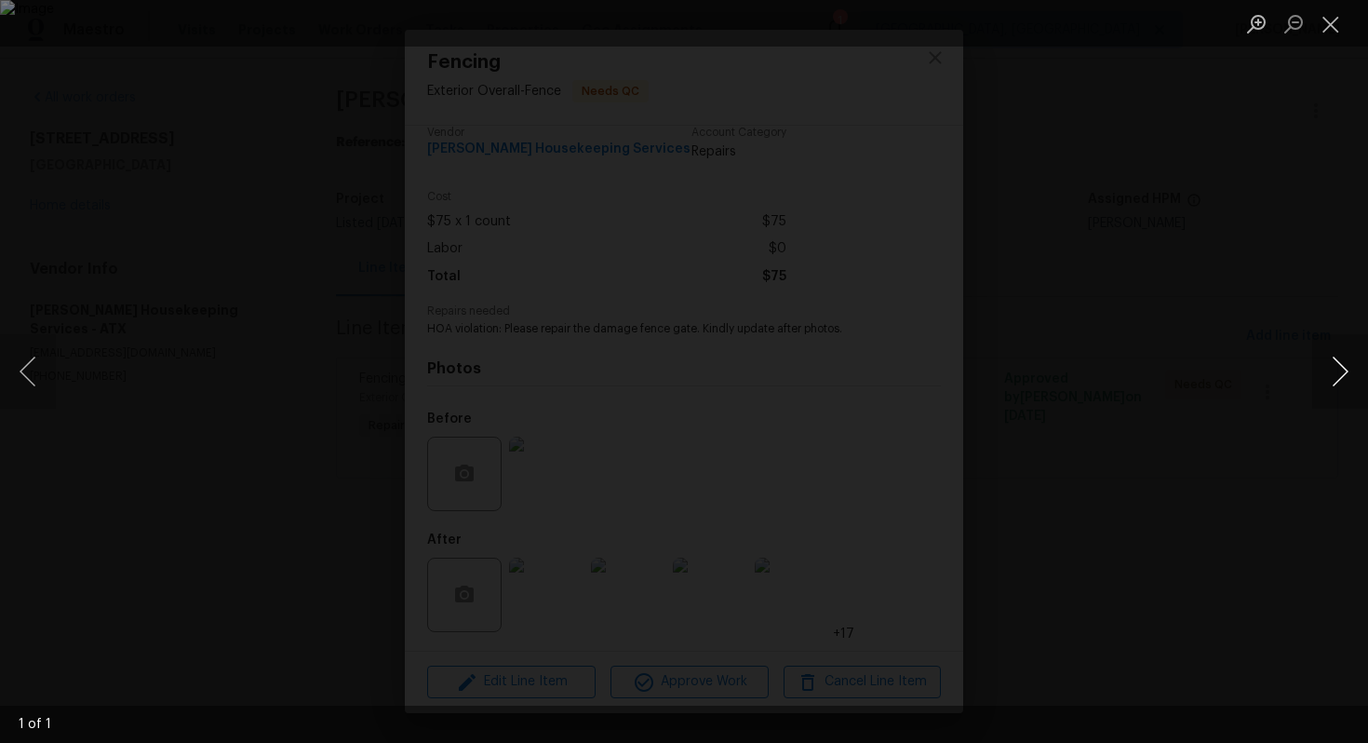
click at [1346, 369] on button "Next image" at bounding box center [1341, 371] width 56 height 74
click at [1346, 381] on button "Next image" at bounding box center [1341, 371] width 56 height 74
click at [1337, 379] on button "Next image" at bounding box center [1341, 371] width 56 height 74
click at [1335, 21] on button "Close lightbox" at bounding box center [1331, 23] width 37 height 33
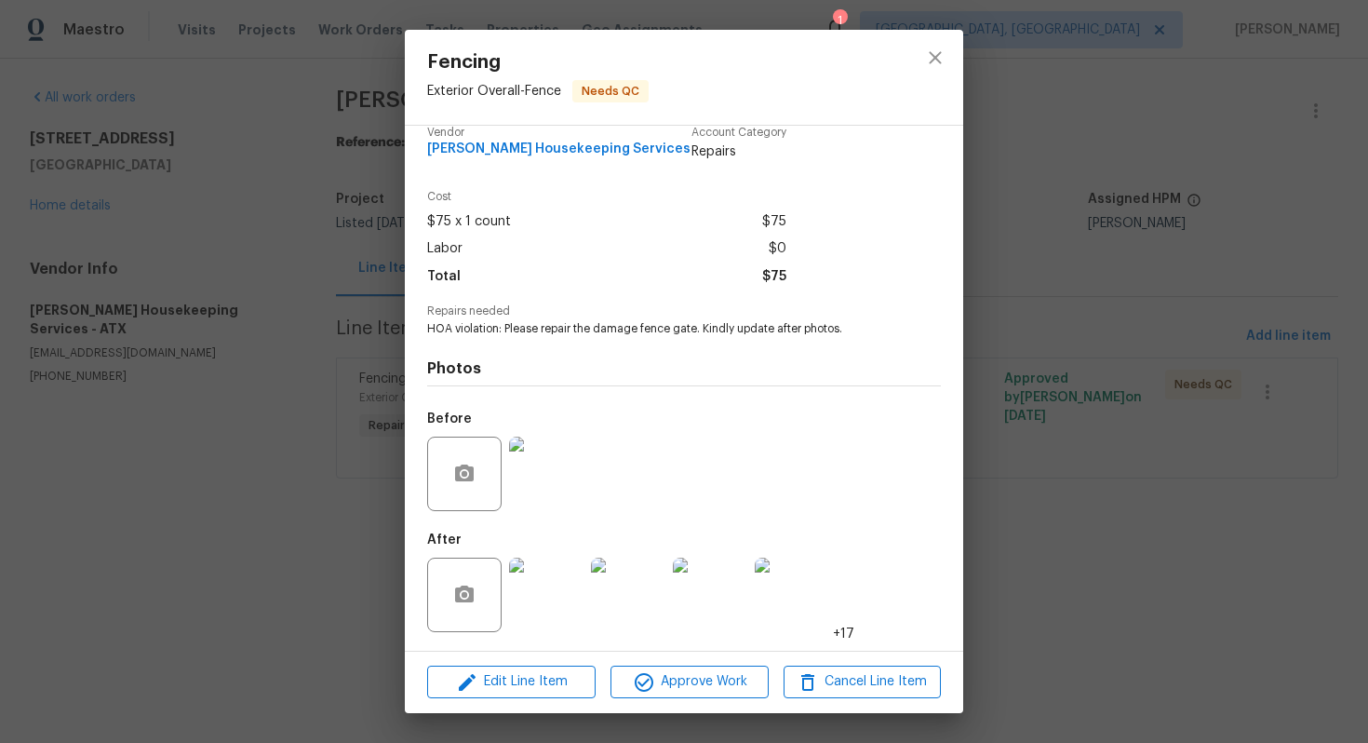
click at [570, 480] on img at bounding box center [546, 474] width 74 height 74
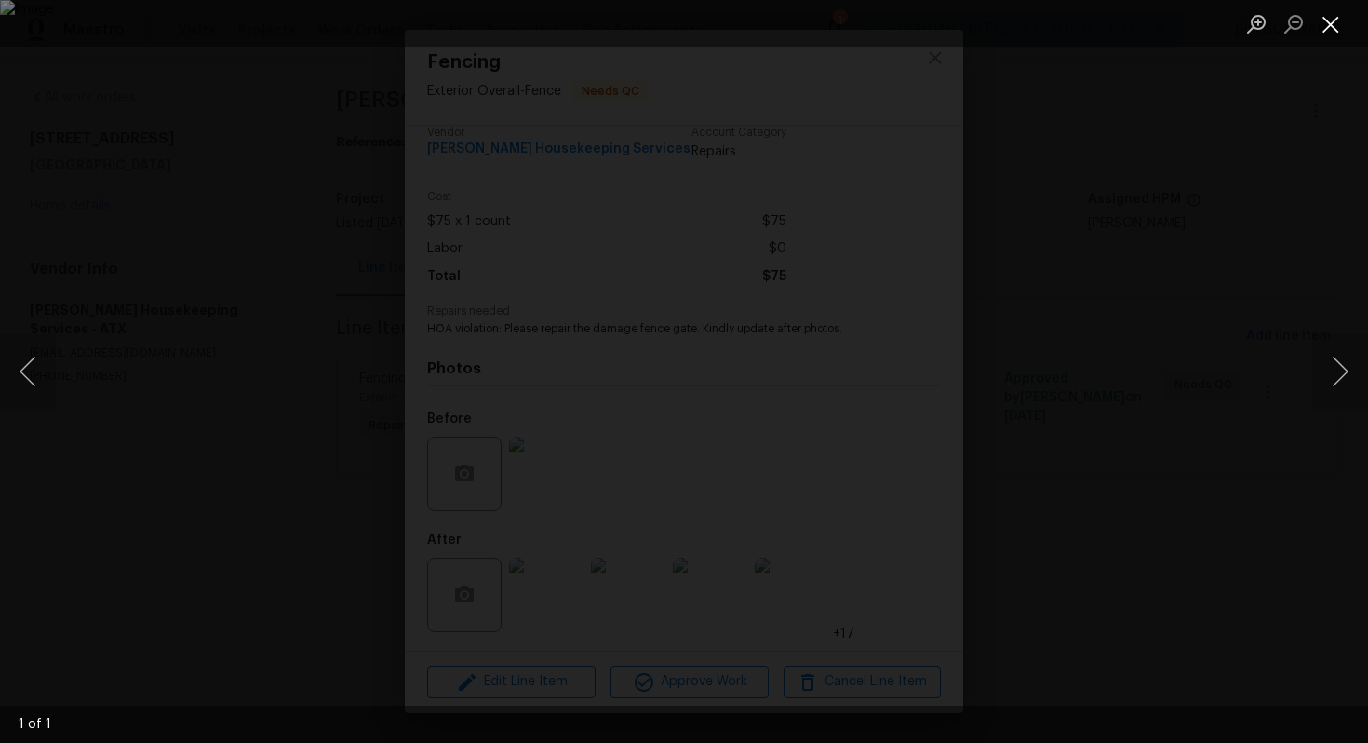
click at [1337, 35] on button "Close lightbox" at bounding box center [1331, 23] width 37 height 33
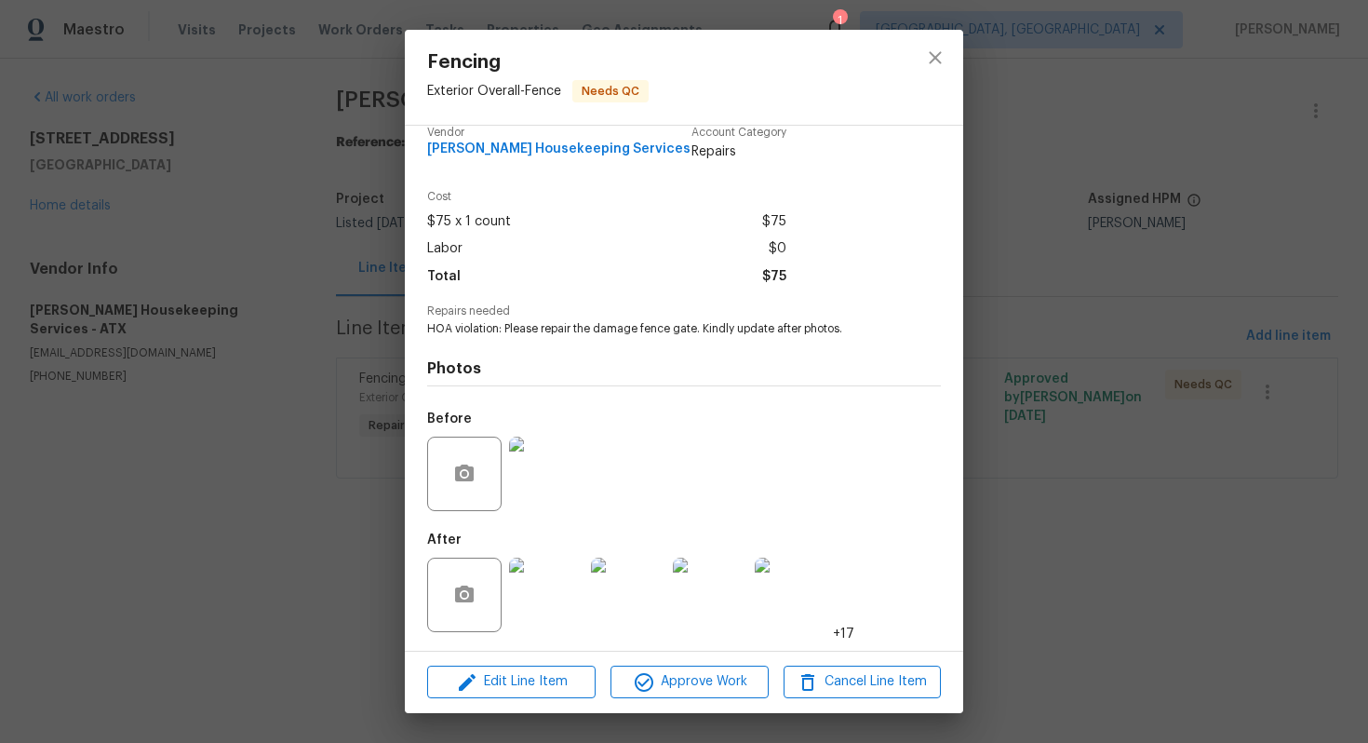
click at [561, 601] on img at bounding box center [546, 595] width 74 height 74
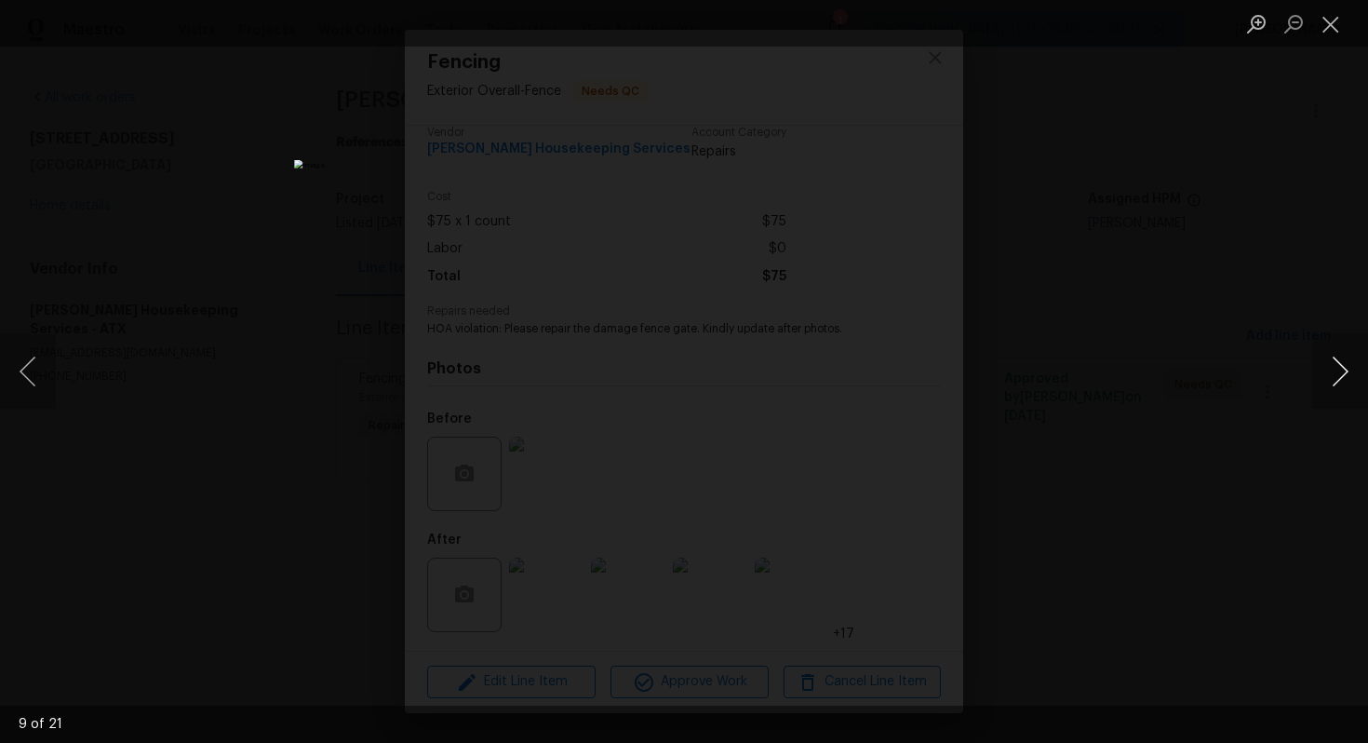
click at [1334, 371] on button "Next image" at bounding box center [1341, 371] width 56 height 74
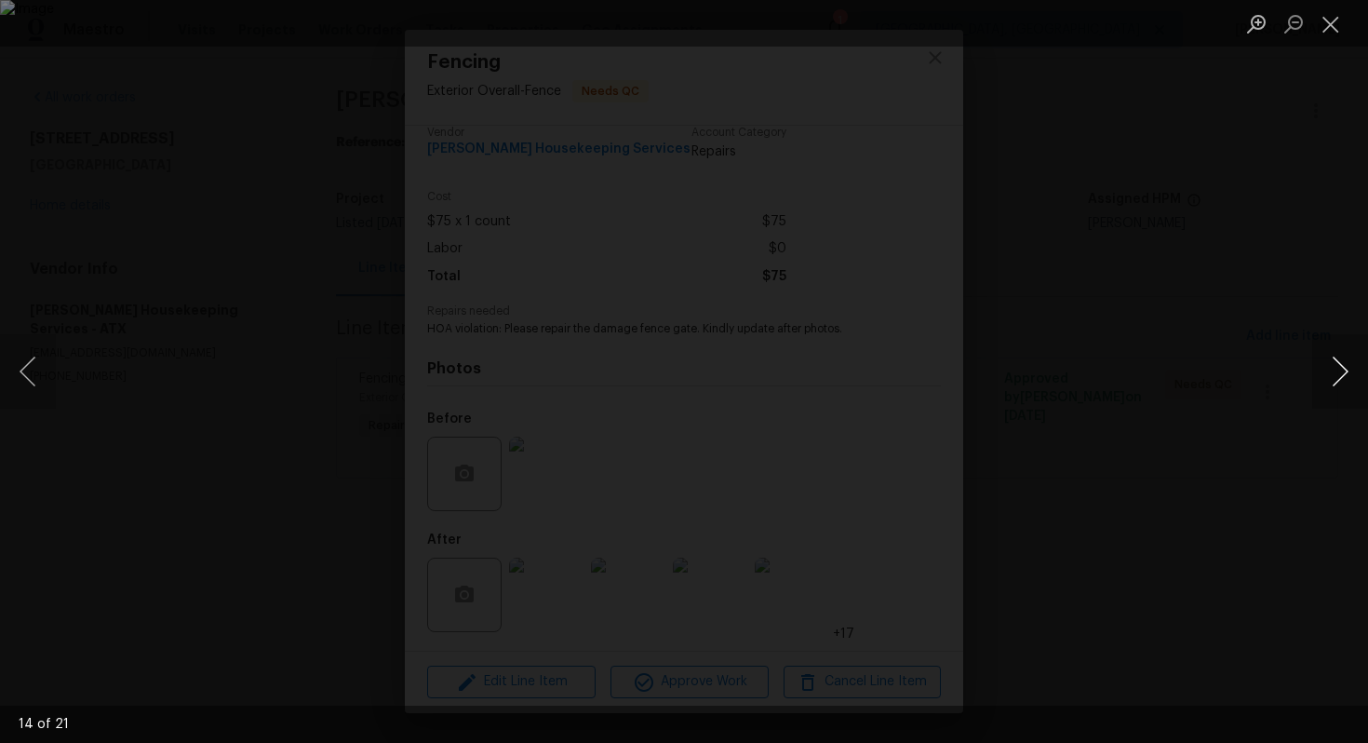
click at [1334, 371] on button "Next image" at bounding box center [1341, 371] width 56 height 74
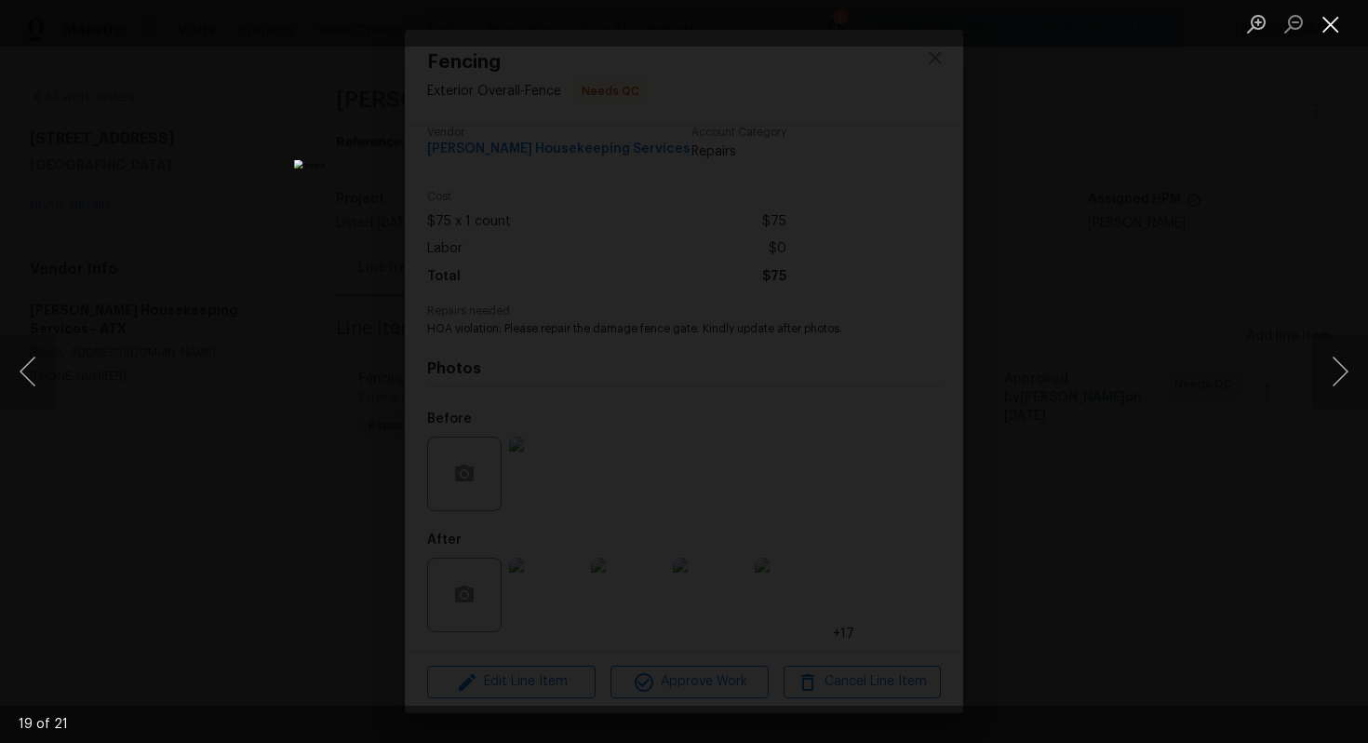
click at [1331, 29] on button "Close lightbox" at bounding box center [1331, 23] width 37 height 33
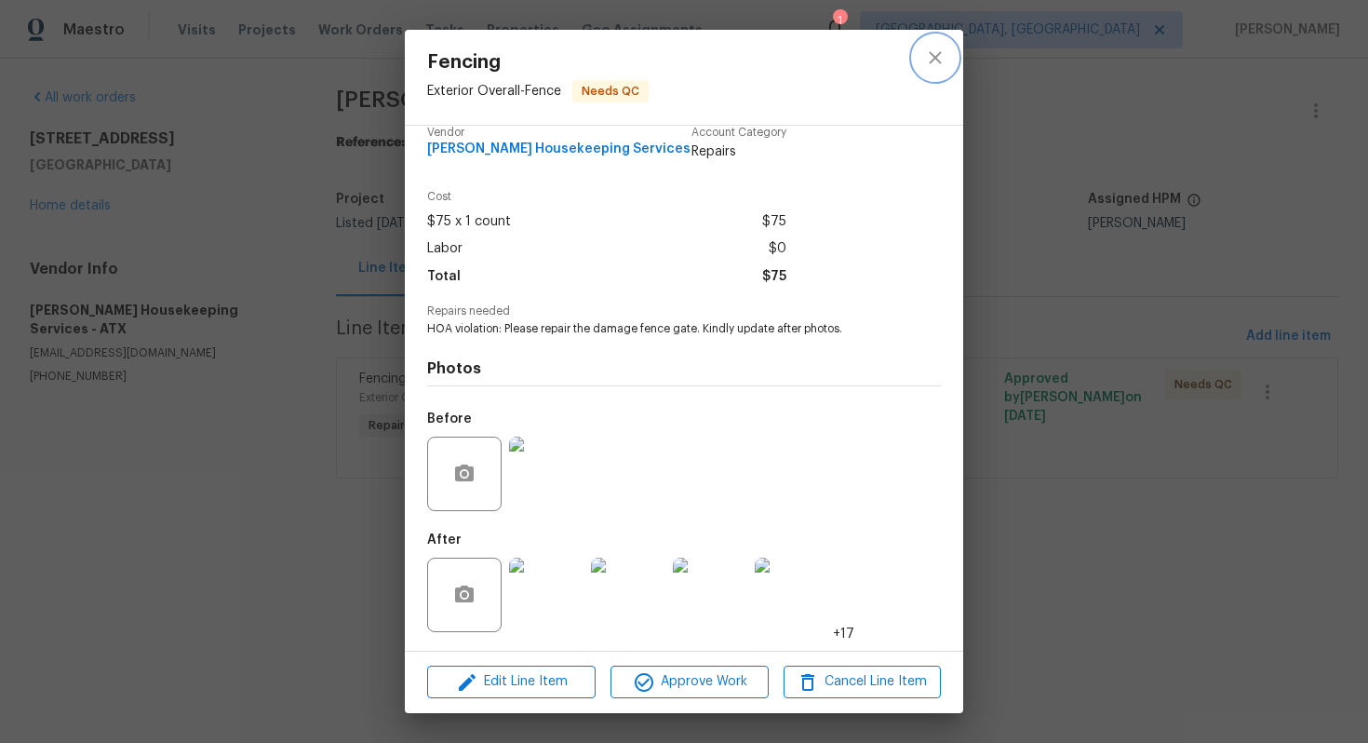
click at [937, 59] on icon "close" at bounding box center [935, 57] width 12 height 12
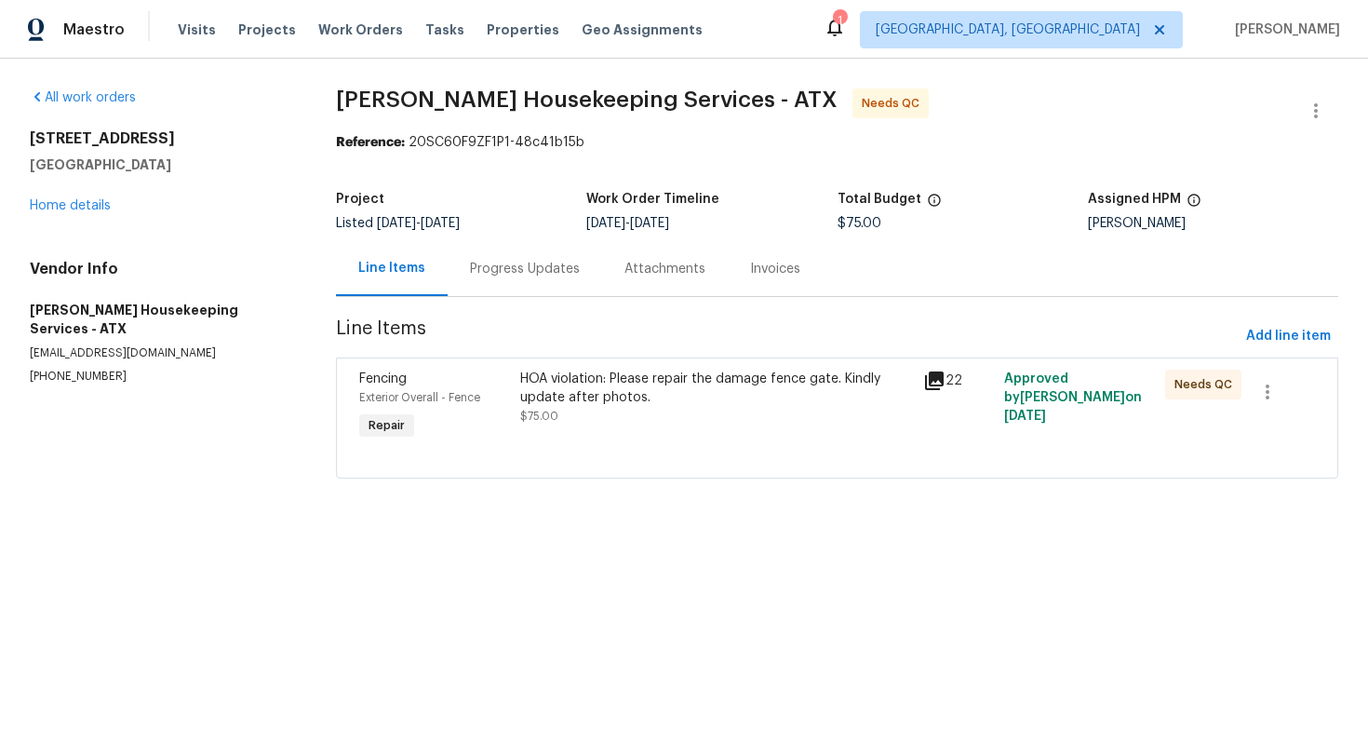
click at [523, 257] on div "Progress Updates" at bounding box center [525, 268] width 155 height 55
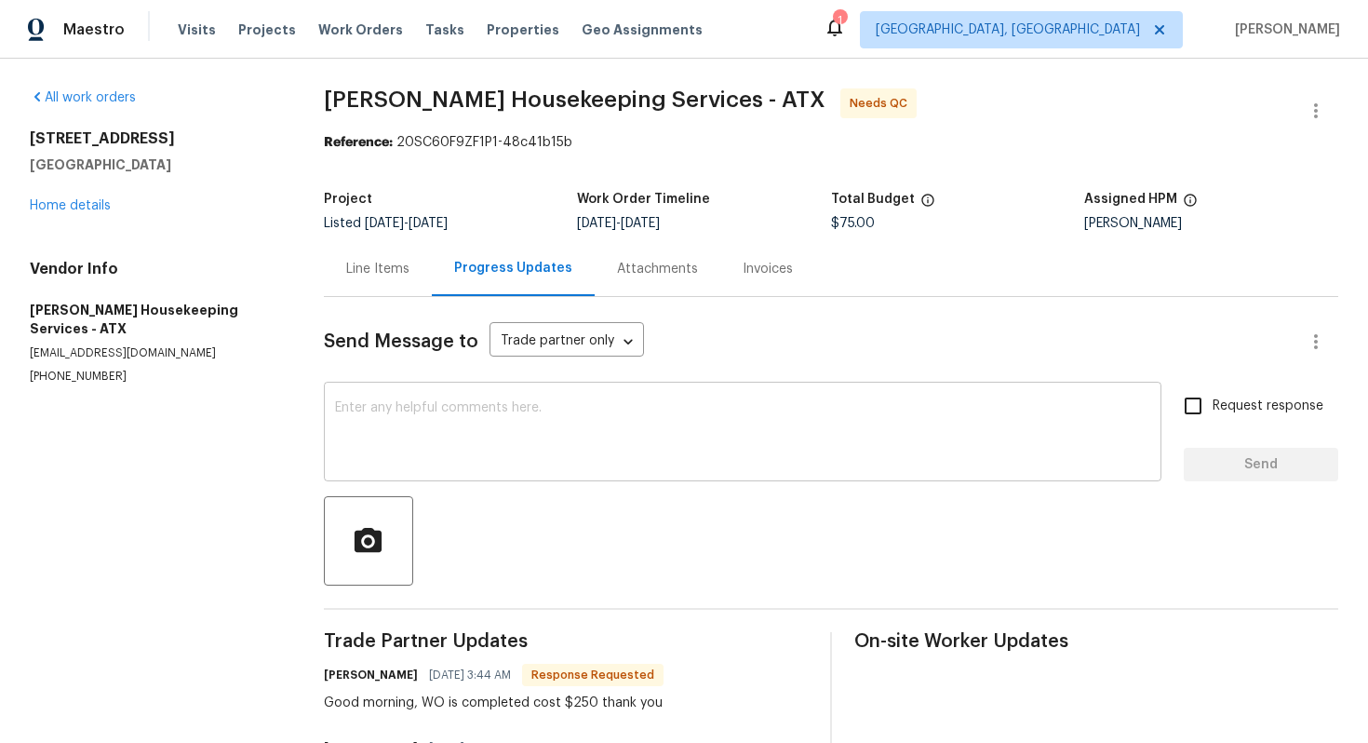
click at [509, 438] on textarea at bounding box center [743, 433] width 816 height 65
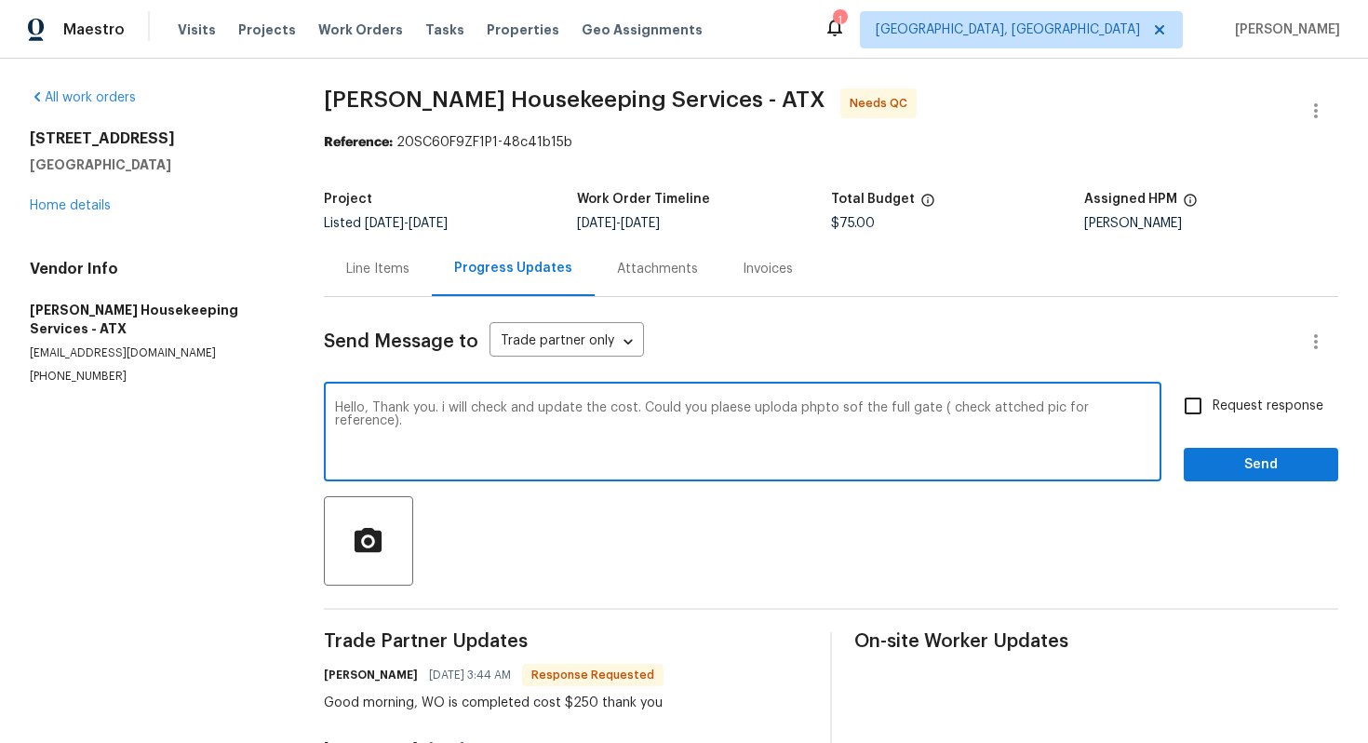
type textarea "Hello, Thank you. i will check and update the cost. Could you plaese uploda php…"
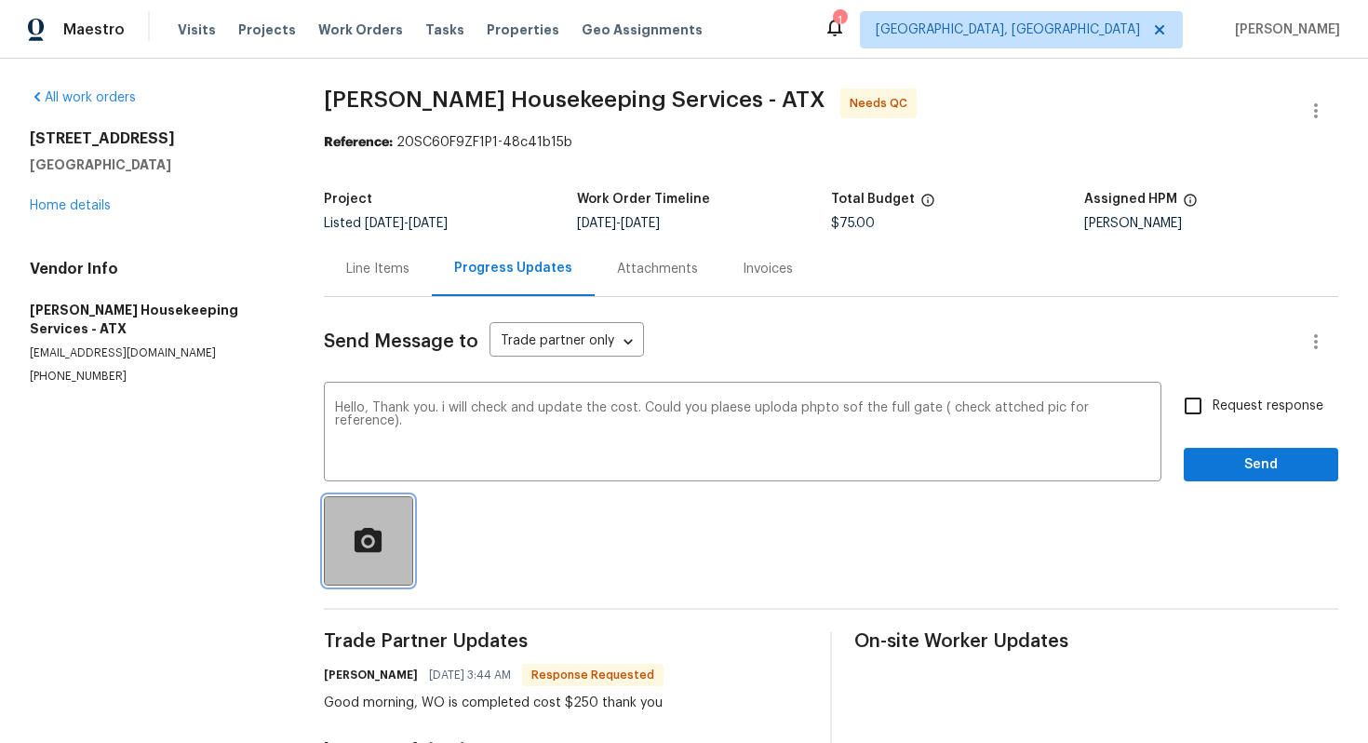
click at [366, 551] on icon "button" at bounding box center [368, 539] width 27 height 24
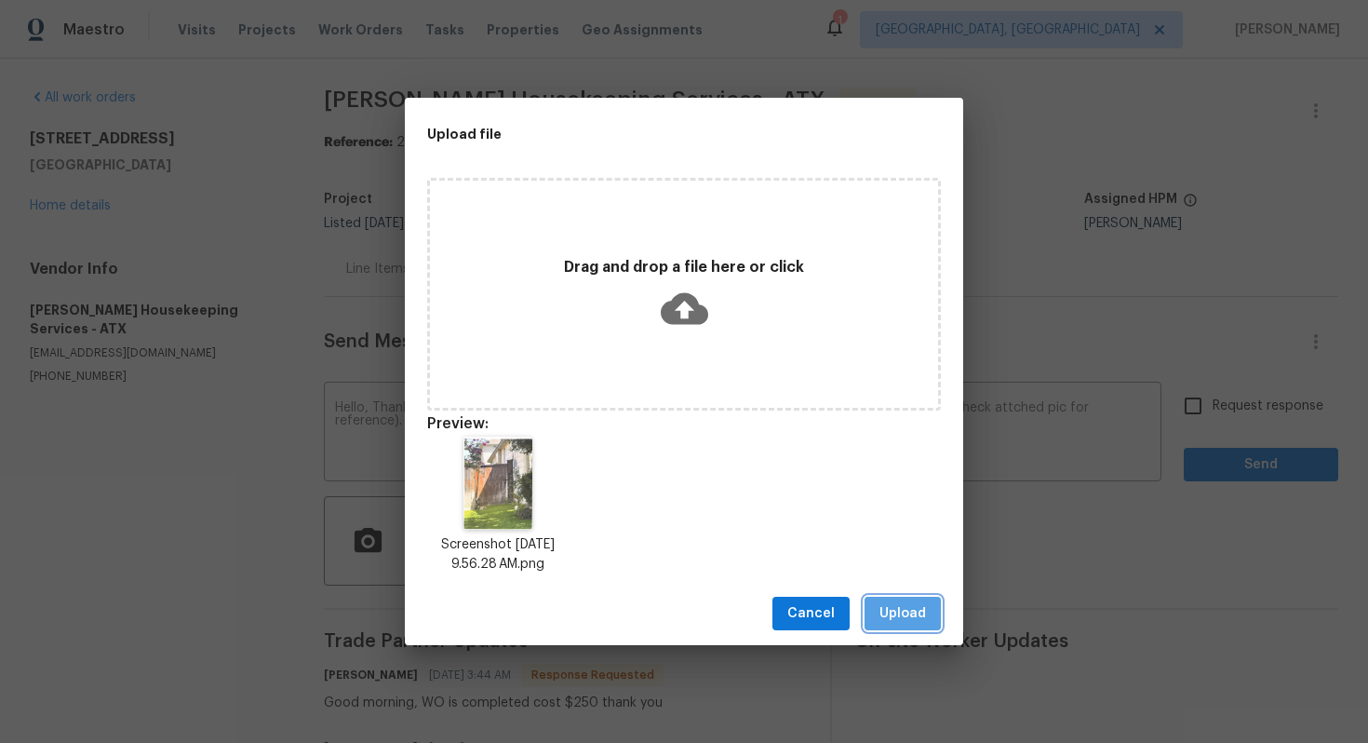
click at [894, 609] on span "Upload" at bounding box center [903, 613] width 47 height 23
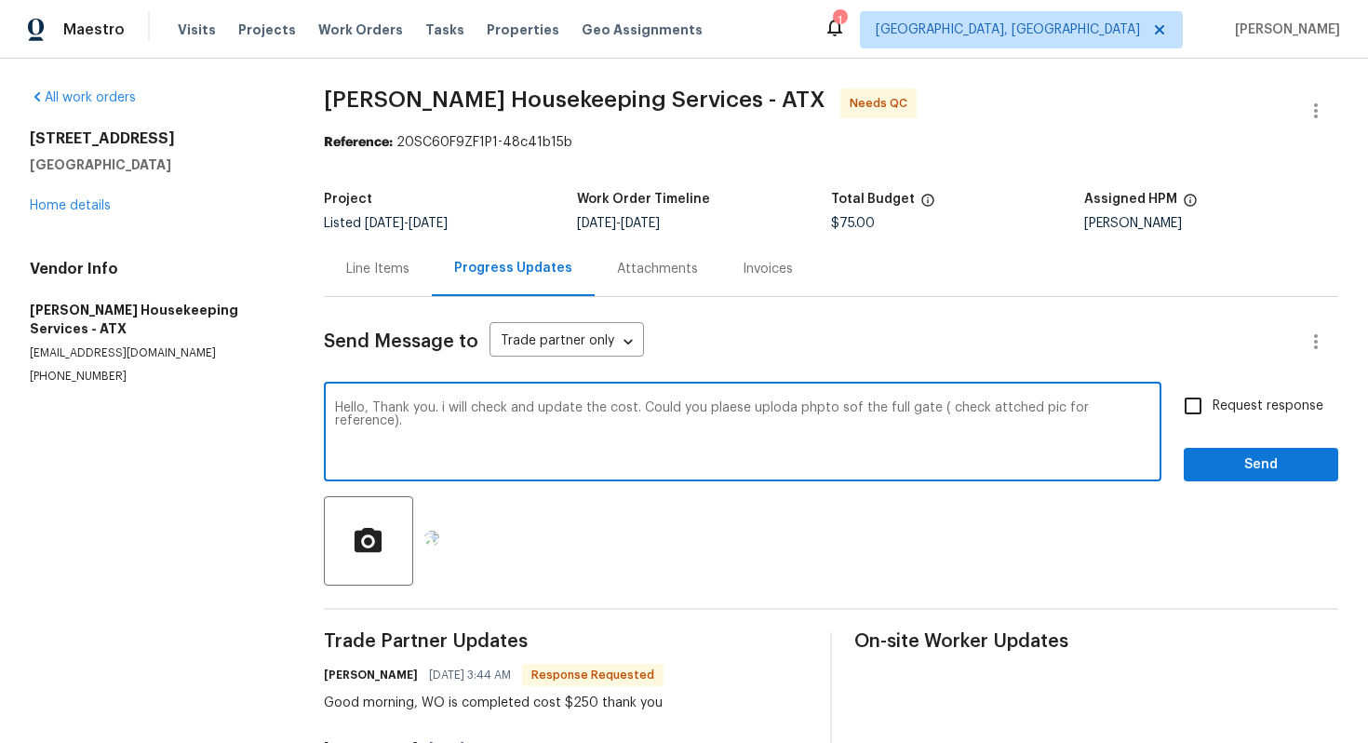
click at [628, 407] on textarea "Hello, Thank you. i will check and update the cost. Could you plaese uploda php…" at bounding box center [743, 433] width 816 height 65
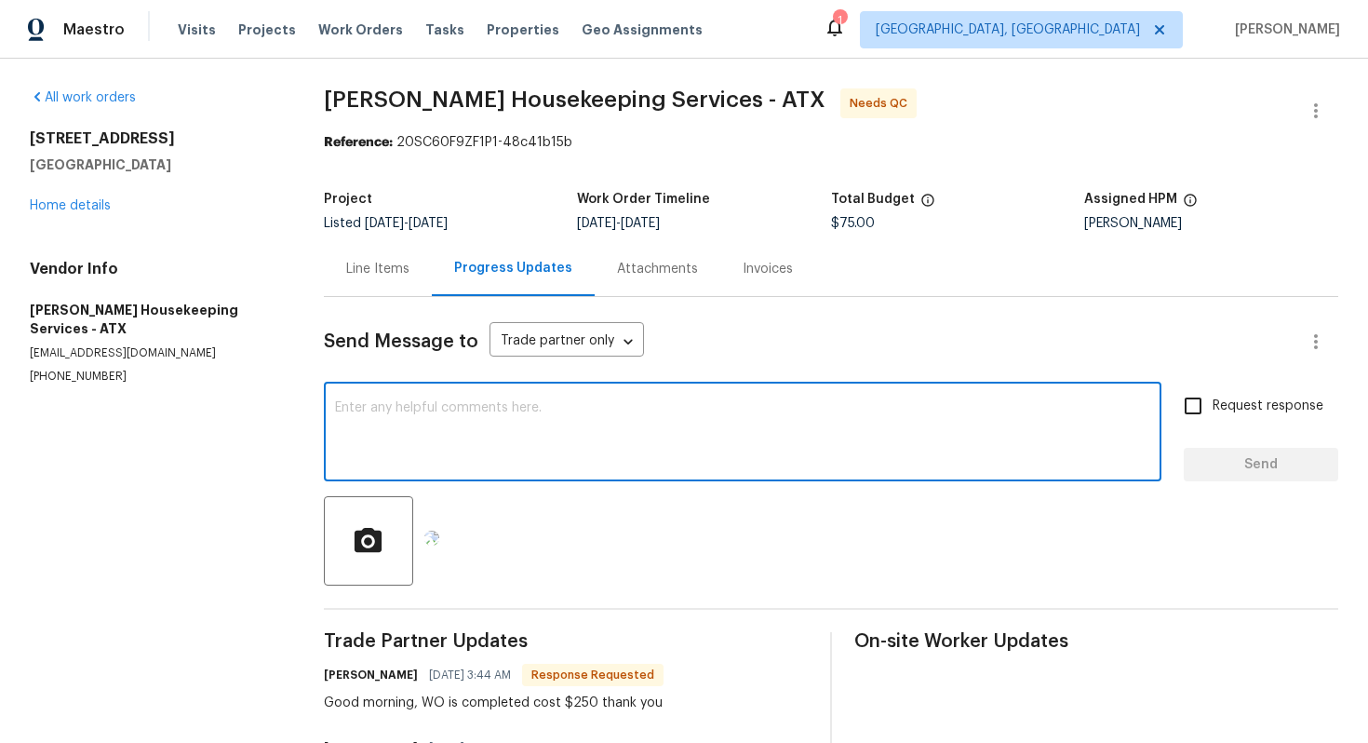
paste textarea "Hello, thank you. I will check and update the cost. Could you please upload pho…"
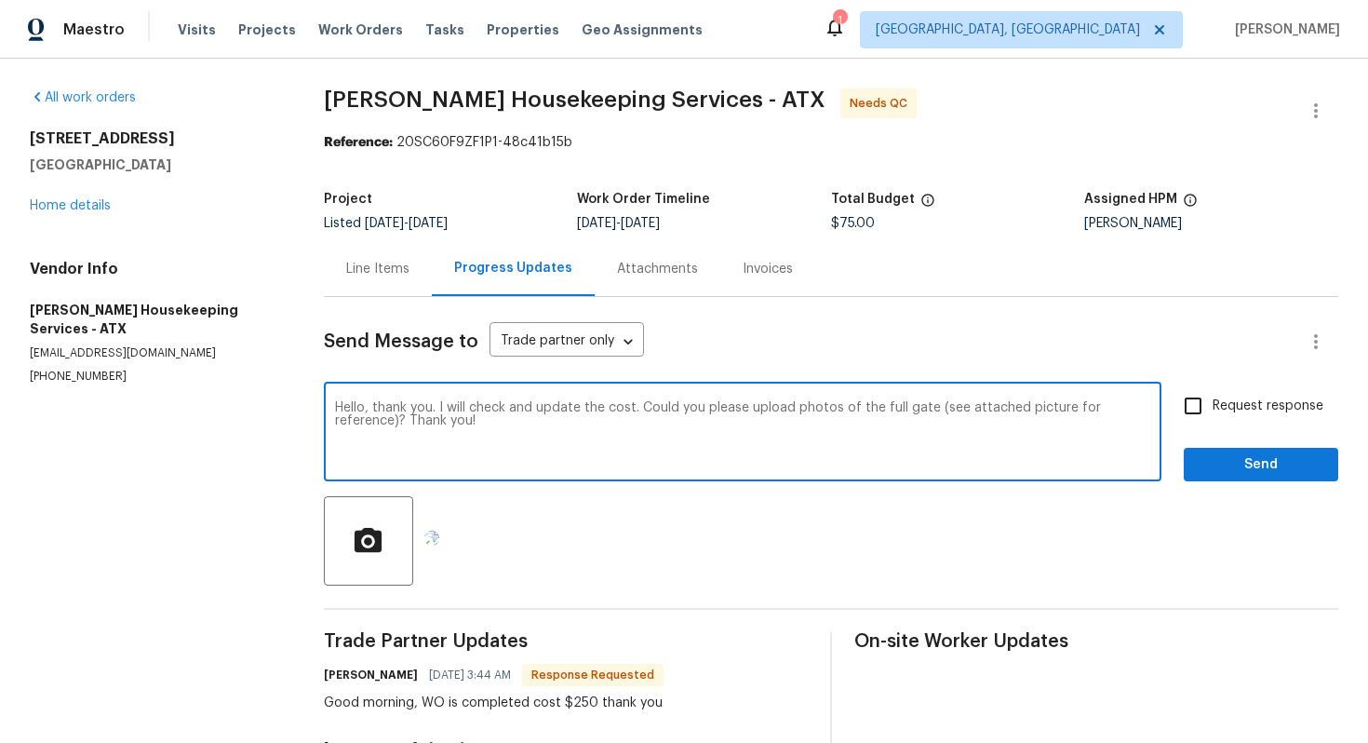
type textarea "Hello, thank you. I will check and update the cost. Could you please upload pho…"
click at [1244, 411] on span "Request response" at bounding box center [1268, 407] width 111 height 20
click at [1213, 411] on input "Request response" at bounding box center [1193, 405] width 39 height 39
checkbox input "true"
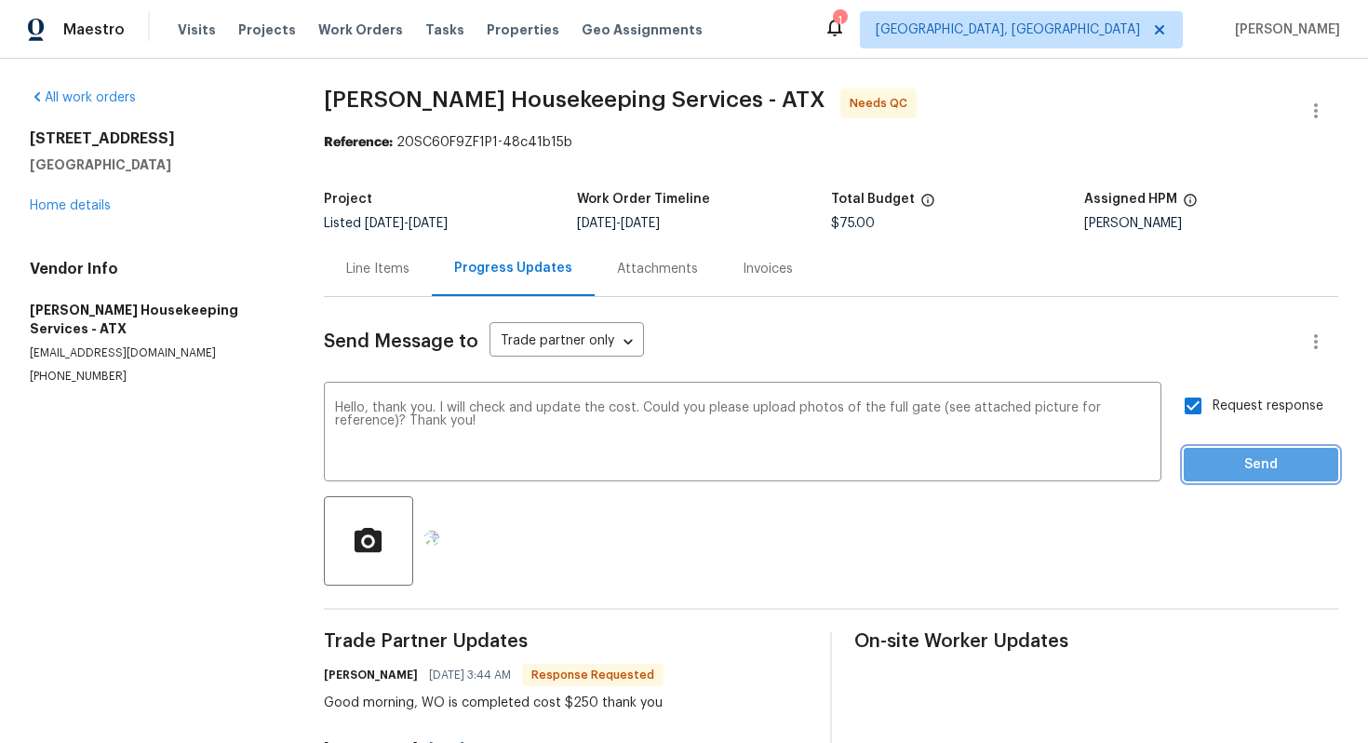
click at [1243, 456] on span "Send" at bounding box center [1261, 464] width 125 height 23
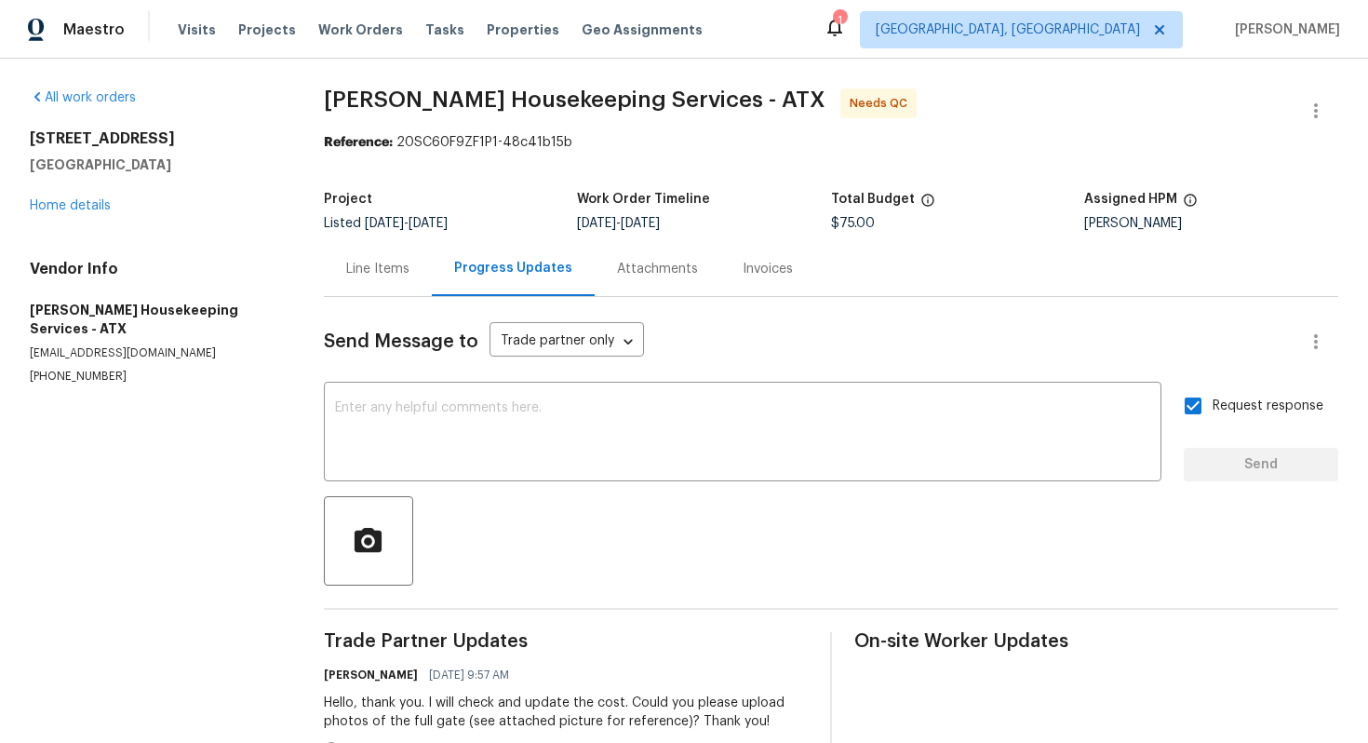
click at [383, 269] on div "Line Items" at bounding box center [377, 269] width 63 height 19
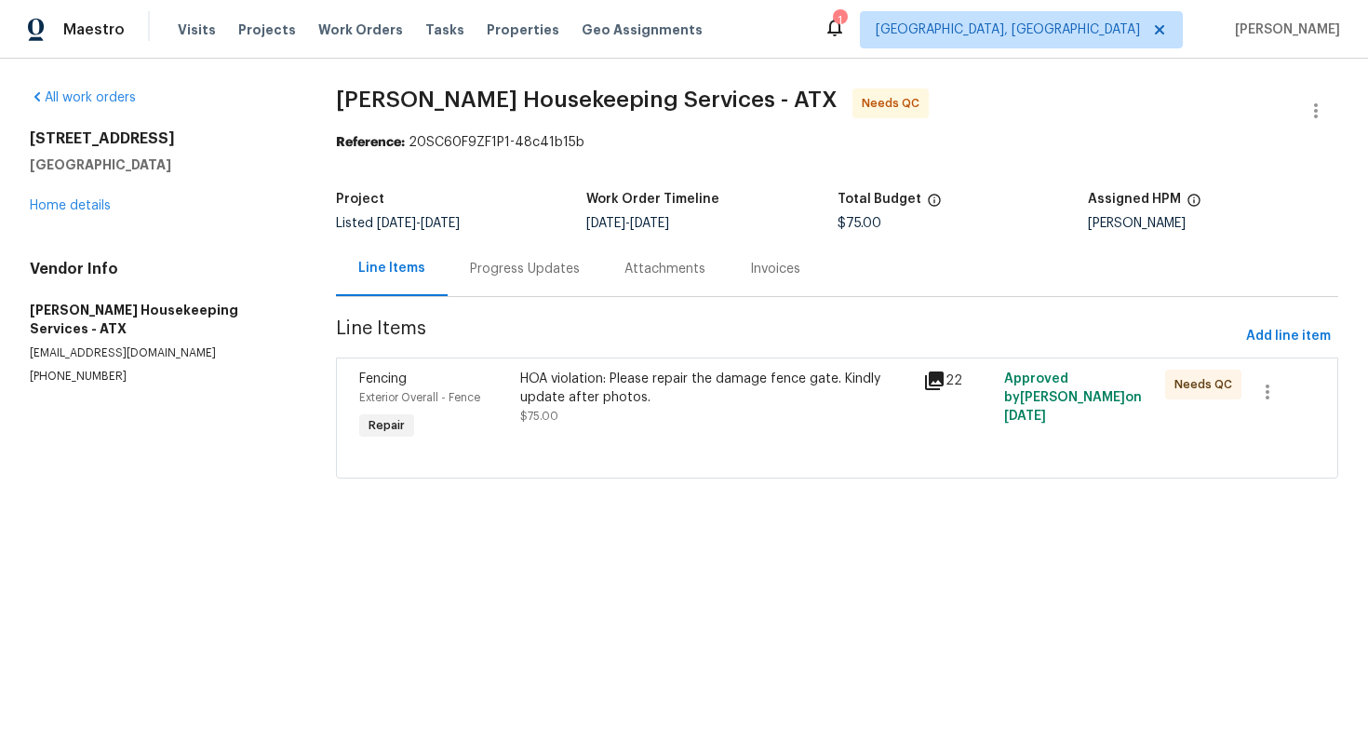
click at [568, 395] on div "HOA violation: Please repair the damage fence gate. Kindly update after photos." at bounding box center [716, 388] width 392 height 37
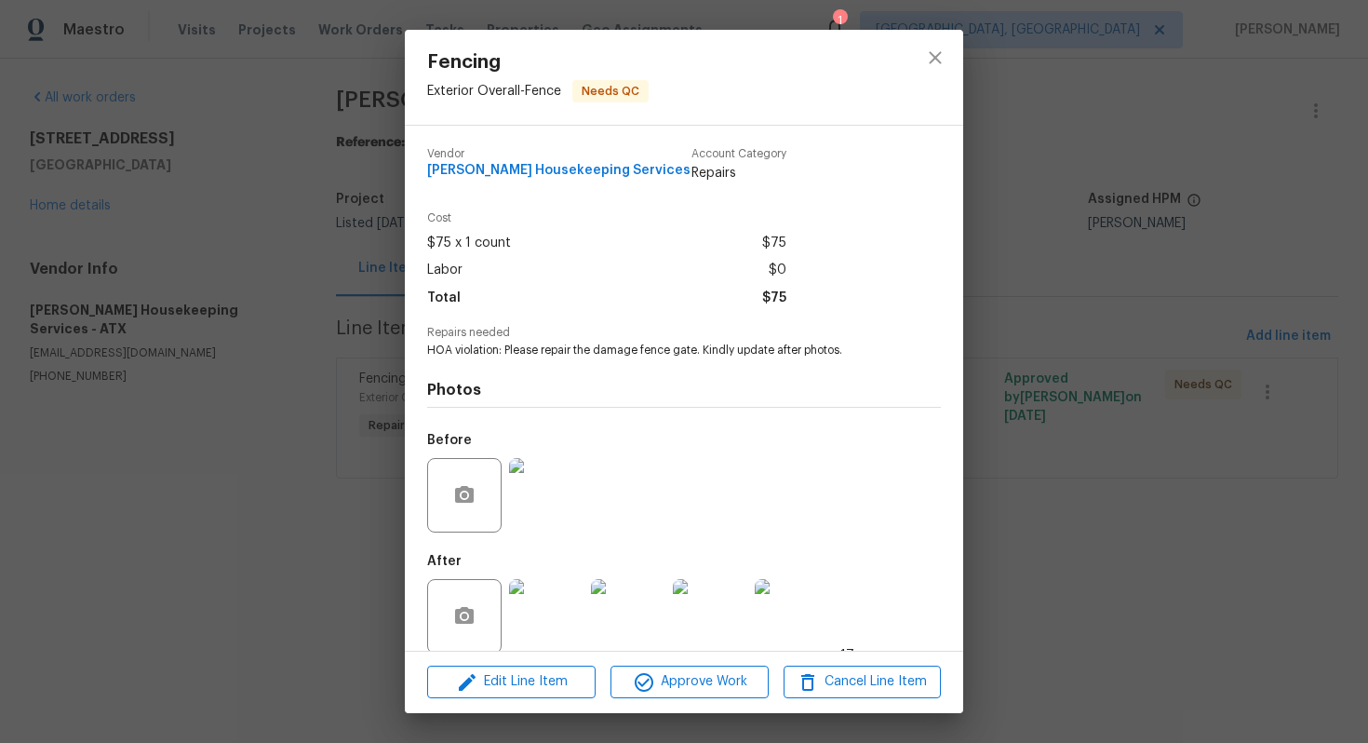
scroll to position [21, 0]
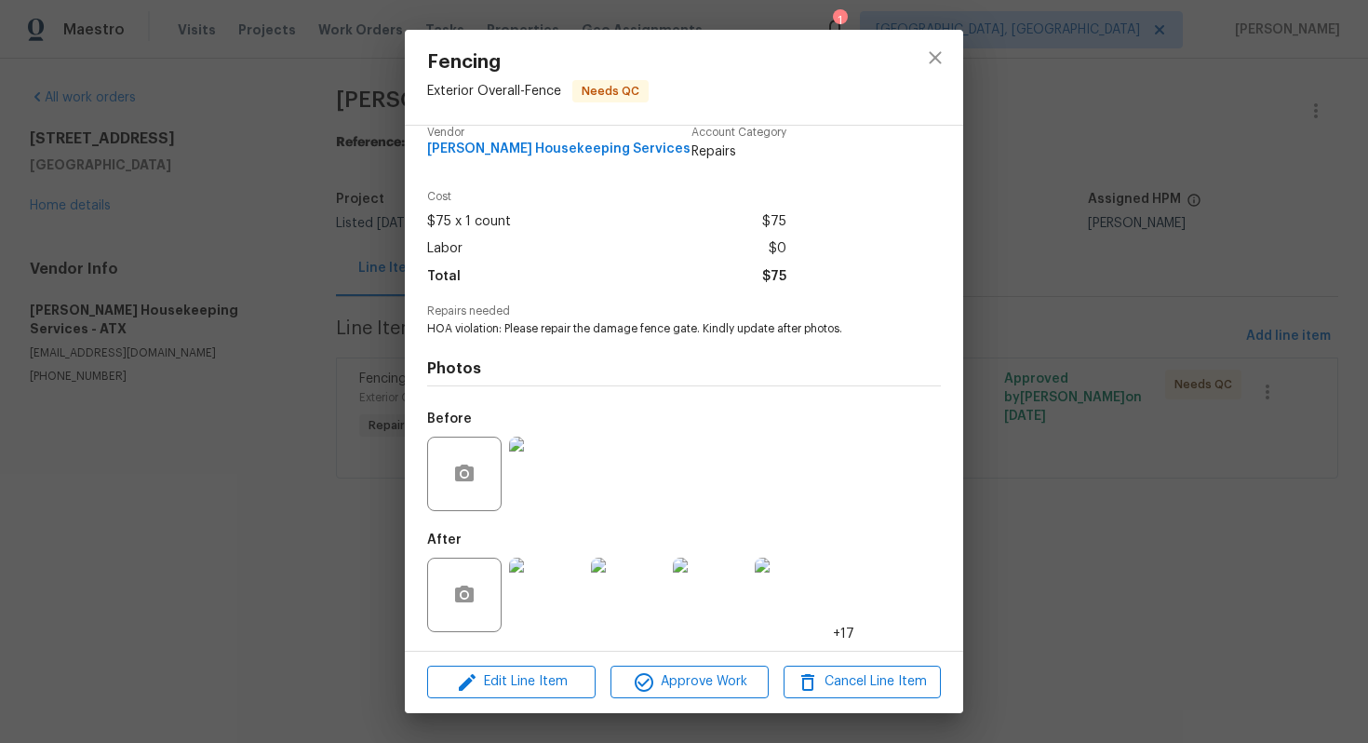
click at [551, 593] on img at bounding box center [546, 595] width 74 height 74
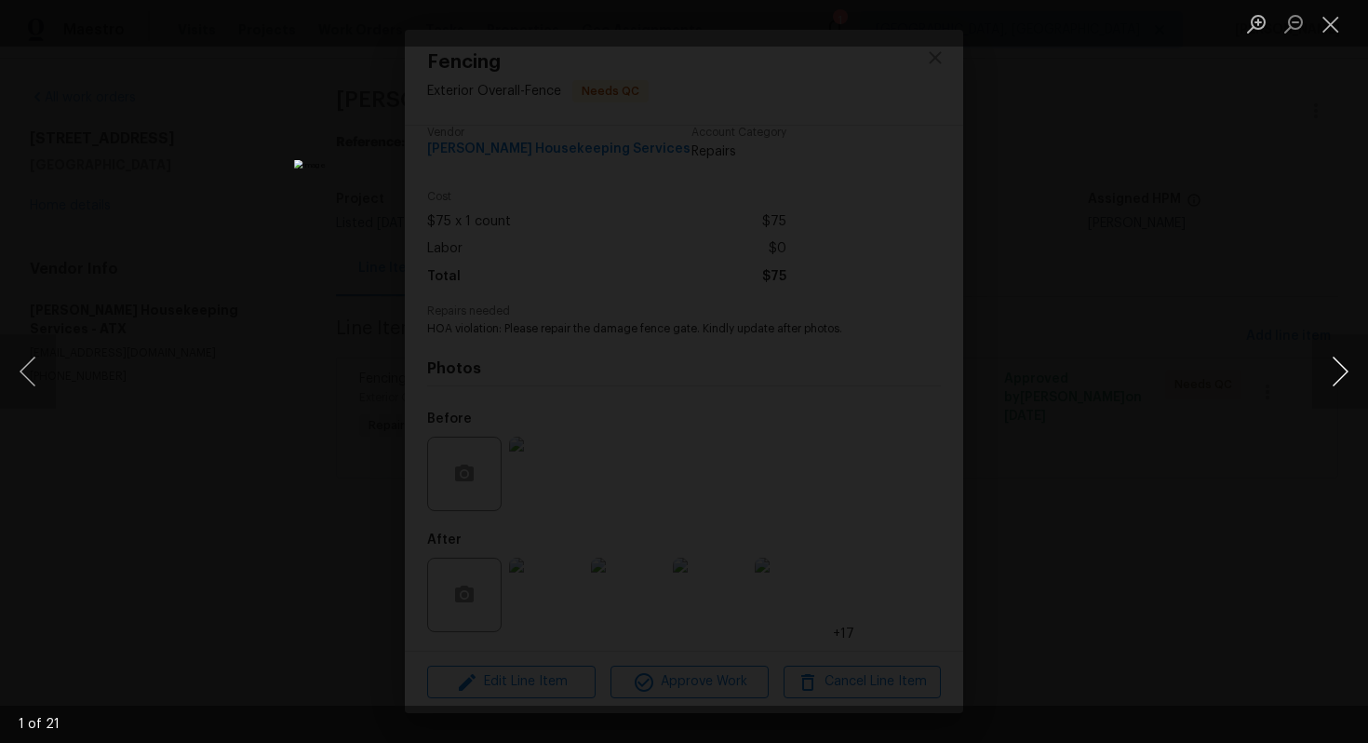
click at [1333, 380] on button "Next image" at bounding box center [1341, 371] width 56 height 74
click at [1354, 368] on button "Next image" at bounding box center [1341, 371] width 56 height 74
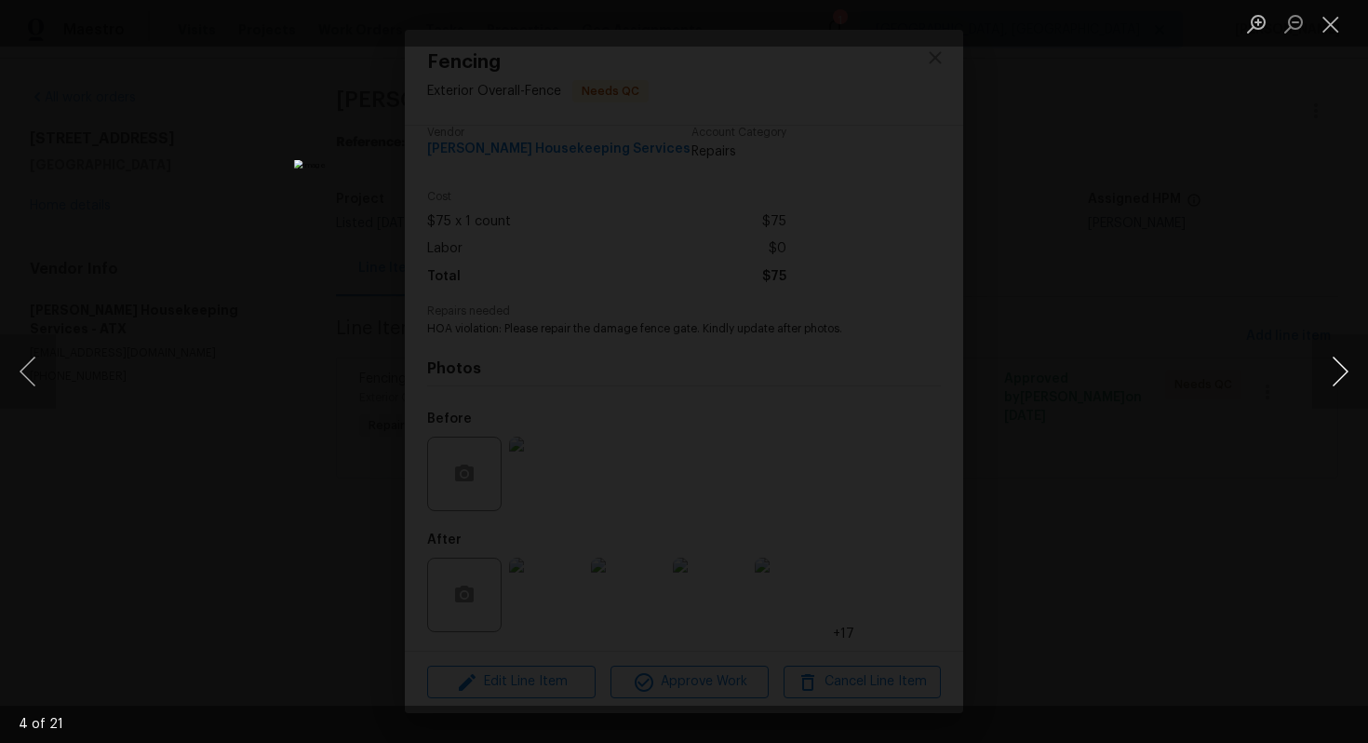
click at [1354, 368] on button "Next image" at bounding box center [1341, 371] width 56 height 74
click at [1335, 372] on button "Next image" at bounding box center [1341, 371] width 56 height 74
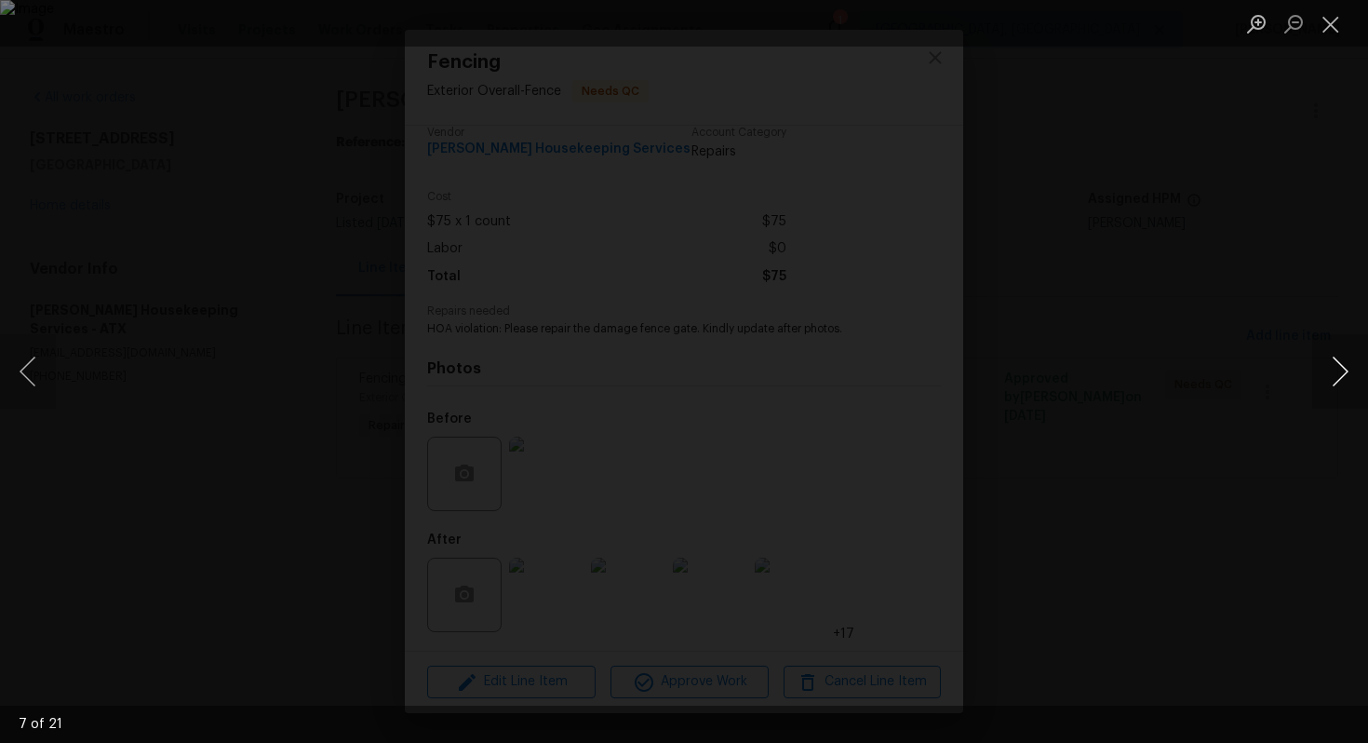
click at [1335, 372] on button "Next image" at bounding box center [1341, 371] width 56 height 74
click at [1346, 378] on button "Next image" at bounding box center [1341, 371] width 56 height 74
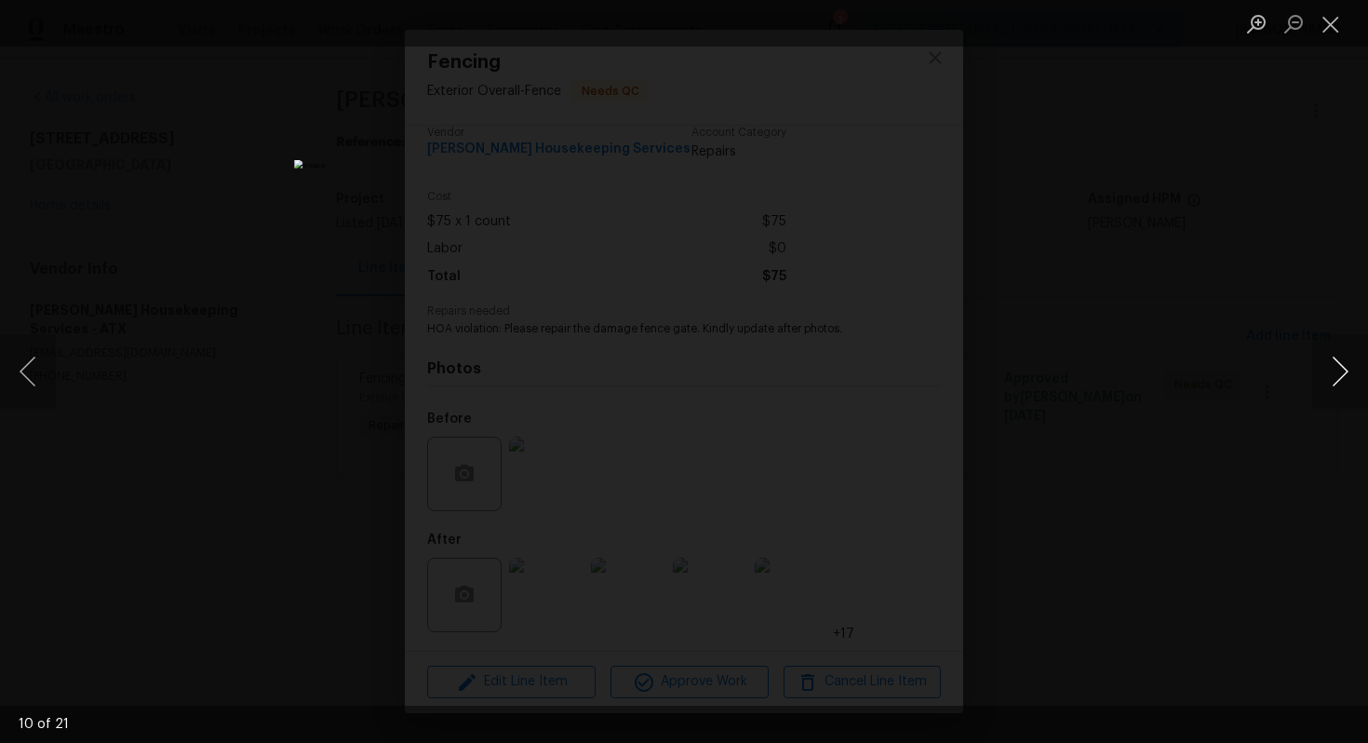
click at [1346, 380] on button "Next image" at bounding box center [1341, 371] width 56 height 74
click at [1346, 381] on button "Next image" at bounding box center [1341, 371] width 56 height 74
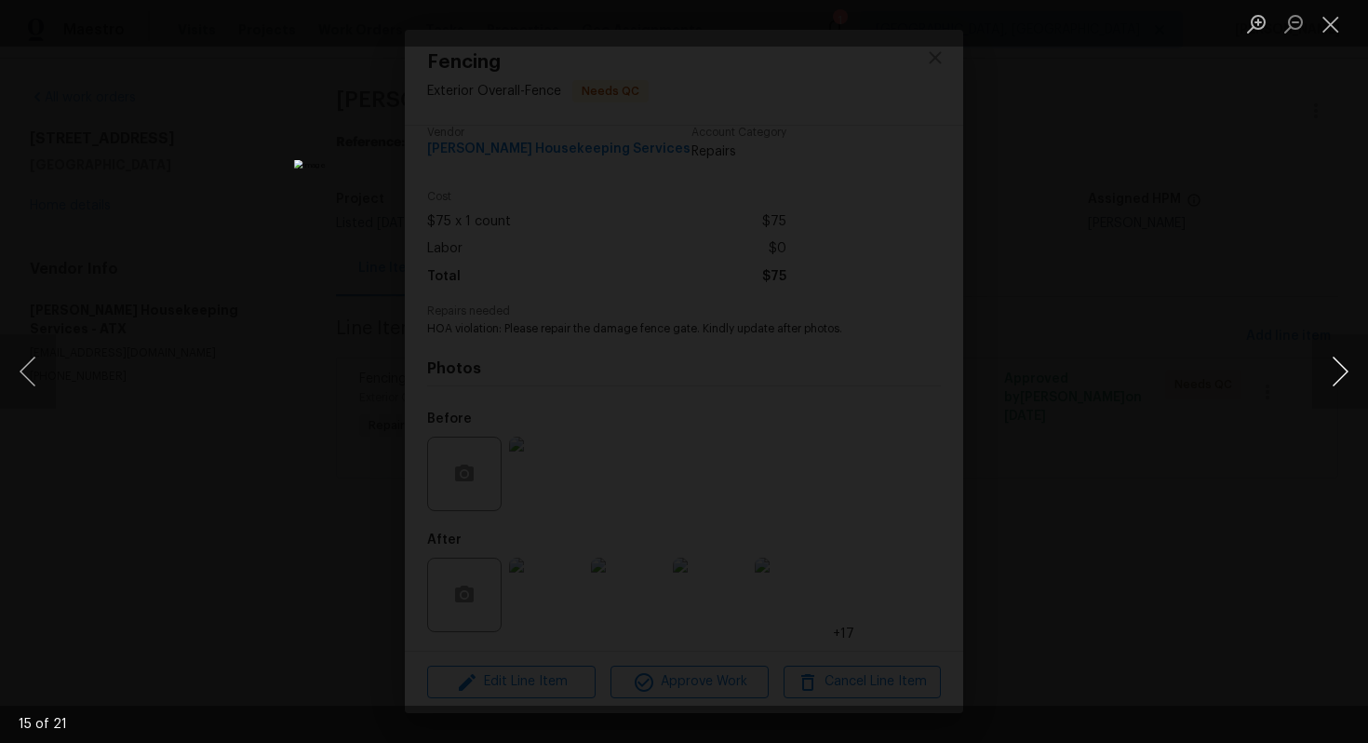
click at [1346, 382] on button "Next image" at bounding box center [1341, 371] width 56 height 74
click at [1346, 383] on button "Next image" at bounding box center [1341, 371] width 56 height 74
click at [32, 379] on button "Previous image" at bounding box center [28, 371] width 56 height 74
click at [1341, 390] on button "Next image" at bounding box center [1341, 371] width 56 height 74
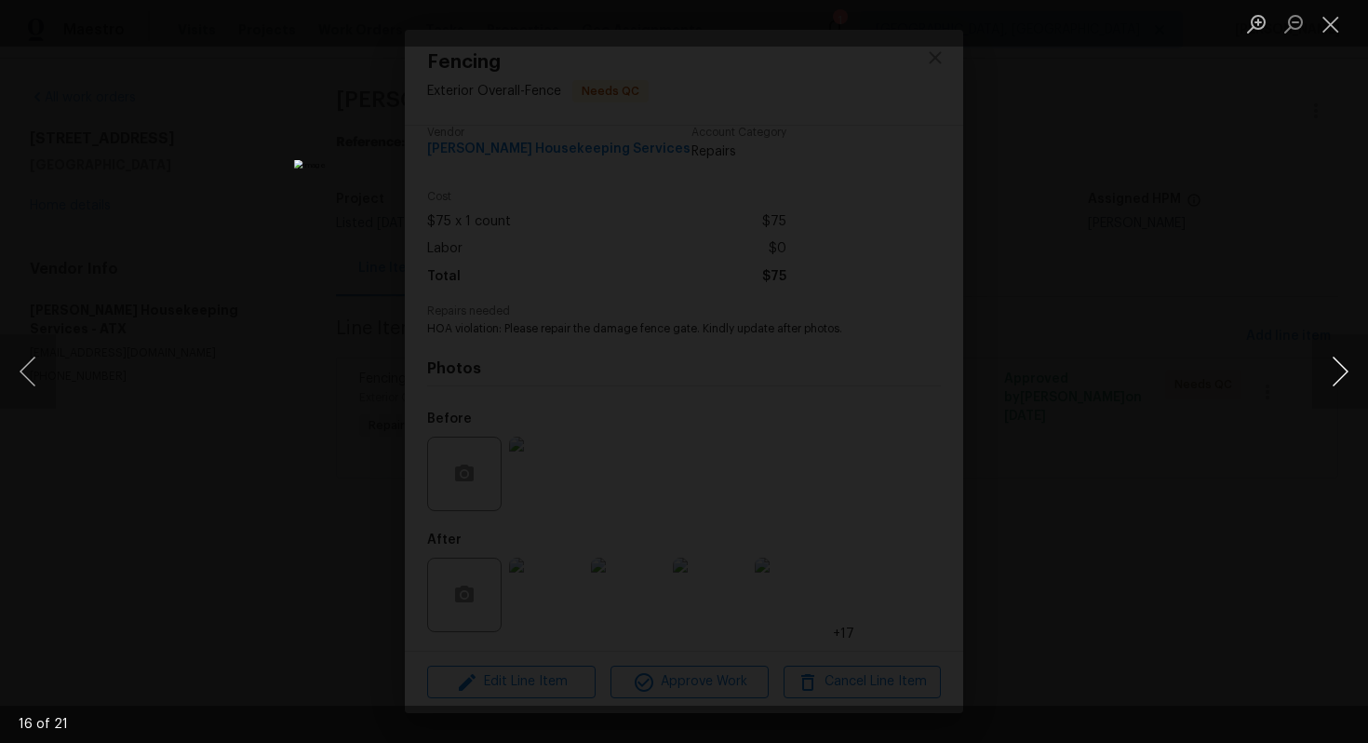
click at [1341, 390] on button "Next image" at bounding box center [1341, 371] width 56 height 74
click at [1341, 391] on button "Next image" at bounding box center [1341, 371] width 56 height 74
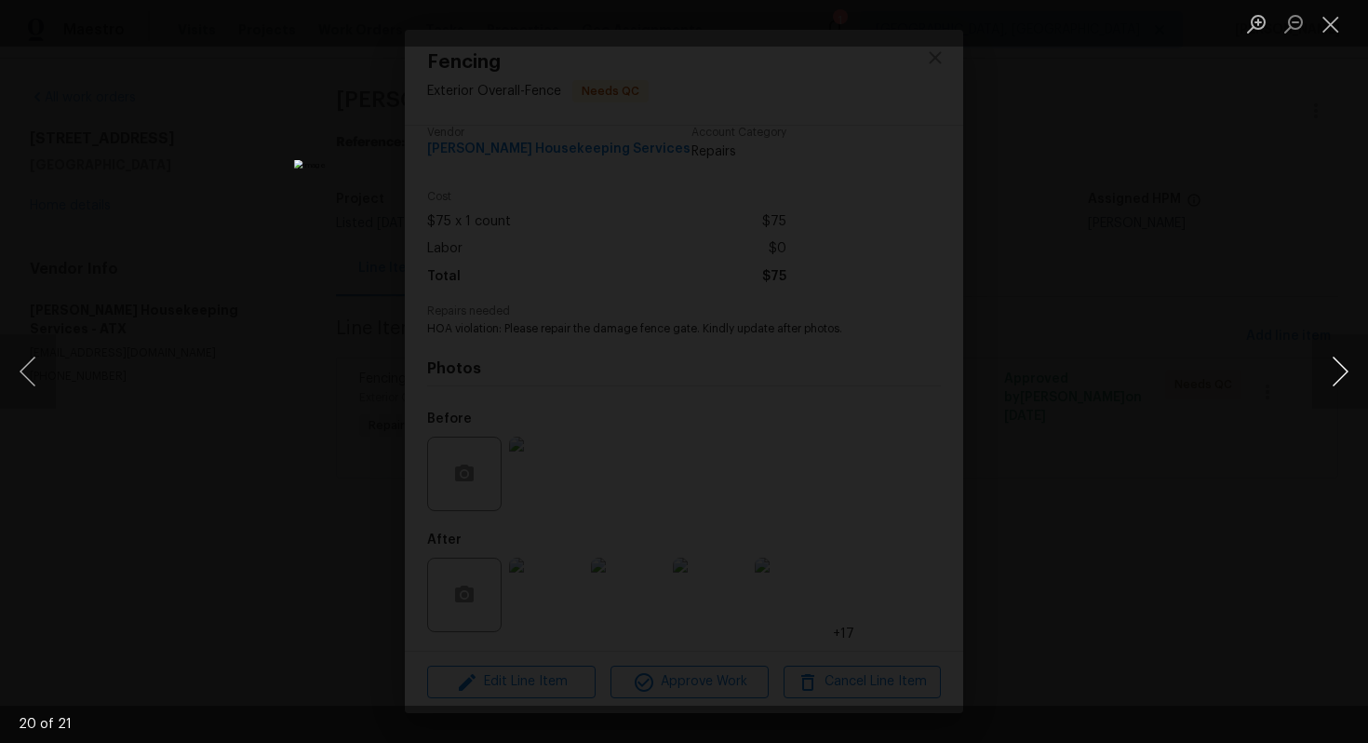
click at [1341, 392] on button "Next image" at bounding box center [1341, 371] width 56 height 74
click at [1324, 25] on button "Close lightbox" at bounding box center [1331, 23] width 37 height 33
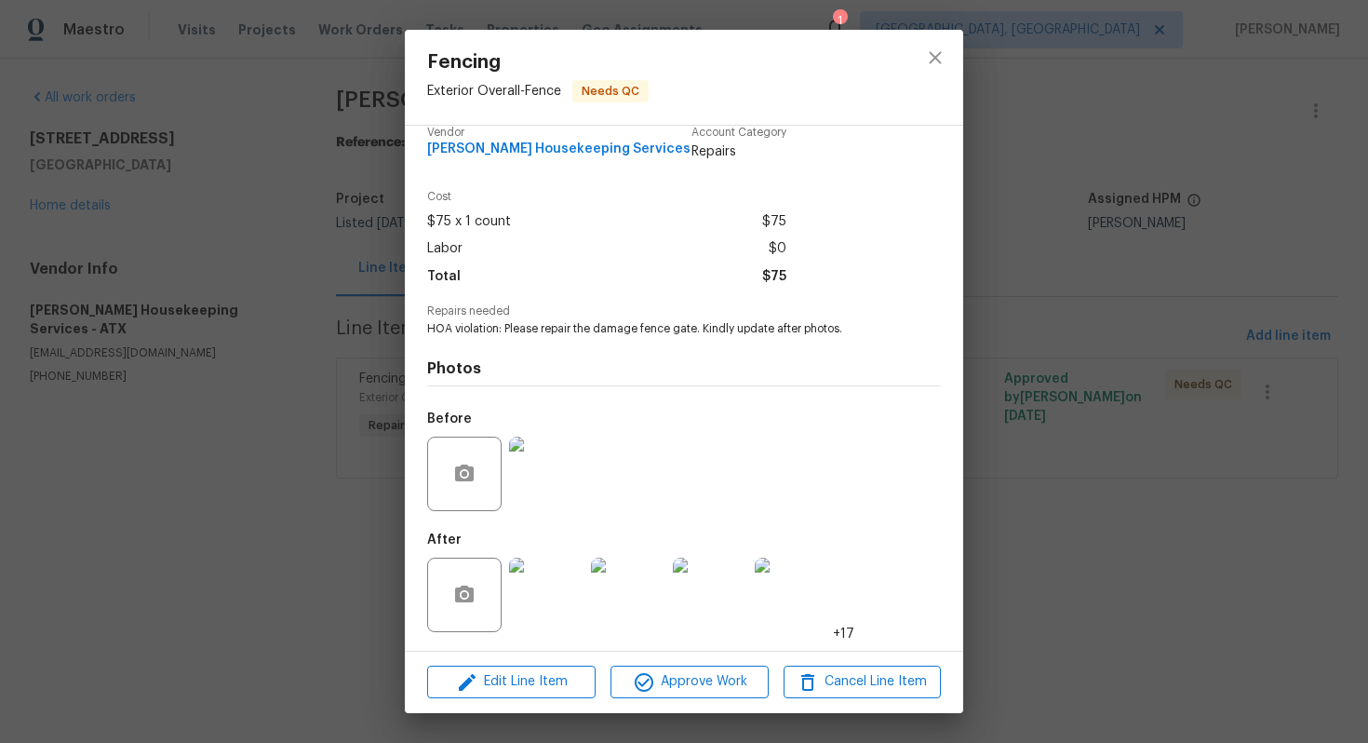
click at [1083, 199] on div "Fencing Exterior Overall - Fence Needs QC Vendor Arelis Housekeeping Services A…" at bounding box center [684, 371] width 1368 height 743
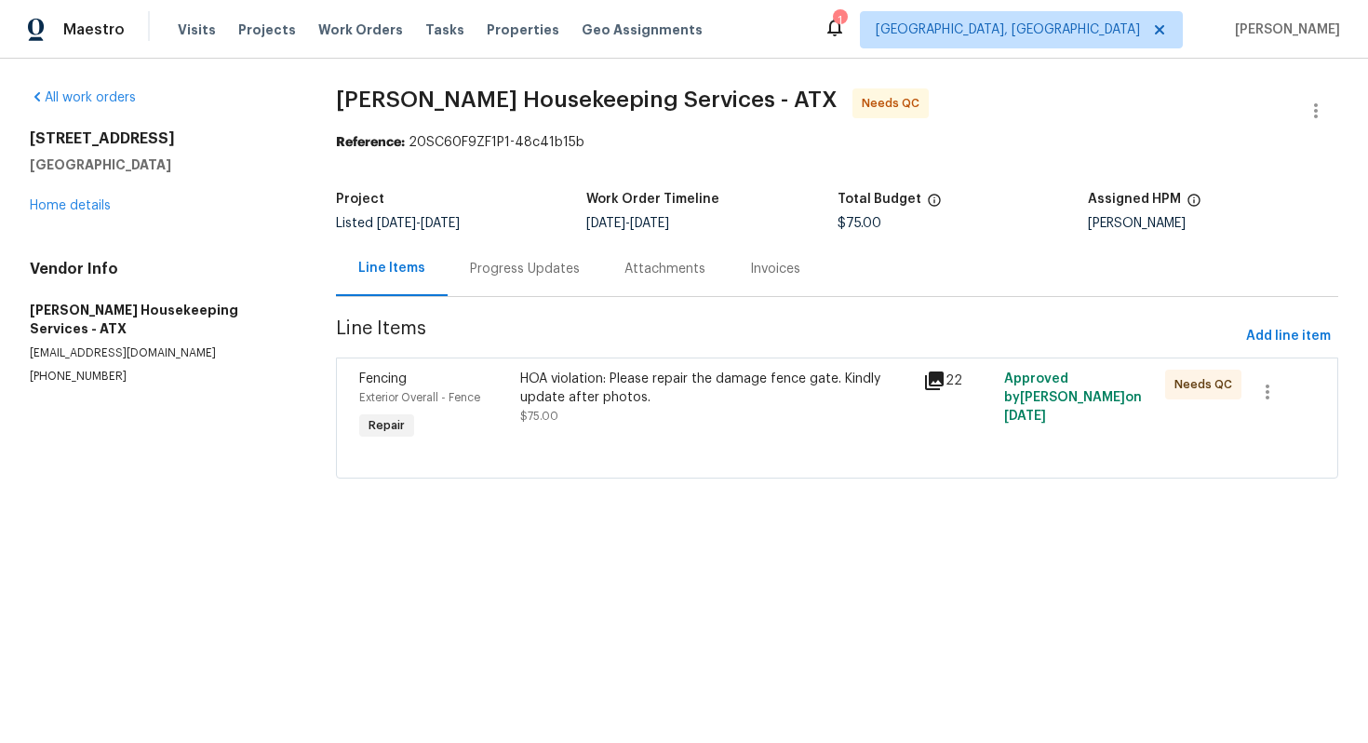
click at [505, 280] on div "Progress Updates" at bounding box center [525, 268] width 155 height 55
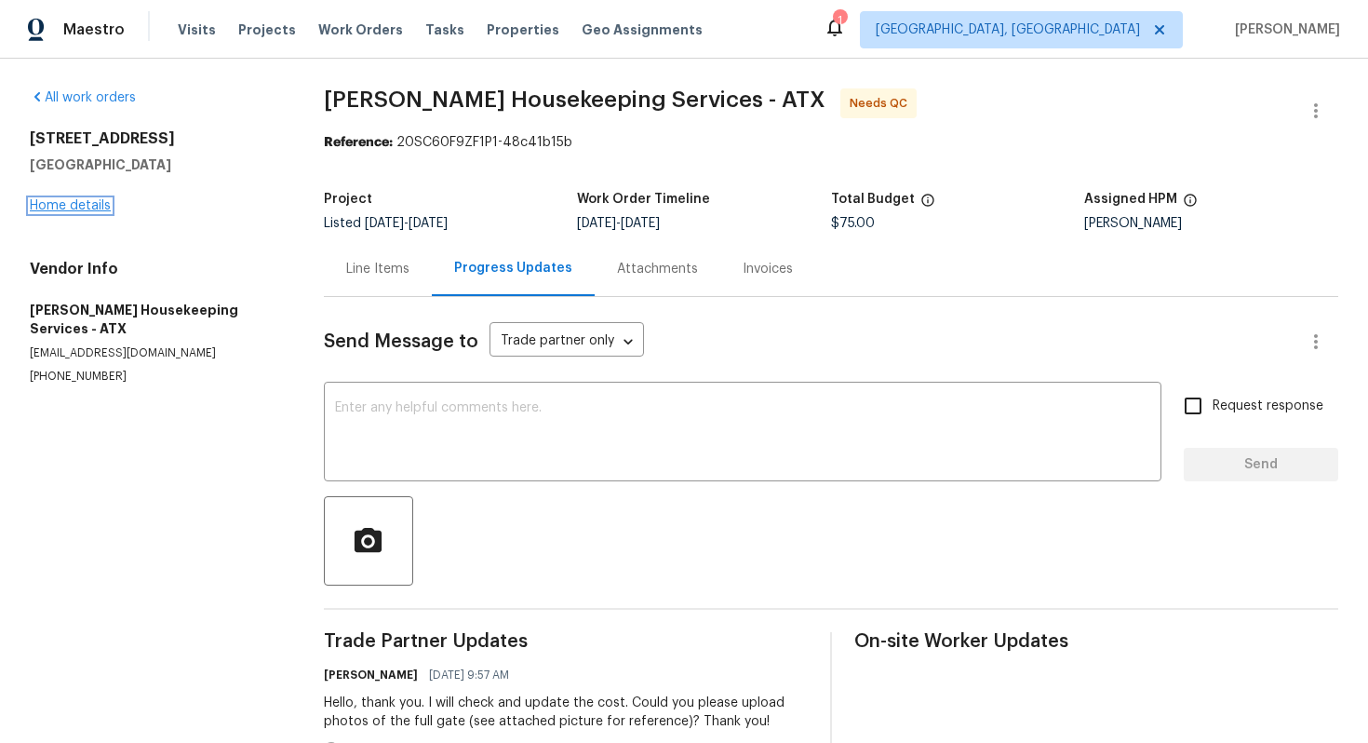
click at [86, 205] on link "Home details" at bounding box center [70, 205] width 81 height 13
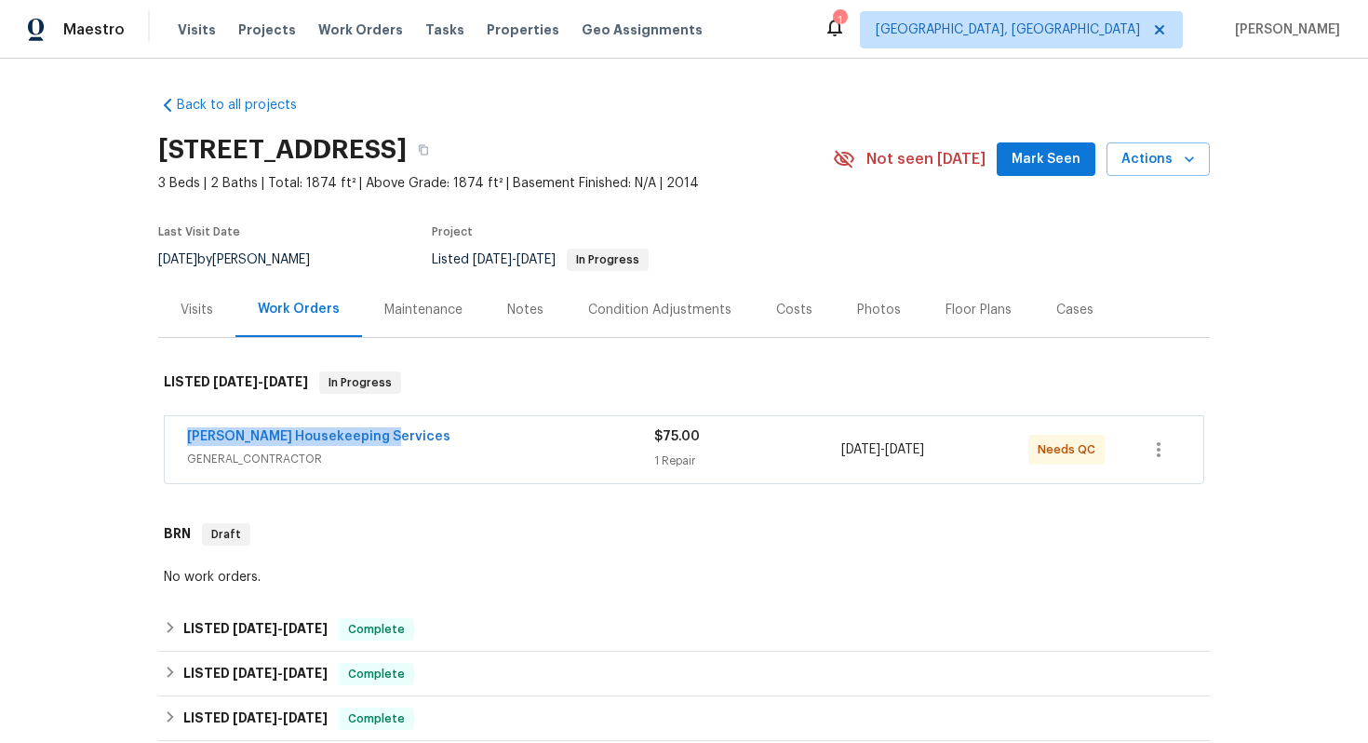
copy link "Arelis Housekeeping Services"
drag, startPoint x: 394, startPoint y: 435, endPoint x: 189, endPoint y: 425, distance: 205.1
click at [189, 425] on div "Arelis Housekeeping Services GENERAL_CONTRACTOR $75.00 1 Repair 8/11/2025 - 8/1…" at bounding box center [684, 449] width 1039 height 67
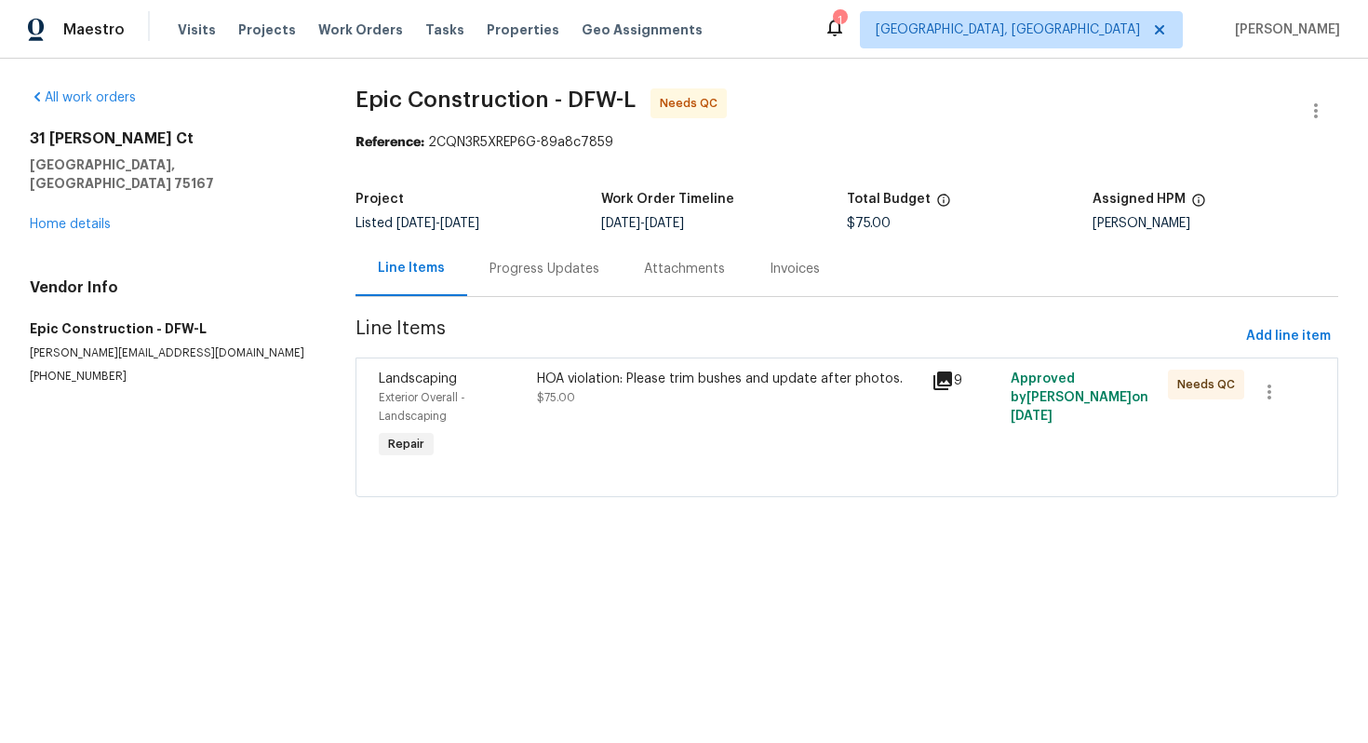
click at [510, 272] on div "Progress Updates" at bounding box center [545, 269] width 110 height 19
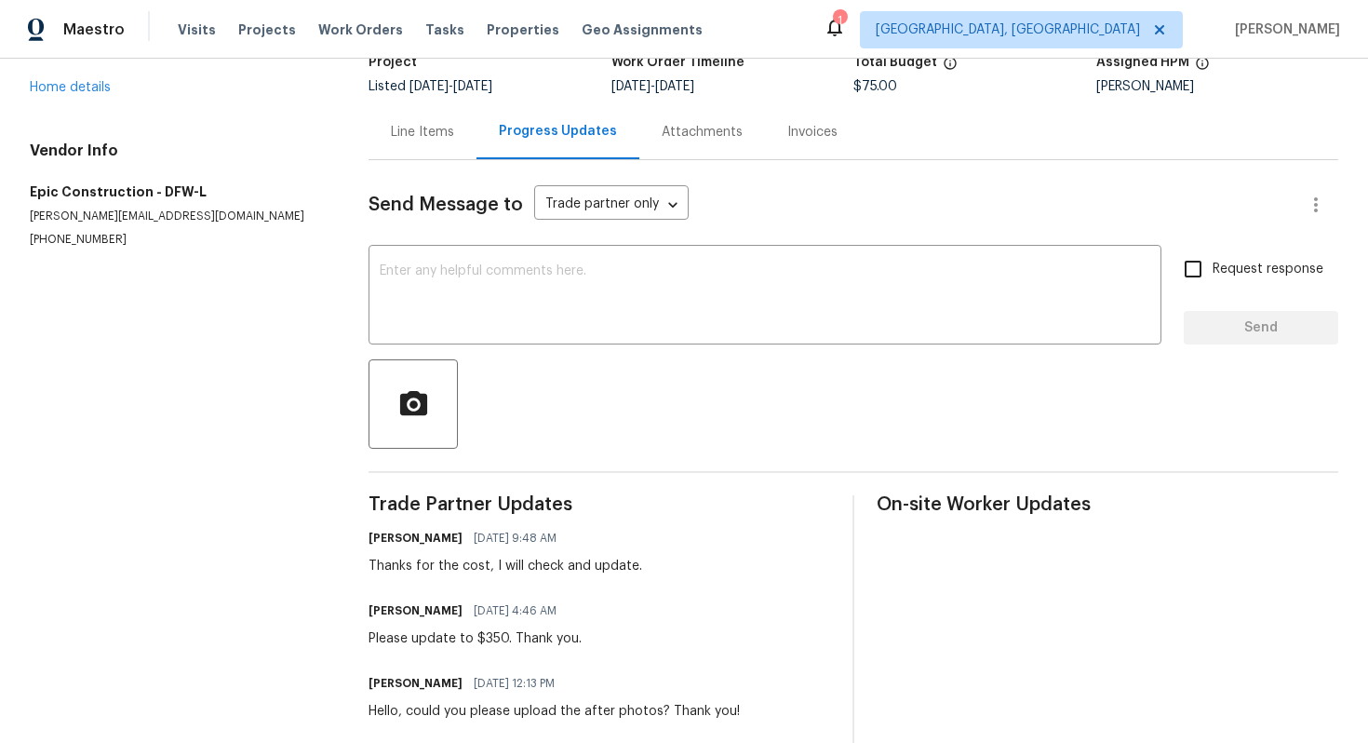
scroll to position [139, 0]
click at [96, 79] on link "Home details" at bounding box center [70, 85] width 81 height 13
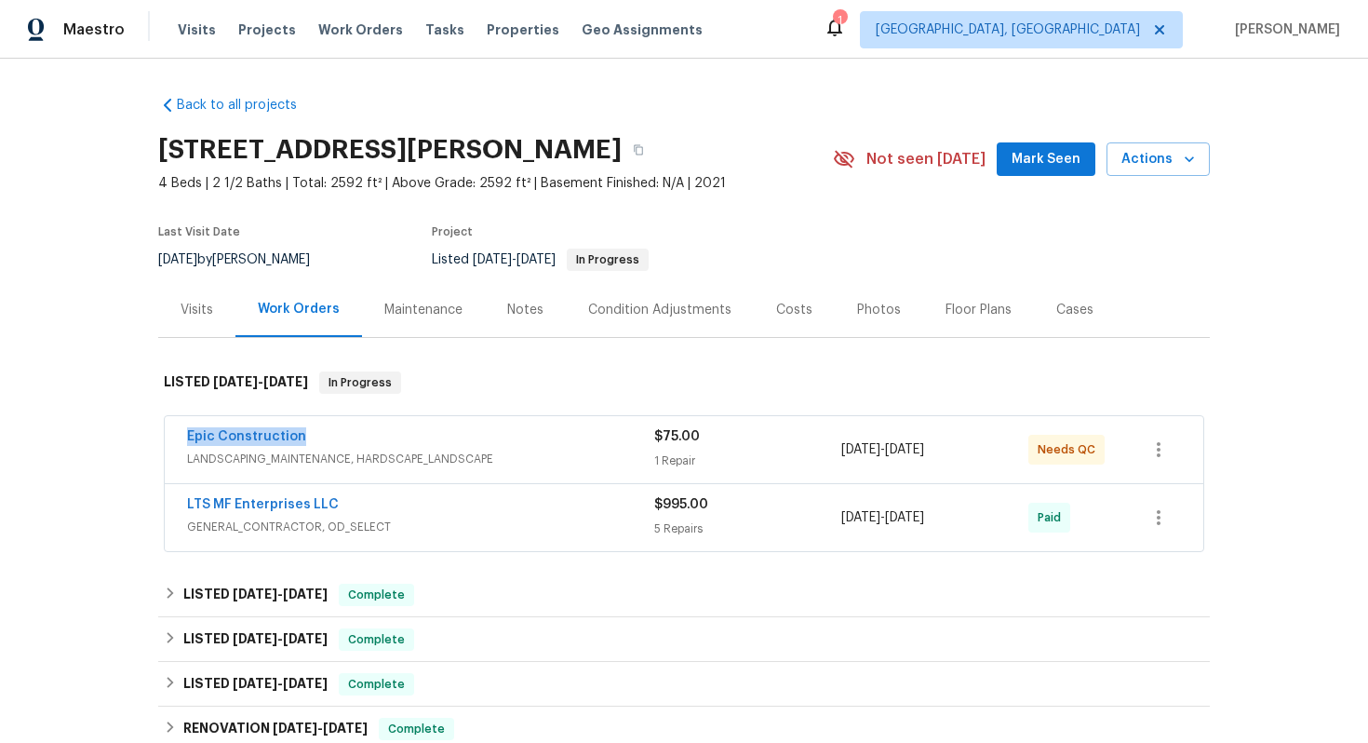
drag, startPoint x: 341, startPoint y: 446, endPoint x: 172, endPoint y: 425, distance: 169.7
click at [172, 425] on div "Epic Construction LANDSCAPING_MAINTENANCE, HARDSCAPE_LANDSCAPE $75.00 1 Repair …" at bounding box center [684, 449] width 1039 height 67
copy link "Epic Construction"
click at [292, 506] on link "LTS MF Enterprises LLC" at bounding box center [263, 504] width 152 height 13
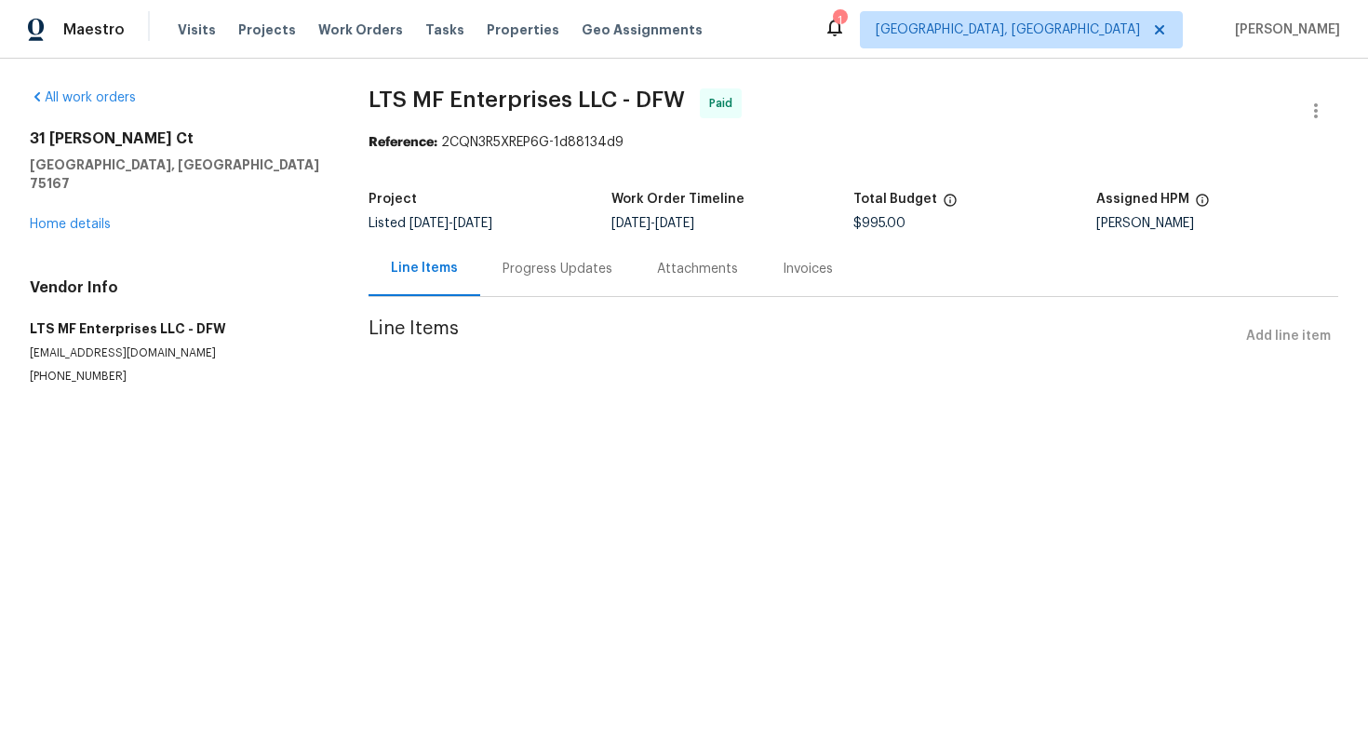
click at [530, 276] on div "Progress Updates" at bounding box center [558, 269] width 110 height 19
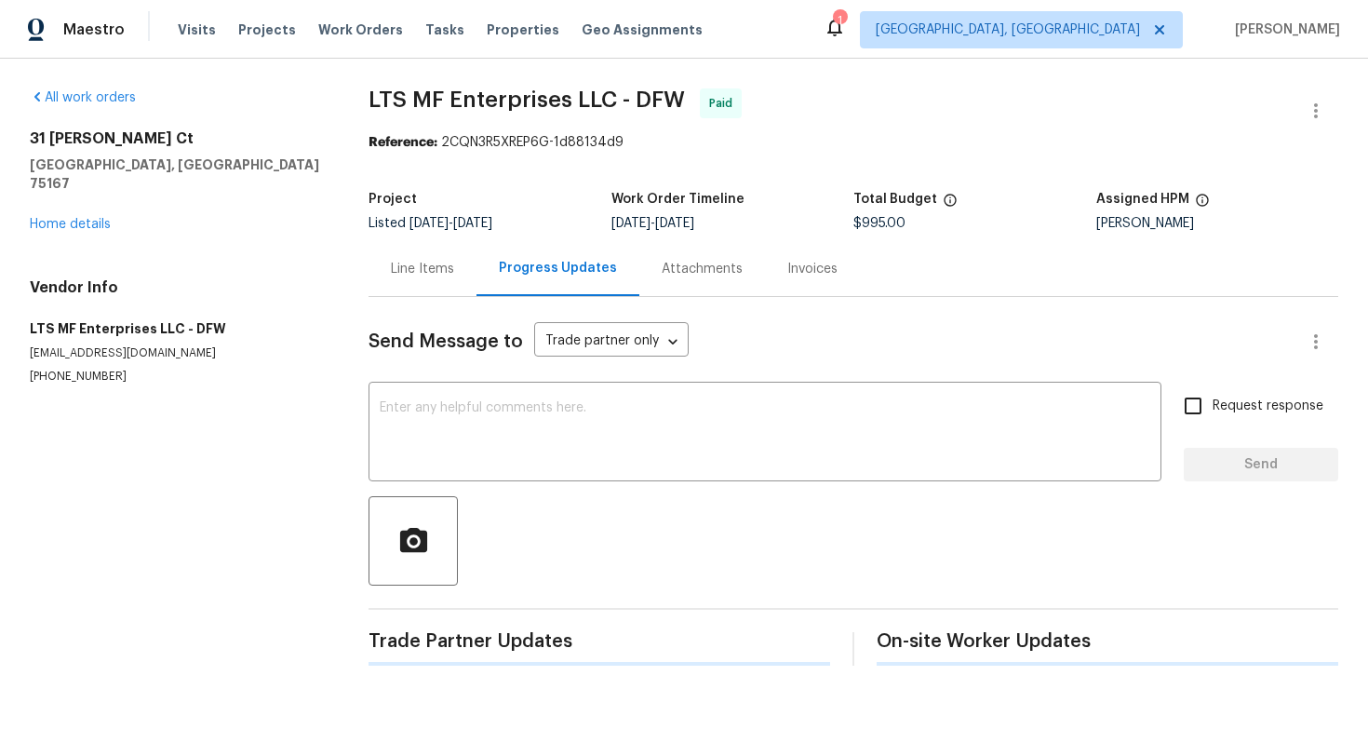
click at [415, 280] on div "Line Items" at bounding box center [423, 268] width 108 height 55
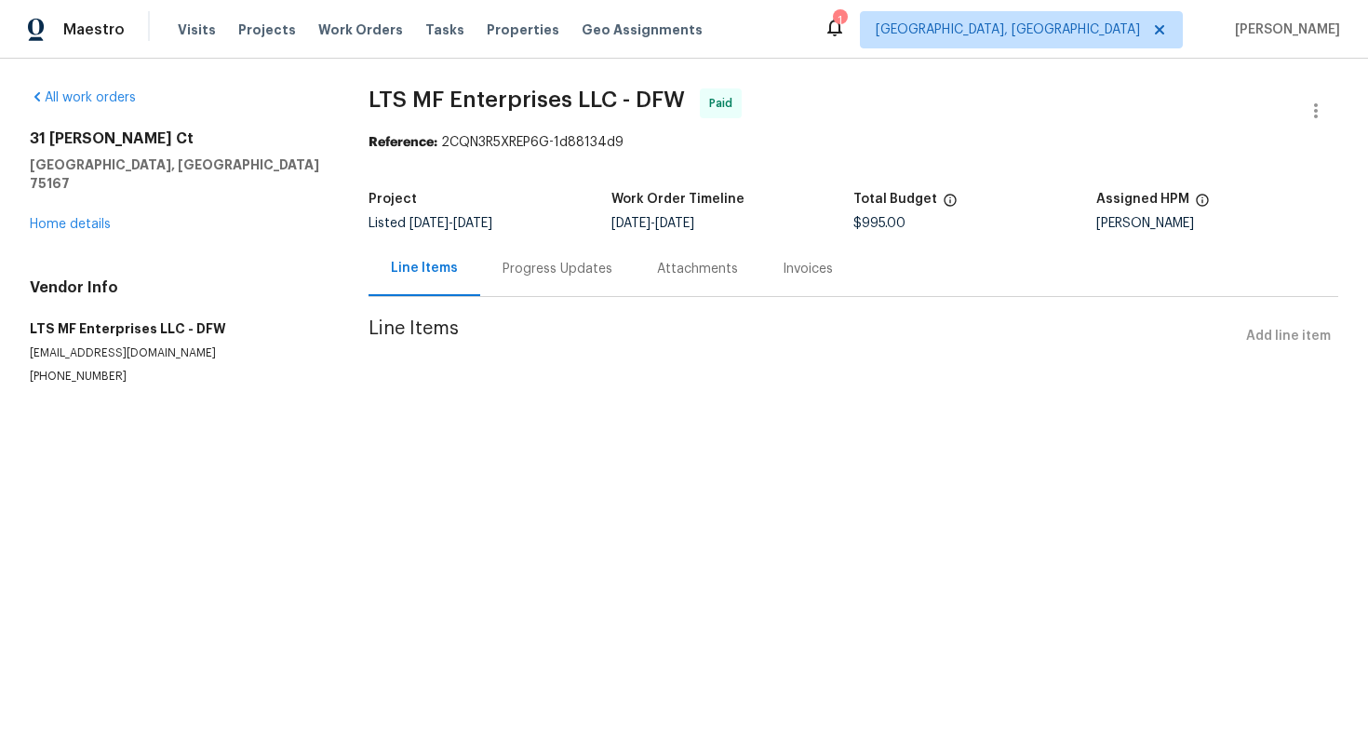
click at [493, 264] on div "Progress Updates" at bounding box center [557, 268] width 155 height 55
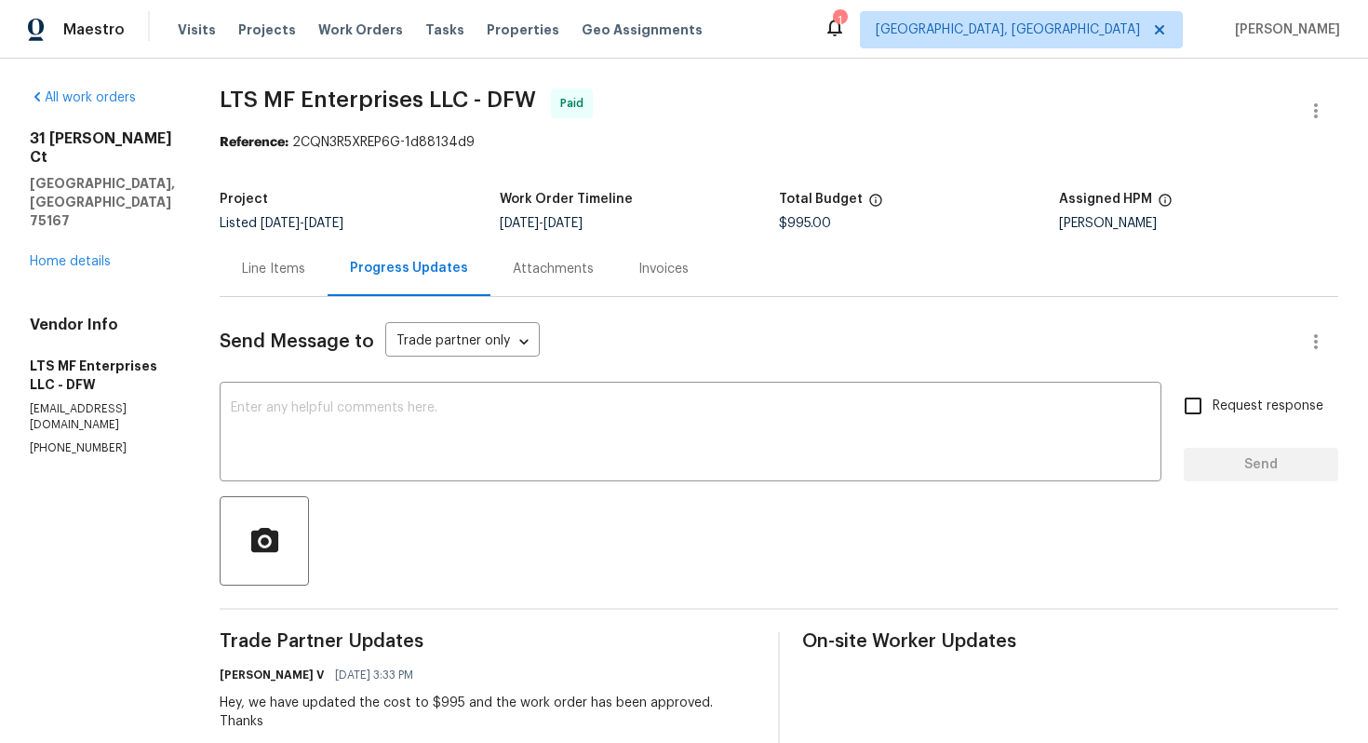
click at [273, 280] on div "Line Items" at bounding box center [274, 268] width 108 height 55
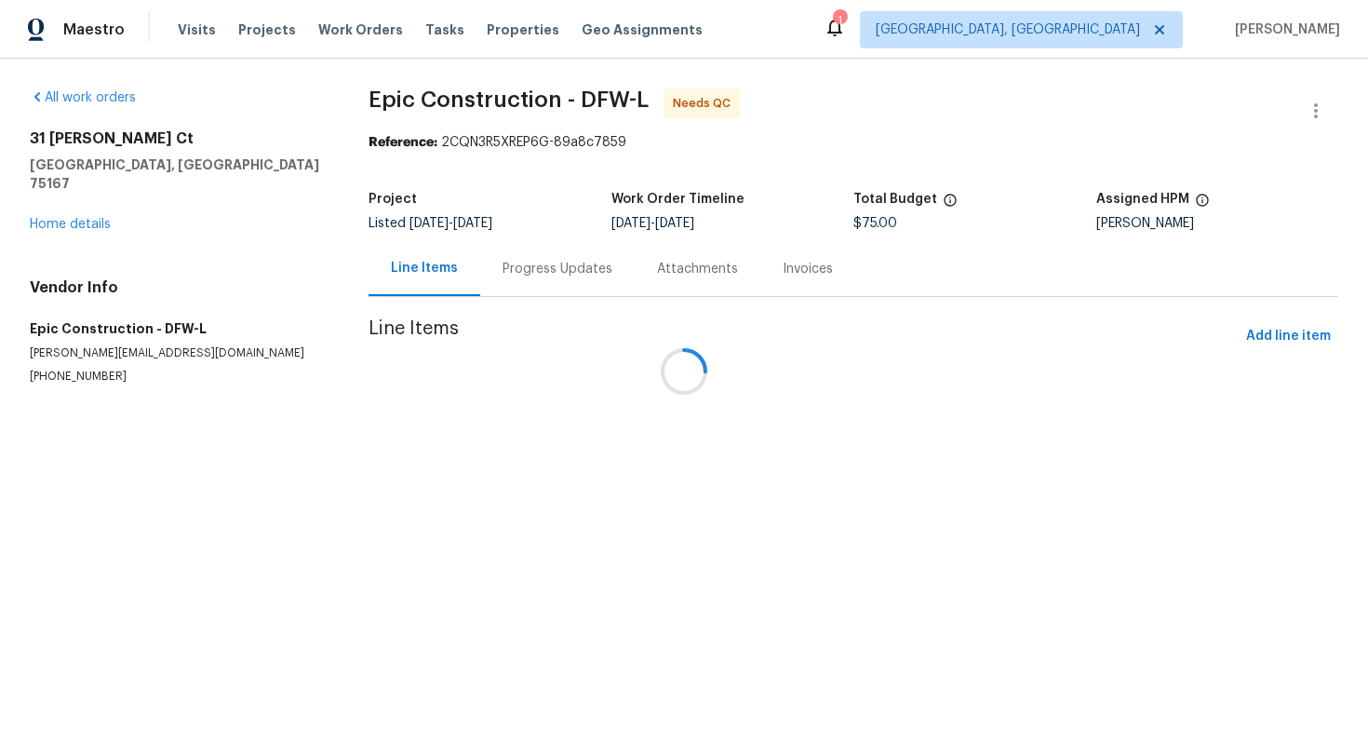
click at [514, 275] on div at bounding box center [684, 371] width 1368 height 743
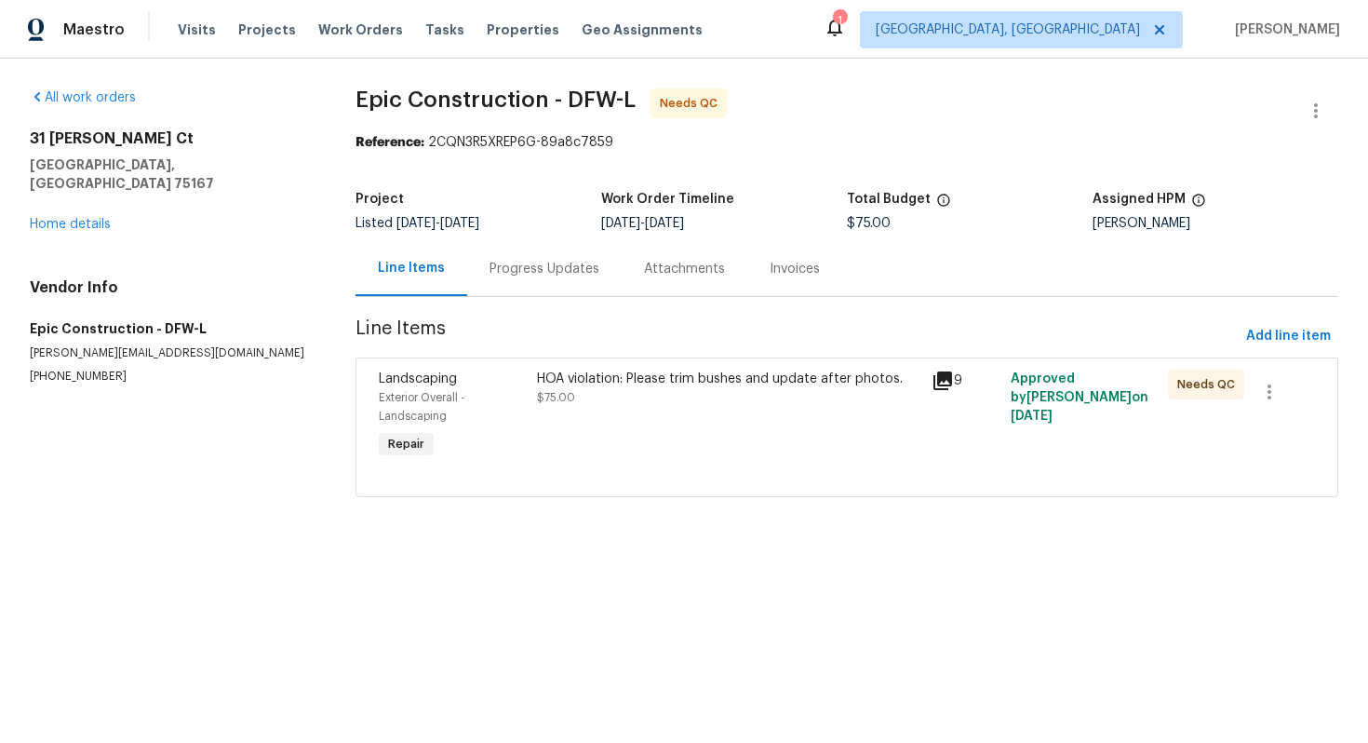
click at [513, 275] on div "Progress Updates" at bounding box center [545, 269] width 110 height 19
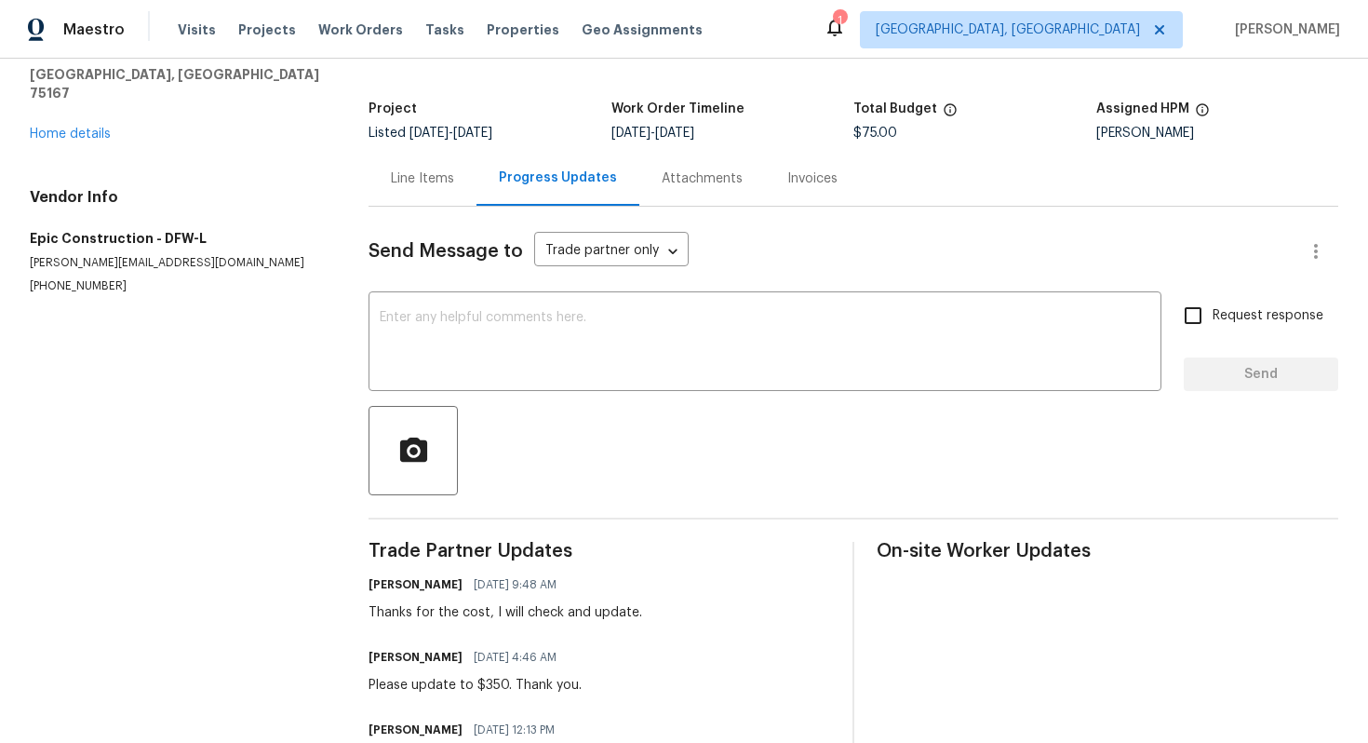
scroll to position [96, 0]
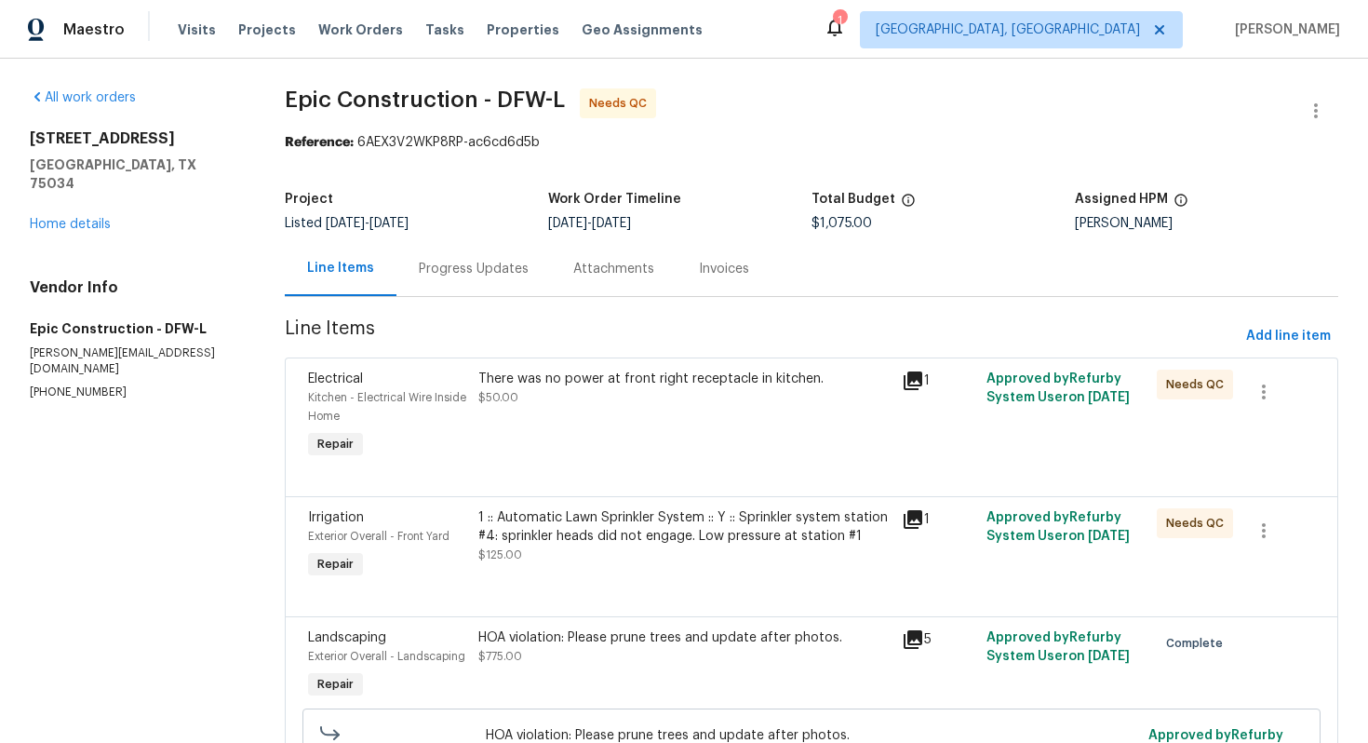
click at [449, 276] on div "Progress Updates" at bounding box center [474, 269] width 110 height 19
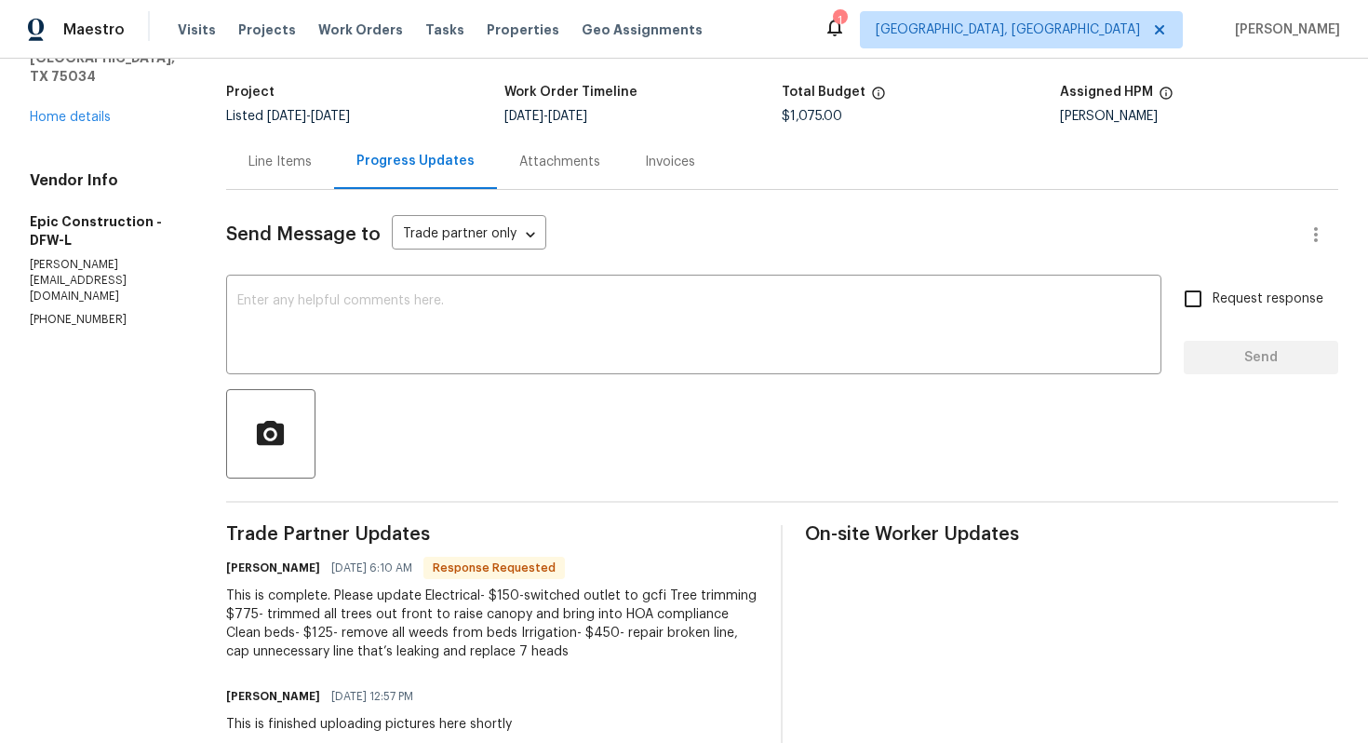
scroll to position [115, 0]
